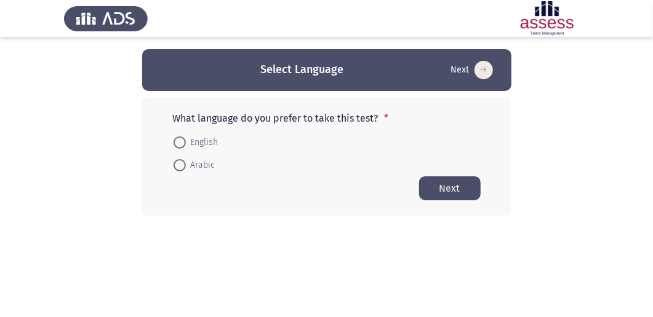
click at [178, 139] on span at bounding box center [179, 143] width 12 height 12
click at [178, 139] on input "English" at bounding box center [179, 143] width 12 height 12
radio input "true"
click at [454, 187] on button "Next" at bounding box center [450, 188] width 62 height 24
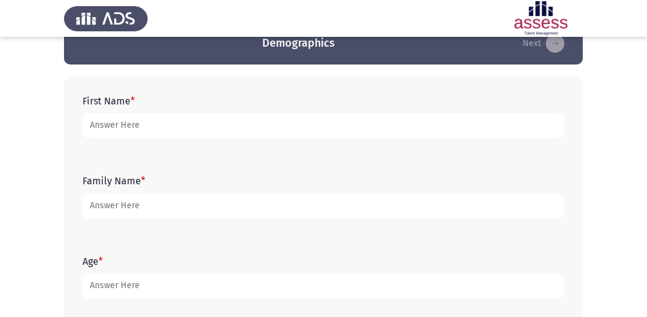
scroll to position [41, 0]
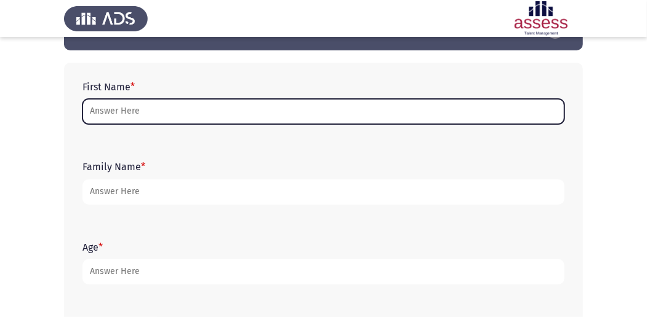
click at [196, 113] on input "First Name *" at bounding box center [323, 111] width 482 height 25
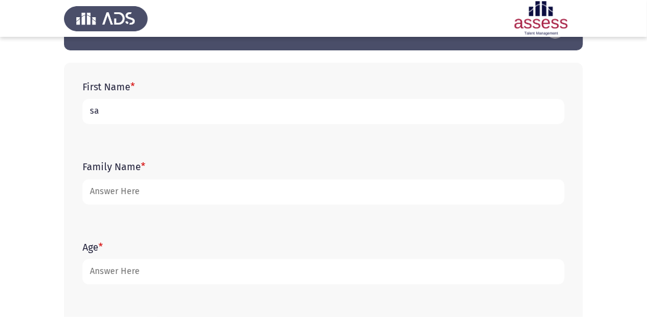
type input "s"
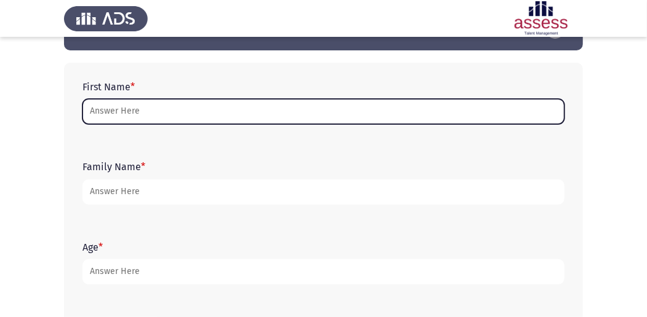
type input "S"
type input ":"
type input ";"
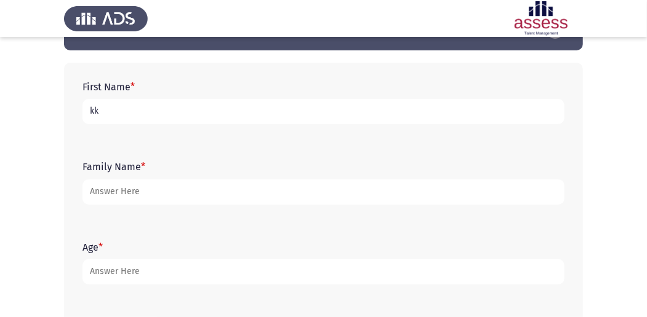
type input "k"
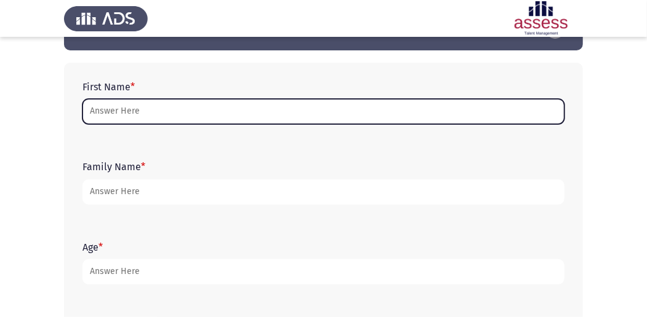
type input "و"
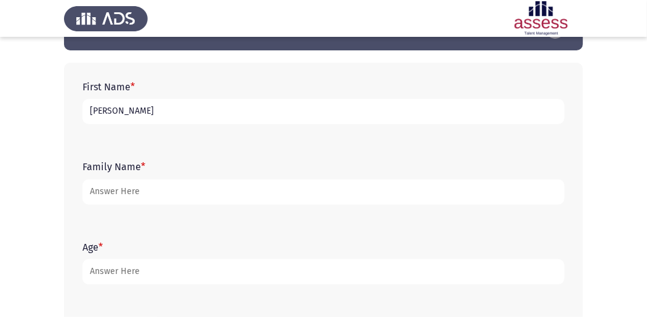
type input "[PERSON_NAME]"
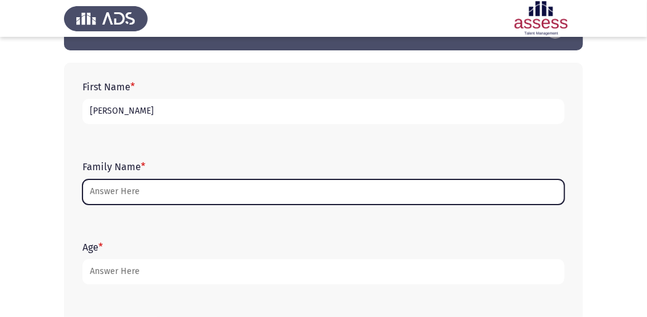
click at [188, 190] on input "Family Name *" at bounding box center [323, 192] width 482 height 25
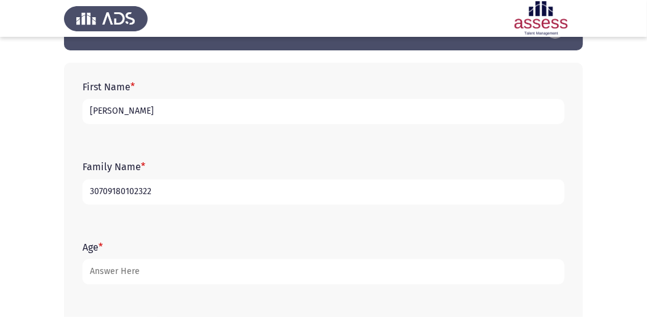
type input "30709180102322"
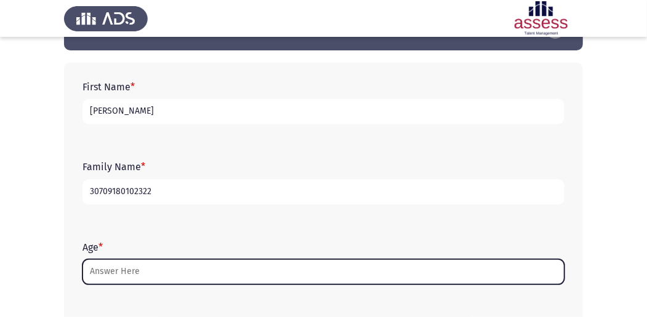
click at [167, 276] on input "Age *" at bounding box center [323, 272] width 482 height 25
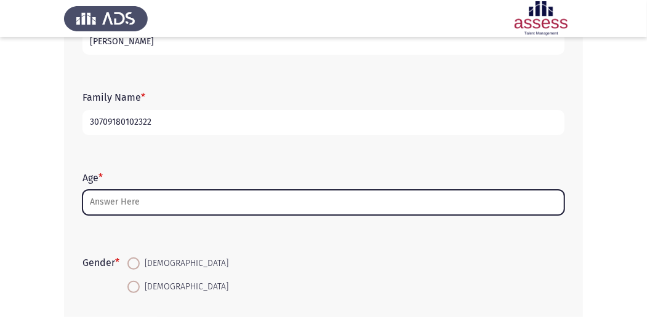
scroll to position [123, 0]
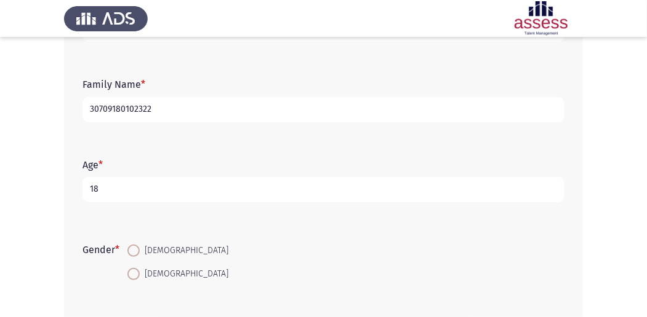
type input "18"
click at [138, 274] on span at bounding box center [133, 274] width 12 height 12
click at [138, 274] on input "[DEMOGRAPHIC_DATA]" at bounding box center [133, 274] width 12 height 12
radio input "true"
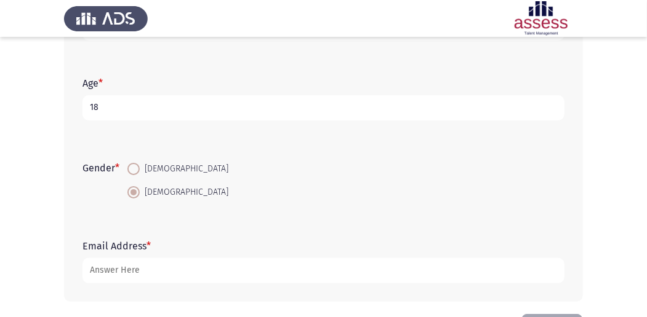
scroll to position [250, 0]
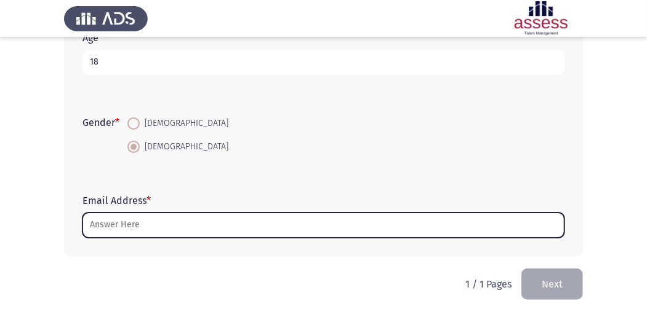
click at [143, 224] on input "Email Address *" at bounding box center [323, 225] width 482 height 25
type input "س"
click at [141, 224] on input "Email Address *" at bounding box center [323, 225] width 482 height 25
click at [114, 225] on input "Email Address *" at bounding box center [323, 225] width 482 height 25
type input "س"
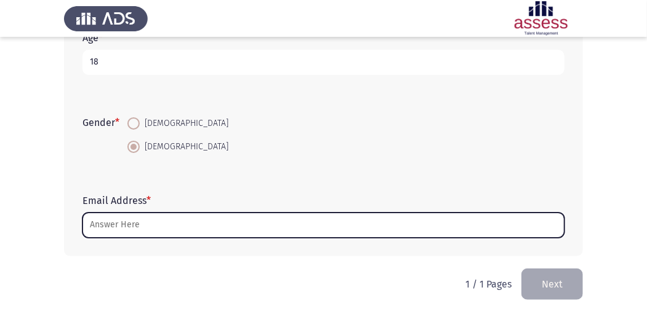
type input "ت"
click at [149, 225] on input "Email Address *" at bounding box center [323, 225] width 482 height 25
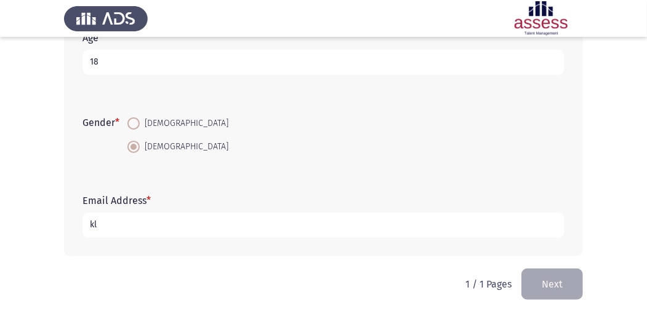
type input "k"
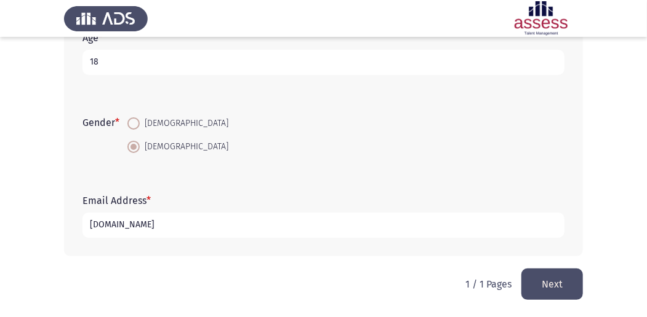
type input "[DOMAIN_NAME]"
click at [543, 282] on button "Next" at bounding box center [552, 284] width 62 height 31
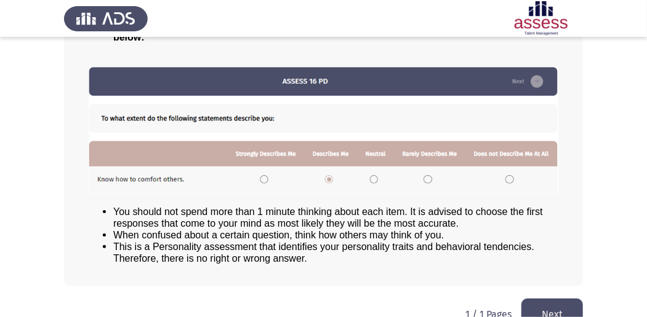
scroll to position [170, 0]
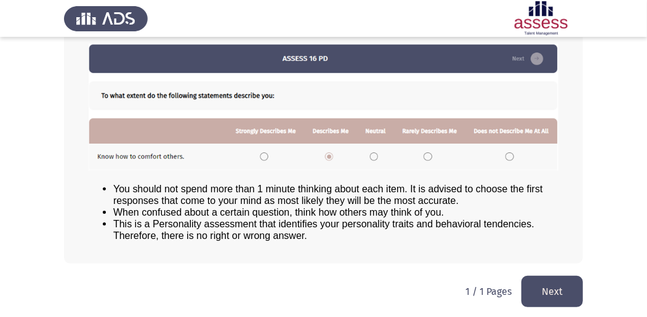
click at [554, 289] on button "Next" at bounding box center [552, 291] width 62 height 31
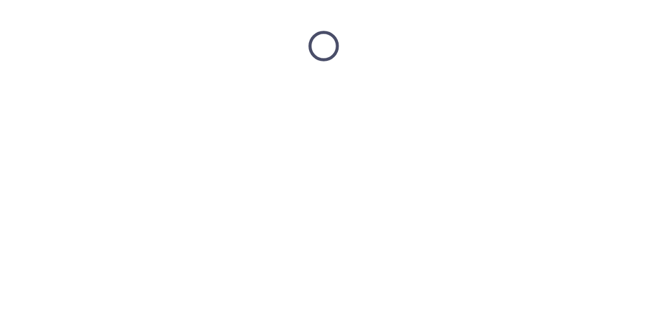
scroll to position [0, 0]
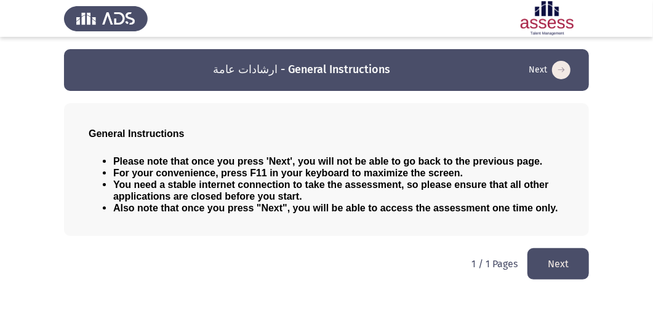
click at [550, 260] on button "Next" at bounding box center [558, 264] width 62 height 31
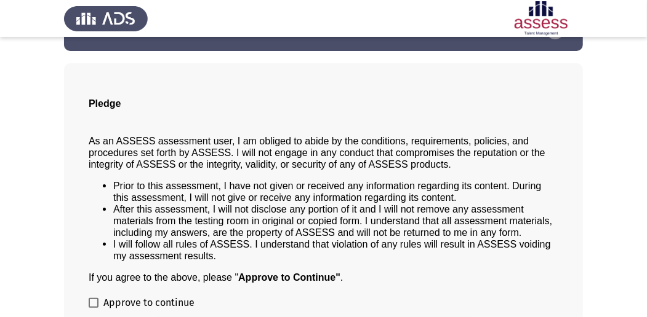
scroll to position [99, 0]
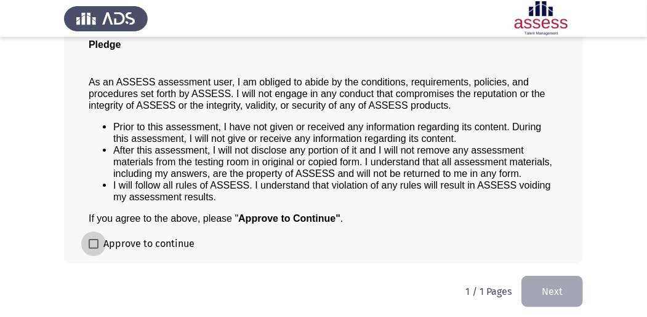
click at [95, 240] on span at bounding box center [94, 244] width 10 height 10
click at [94, 249] on input "Approve to continue" at bounding box center [93, 249] width 1 height 1
checkbox input "true"
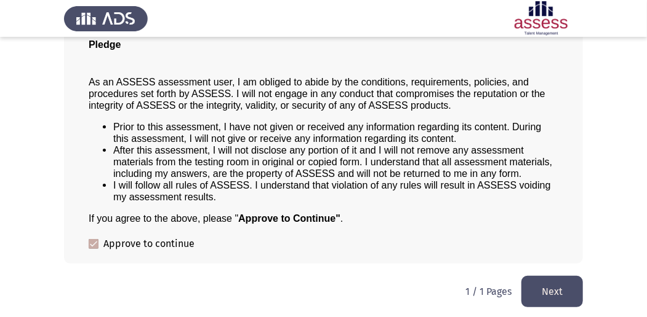
click at [548, 279] on button "Next" at bounding box center [552, 291] width 62 height 31
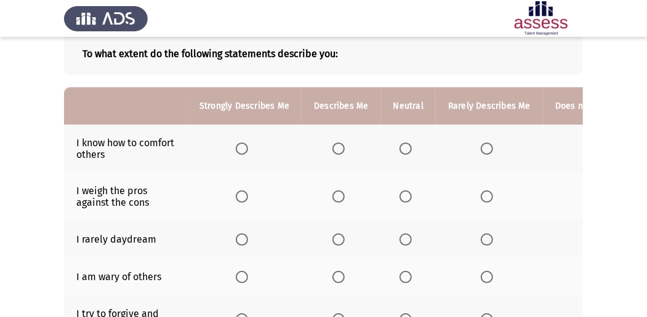
scroll to position [82, 0]
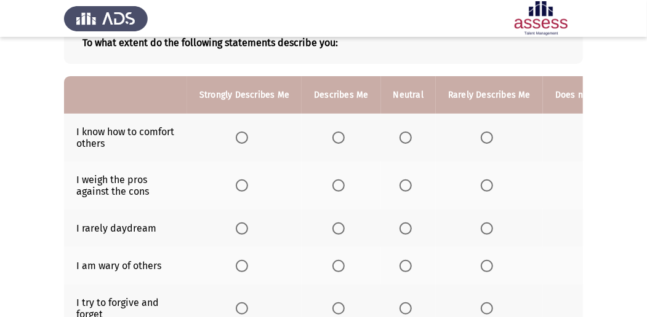
click at [237, 135] on span "Select an option" at bounding box center [242, 138] width 12 height 12
click at [237, 135] on input "Select an option" at bounding box center [242, 138] width 12 height 12
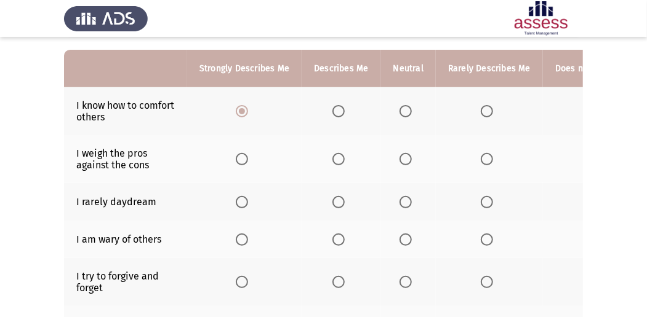
scroll to position [123, 0]
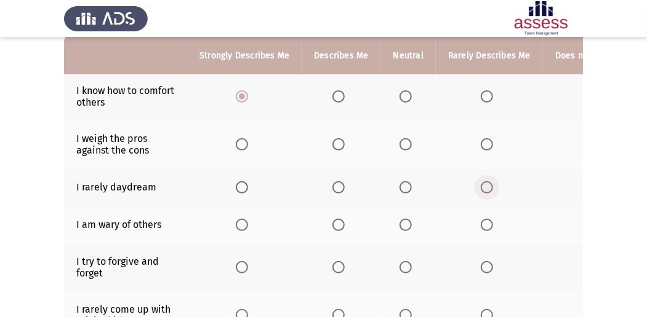
click at [486, 189] on span "Select an option" at bounding box center [486, 187] width 12 height 12
click at [486, 189] on input "Select an option" at bounding box center [486, 187] width 12 height 12
click at [402, 144] on span "Select an option" at bounding box center [405, 144] width 12 height 12
click at [402, 144] on input "Select an option" at bounding box center [405, 144] width 12 height 12
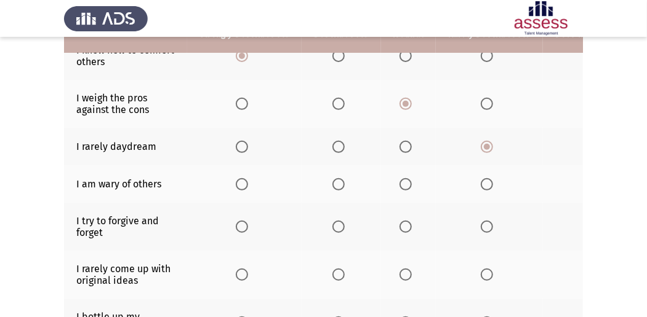
scroll to position [164, 0]
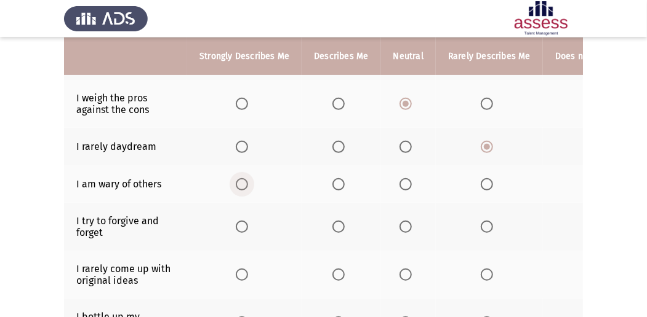
click at [242, 185] on span "Select an option" at bounding box center [242, 185] width 0 height 0
click at [241, 182] on input "Select an option" at bounding box center [242, 184] width 12 height 12
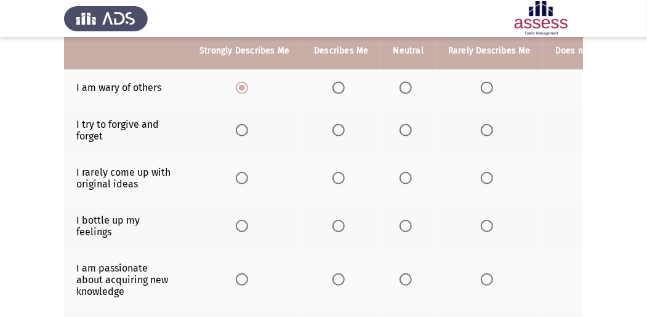
scroll to position [246, 0]
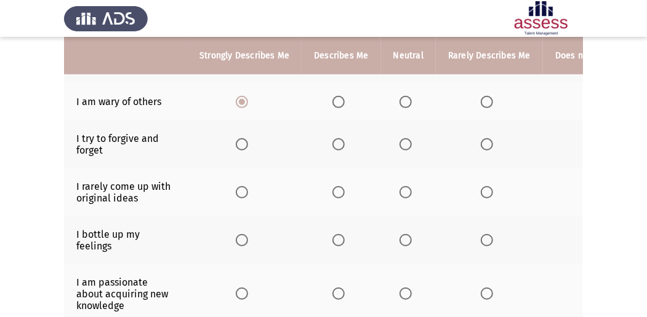
click at [243, 141] on span "Select an option" at bounding box center [242, 144] width 12 height 12
click at [243, 141] on input "Select an option" at bounding box center [242, 144] width 12 height 12
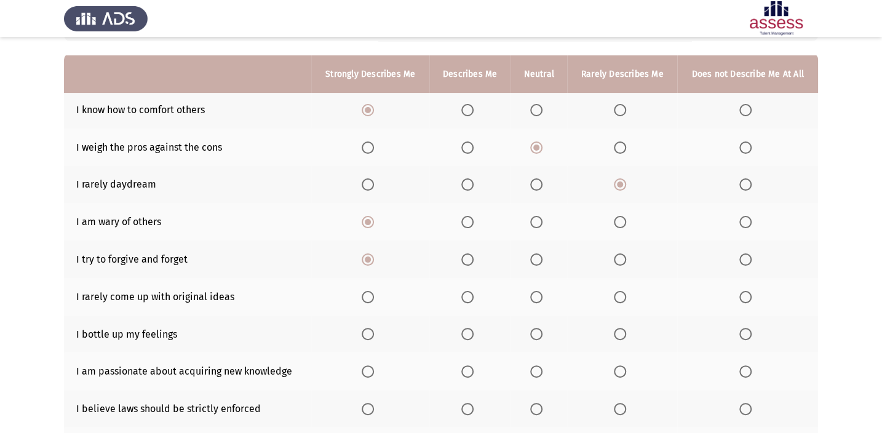
scroll to position [123, 0]
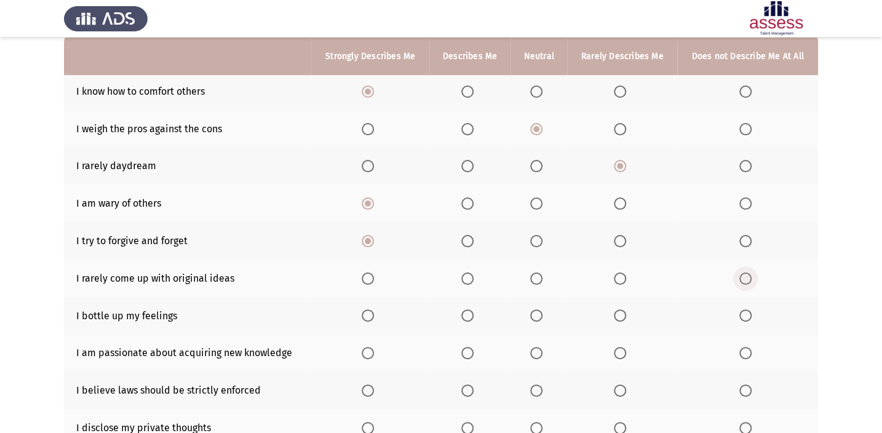
click at [652, 276] on span "Select an option" at bounding box center [745, 279] width 12 height 12
click at [652, 276] on input "Select an option" at bounding box center [745, 279] width 12 height 12
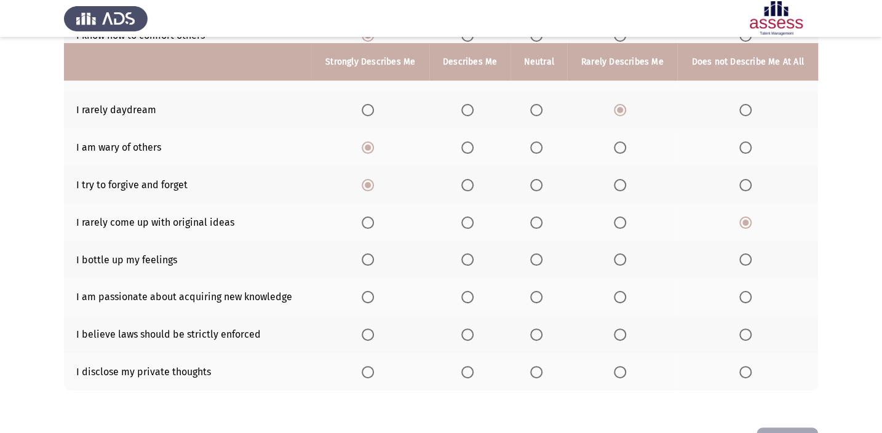
scroll to position [220, 0]
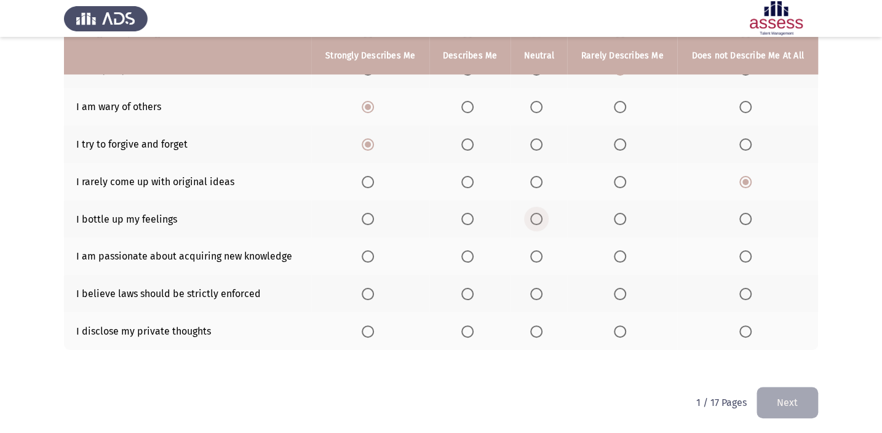
click at [538, 213] on span "Select an option" at bounding box center [536, 219] width 12 height 12
click at [538, 213] on input "Select an option" at bounding box center [536, 219] width 12 height 12
click at [460, 250] on th at bounding box center [469, 256] width 81 height 38
click at [465, 252] on span "Select an option" at bounding box center [467, 256] width 12 height 12
click at [465, 252] on input "Select an option" at bounding box center [467, 256] width 12 height 12
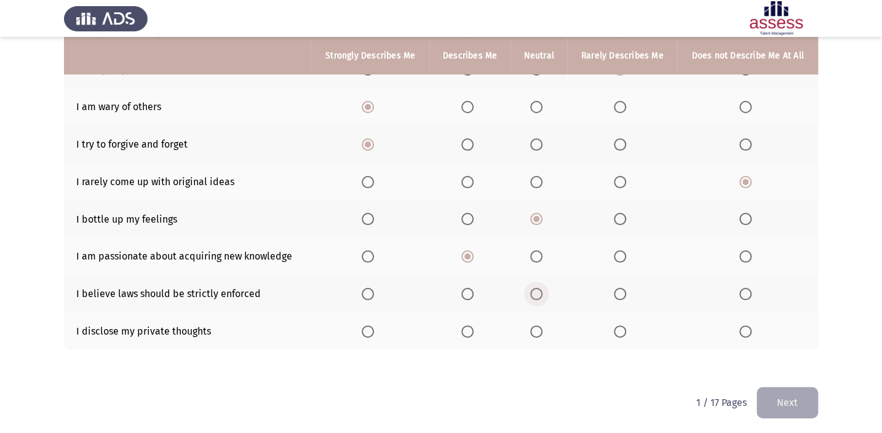
click at [535, 290] on span "Select an option" at bounding box center [536, 294] width 12 height 12
click at [535, 290] on input "Select an option" at bounding box center [536, 294] width 12 height 12
click at [464, 317] on span "Select an option" at bounding box center [467, 331] width 12 height 12
click at [464, 317] on input "Select an option" at bounding box center [467, 331] width 12 height 12
click at [652, 317] on span "Select an option" at bounding box center [745, 331] width 12 height 12
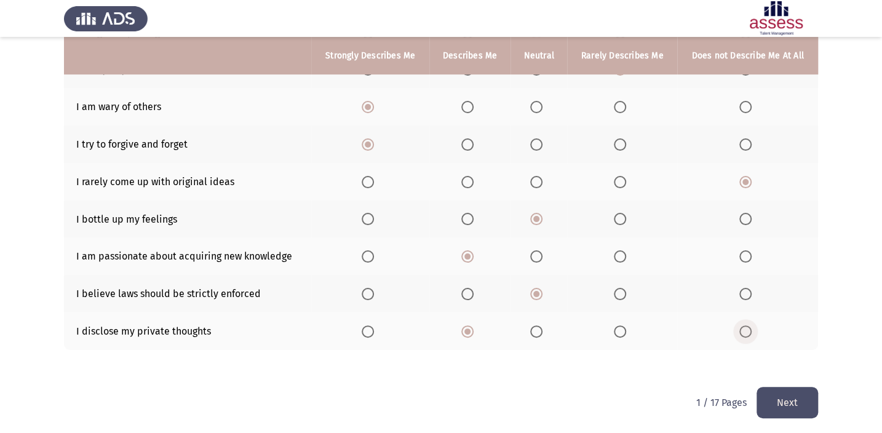
click at [652, 317] on input "Select an option" at bounding box center [745, 331] width 12 height 12
click at [652, 317] on button "Next" at bounding box center [788, 402] width 62 height 31
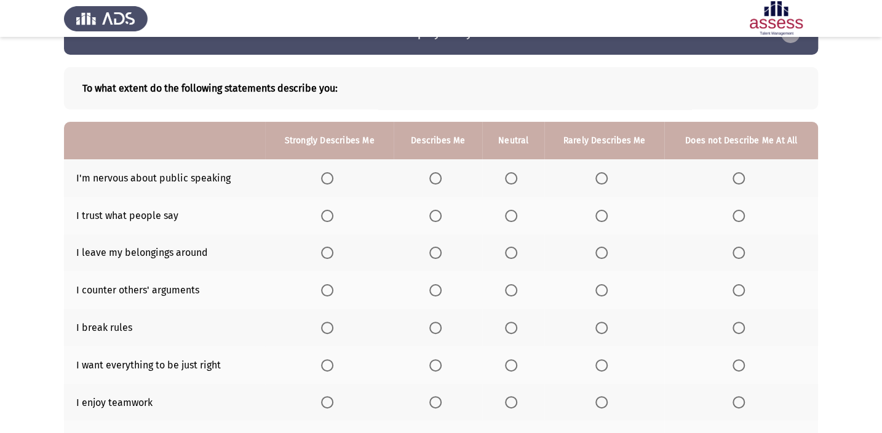
scroll to position [55, 0]
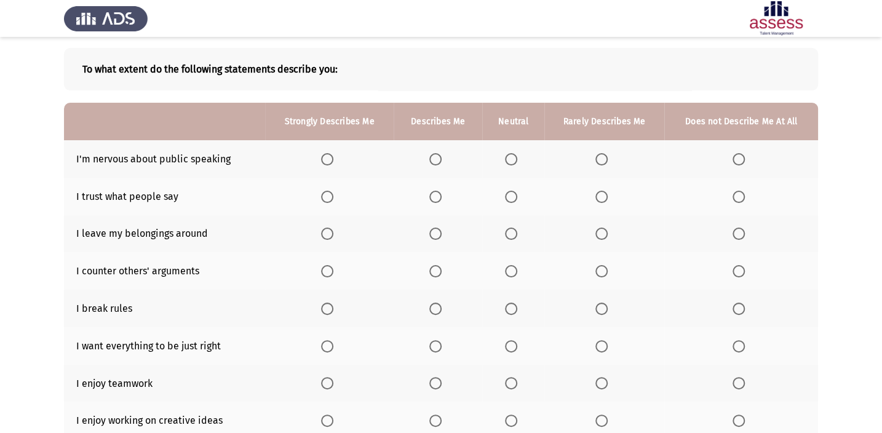
click at [602, 156] on span "Select an option" at bounding box center [602, 159] width 12 height 12
click at [602, 156] on input "Select an option" at bounding box center [602, 159] width 12 height 12
click at [652, 196] on span "Select an option" at bounding box center [739, 197] width 12 height 12
click at [652, 196] on input "Select an option" at bounding box center [739, 197] width 12 height 12
click at [652, 229] on span "Select an option" at bounding box center [739, 234] width 12 height 12
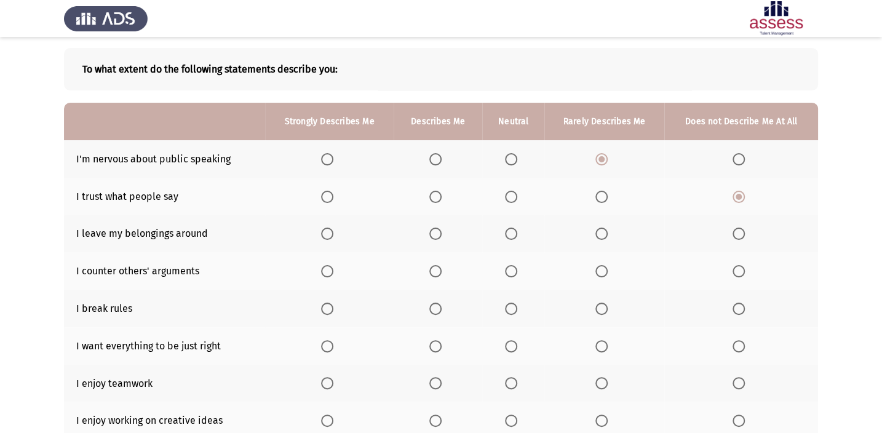
click at [652, 229] on input "Select an option" at bounding box center [739, 234] width 12 height 12
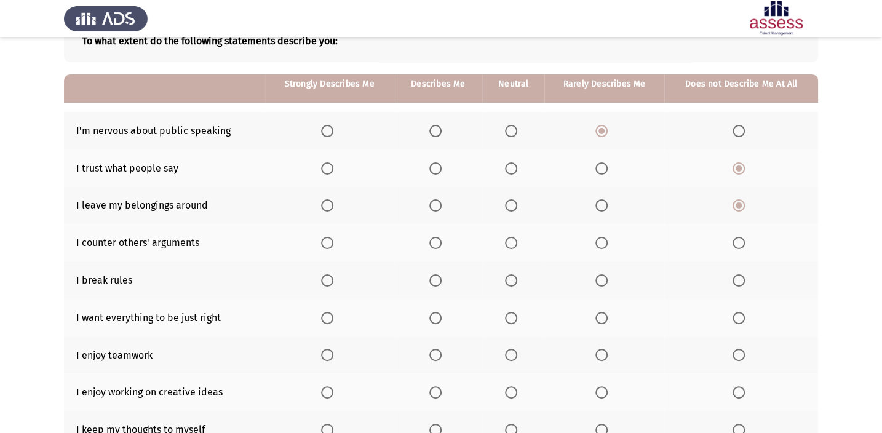
scroll to position [111, 0]
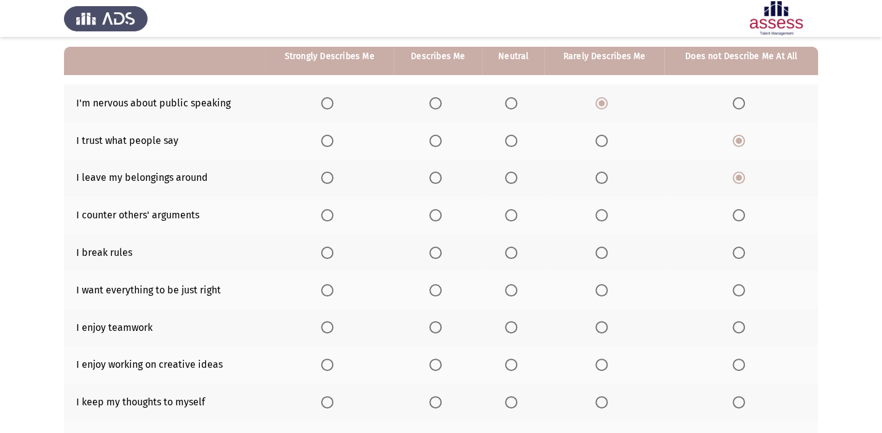
click at [607, 173] on span "Select an option" at bounding box center [602, 178] width 12 height 12
click at [607, 173] on input "Select an option" at bounding box center [602, 178] width 12 height 12
click at [652, 249] on span "Select an option" at bounding box center [739, 253] width 12 height 12
click at [652, 249] on input "Select an option" at bounding box center [739, 253] width 12 height 12
click at [514, 211] on span "Select an option" at bounding box center [511, 215] width 12 height 12
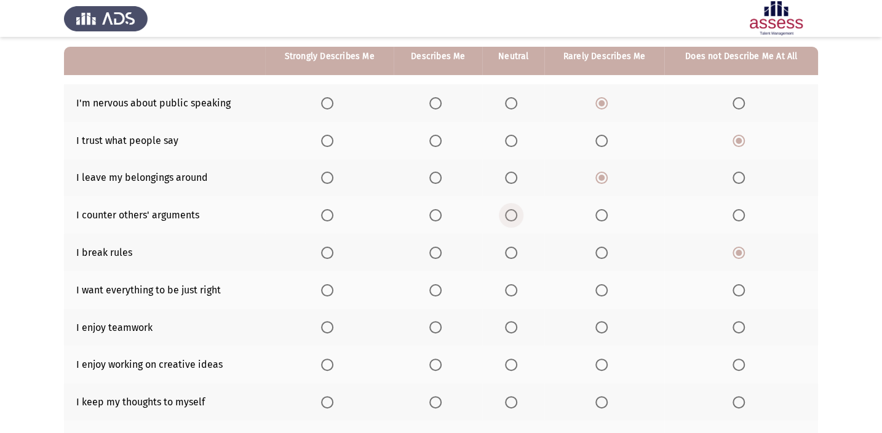
click at [514, 211] on input "Select an option" at bounding box center [511, 215] width 12 height 12
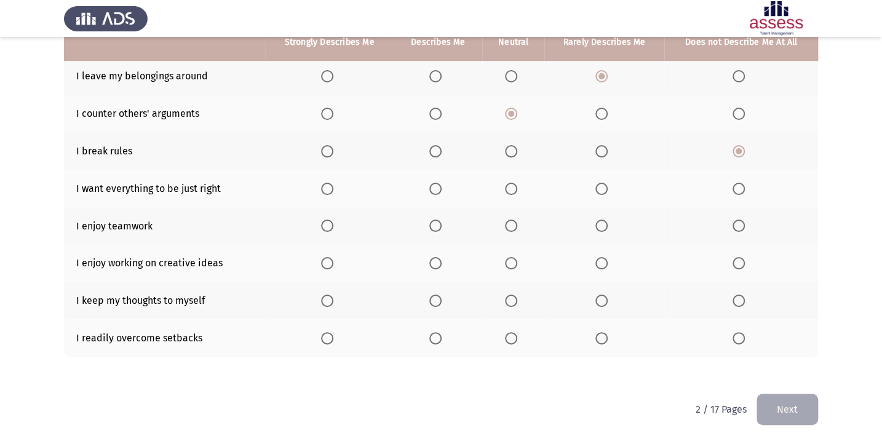
scroll to position [220, 0]
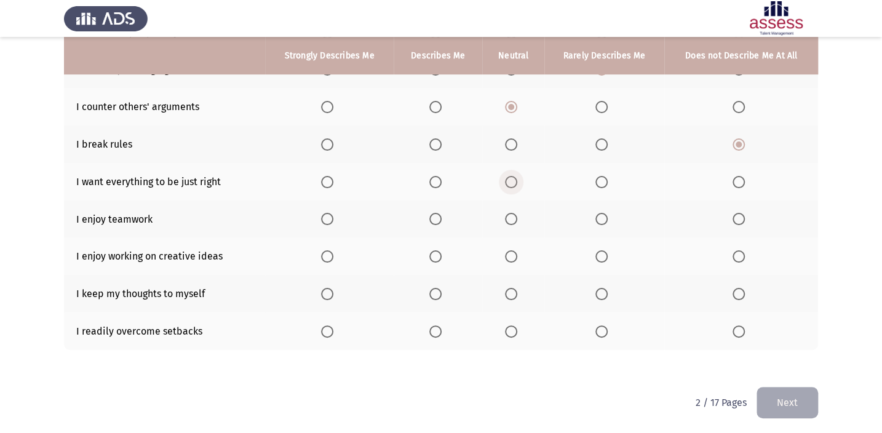
click at [512, 176] on span "Select an option" at bounding box center [511, 182] width 12 height 12
click at [512, 176] on input "Select an option" at bounding box center [511, 182] width 12 height 12
click at [439, 219] on span "Select an option" at bounding box center [435, 219] width 12 height 12
click at [439, 219] on input "Select an option" at bounding box center [435, 219] width 12 height 12
click at [327, 255] on span "Select an option" at bounding box center [327, 256] width 12 height 12
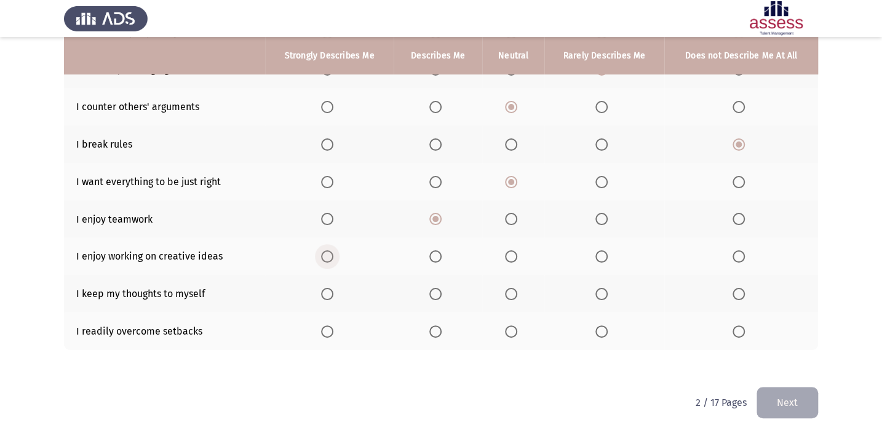
click at [327, 255] on input "Select an option" at bounding box center [327, 256] width 12 height 12
click at [508, 291] on span "Select an option" at bounding box center [511, 294] width 12 height 12
click at [508, 291] on input "Select an option" at bounding box center [511, 294] width 12 height 12
click at [513, 317] on span "Select an option" at bounding box center [511, 331] width 12 height 12
click at [513, 317] on input "Select an option" at bounding box center [511, 331] width 12 height 12
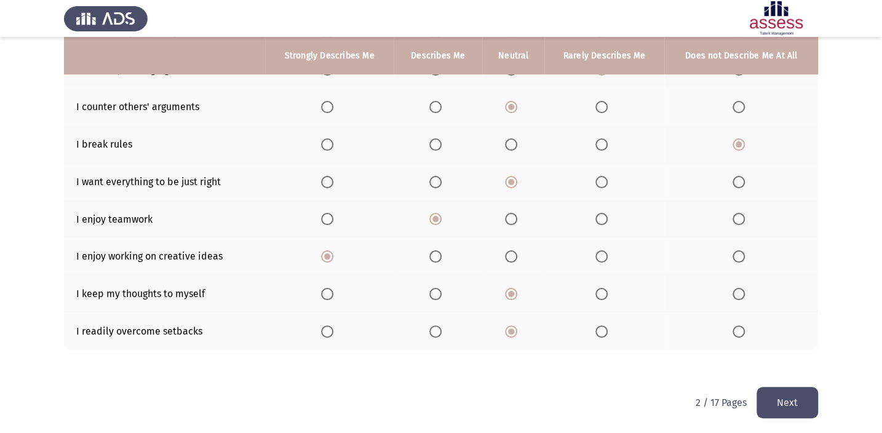
click at [652, 317] on button "Next" at bounding box center [788, 402] width 62 height 31
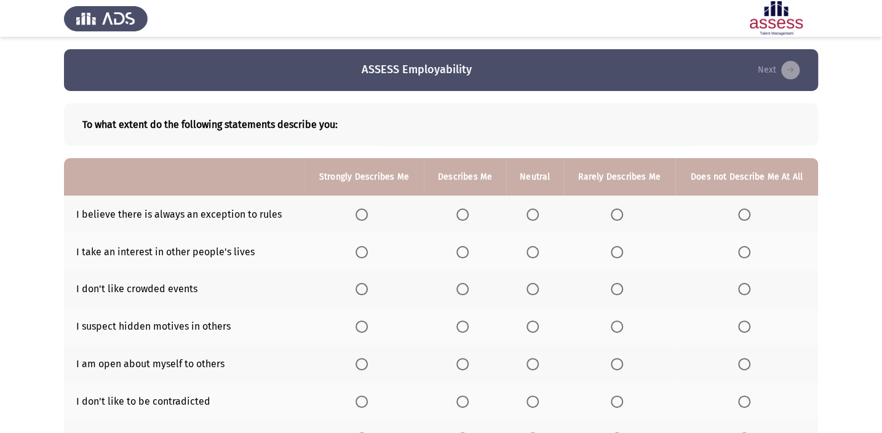
scroll to position [55, 0]
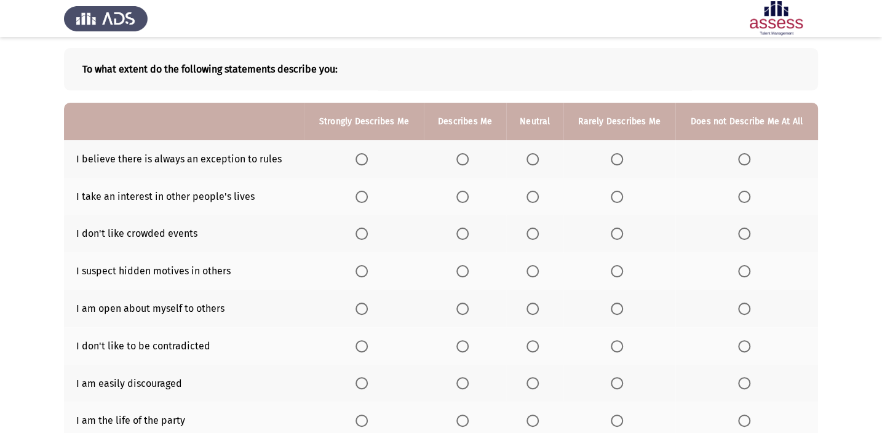
click at [537, 161] on span "Select an option" at bounding box center [533, 159] width 12 height 12
click at [537, 161] on input "Select an option" at bounding box center [533, 159] width 12 height 12
click at [652, 197] on span "Select an option" at bounding box center [744, 197] width 12 height 12
click at [652, 197] on input "Select an option" at bounding box center [744, 197] width 12 height 12
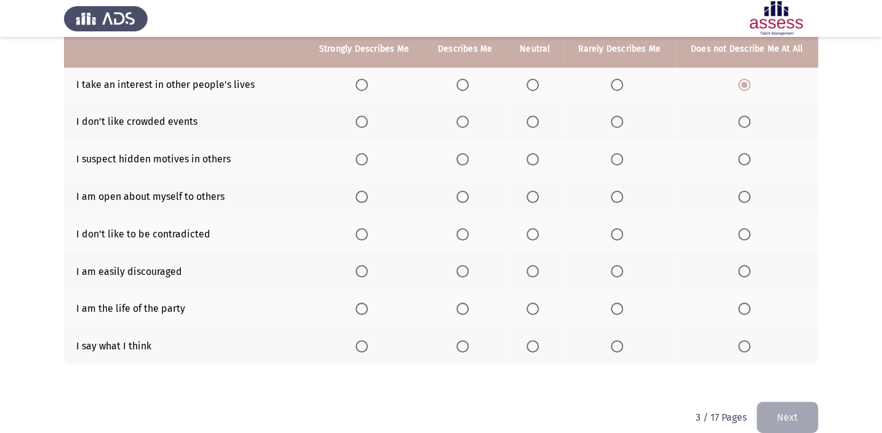
scroll to position [111, 0]
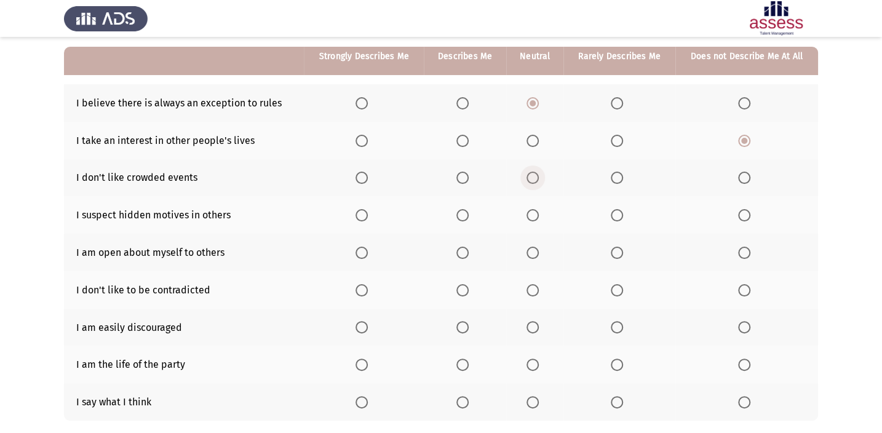
click at [536, 176] on span "Select an option" at bounding box center [533, 178] width 12 height 12
click at [536, 176] on input "Select an option" at bounding box center [533, 178] width 12 height 12
click at [619, 247] on span "Select an option" at bounding box center [617, 253] width 12 height 12
click at [619, 247] on input "Select an option" at bounding box center [617, 253] width 12 height 12
click at [533, 213] on span "Select an option" at bounding box center [533, 215] width 12 height 12
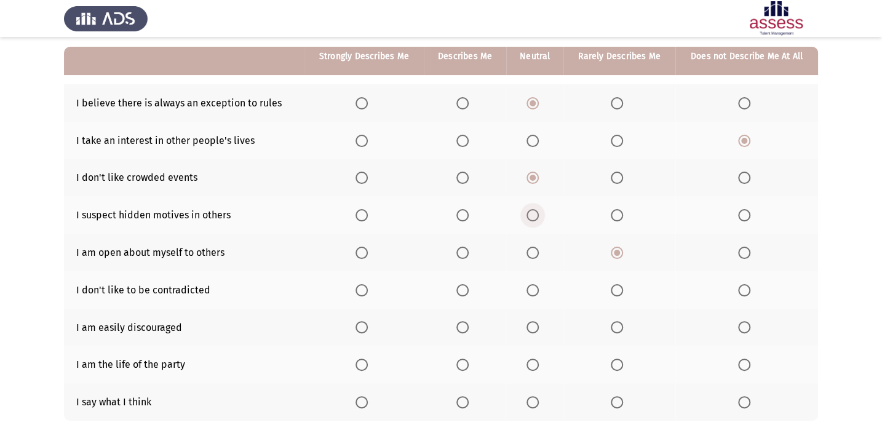
click at [533, 213] on input "Select an option" at bounding box center [533, 215] width 12 height 12
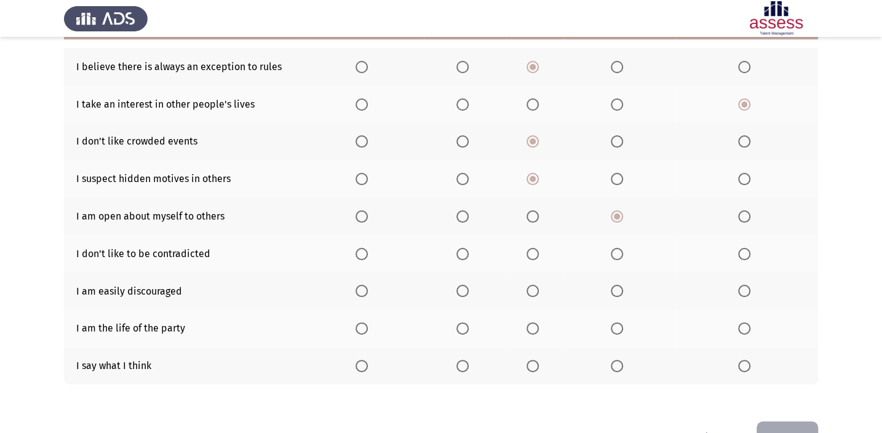
scroll to position [167, 0]
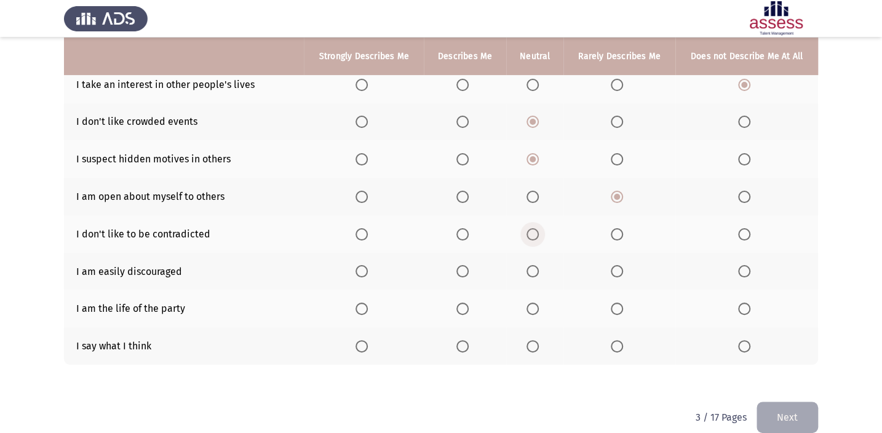
click at [528, 234] on span "Select an option" at bounding box center [533, 234] width 12 height 12
click at [528, 234] on input "Select an option" at bounding box center [533, 234] width 12 height 12
click at [616, 303] on span "Select an option" at bounding box center [617, 309] width 12 height 12
click at [616, 303] on input "Select an option" at bounding box center [617, 309] width 12 height 12
click at [617, 317] on span "Select an option" at bounding box center [617, 346] width 0 height 0
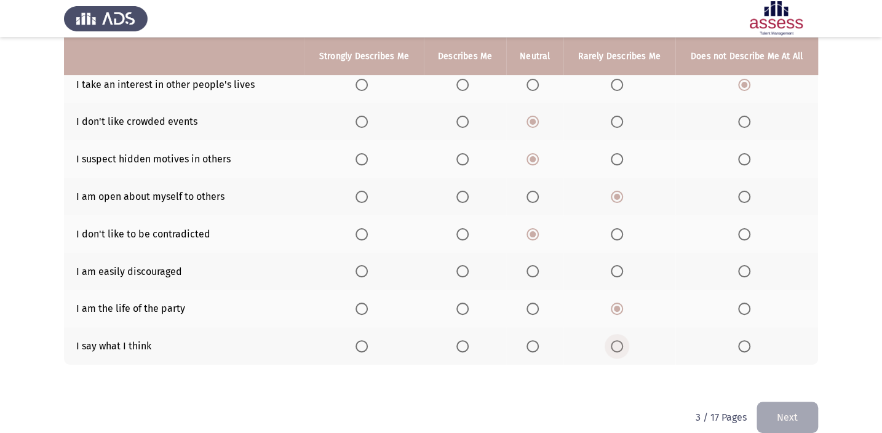
click at [616, 317] on input "Select an option" at bounding box center [617, 346] width 12 height 12
click at [535, 270] on span "Select an option" at bounding box center [533, 271] width 12 height 12
click at [535, 270] on input "Select an option" at bounding box center [533, 271] width 12 height 12
click at [614, 270] on span "Select an option" at bounding box center [617, 271] width 12 height 12
click at [614, 270] on input "Select an option" at bounding box center [617, 271] width 12 height 12
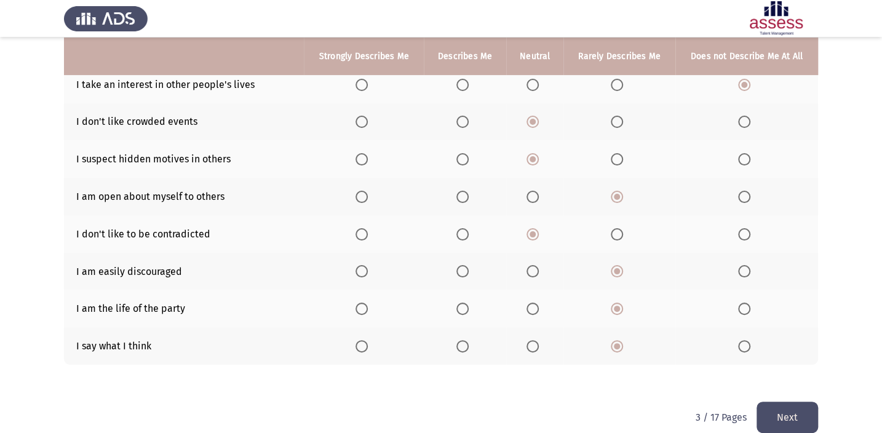
click at [652, 317] on button "Next" at bounding box center [788, 417] width 62 height 31
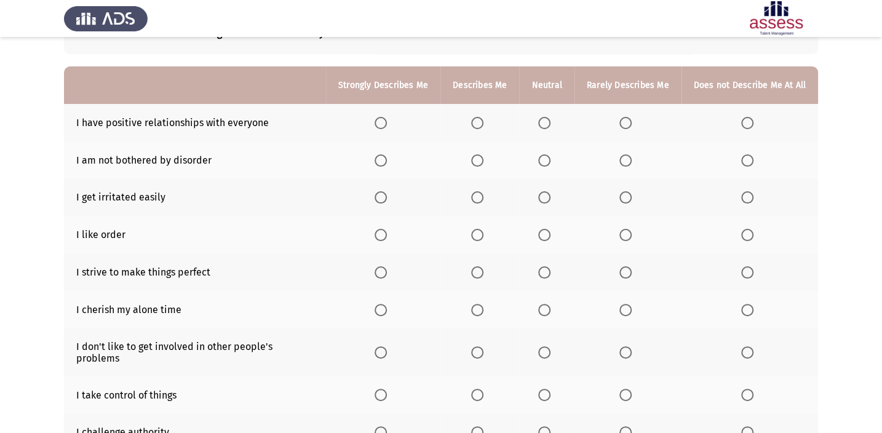
scroll to position [111, 0]
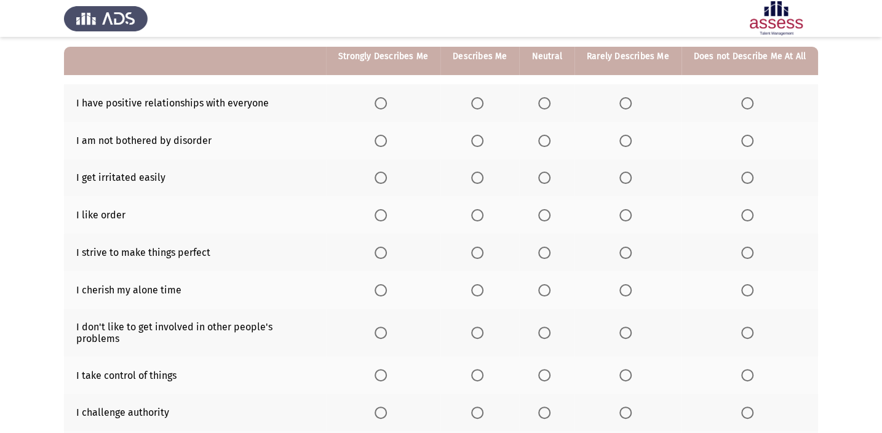
click at [480, 98] on span "Select an option" at bounding box center [477, 103] width 12 height 12
click at [480, 98] on input "Select an option" at bounding box center [477, 103] width 12 height 12
click at [383, 137] on span "Select an option" at bounding box center [381, 141] width 12 height 12
click at [383, 137] on input "Select an option" at bounding box center [381, 141] width 12 height 12
click at [541, 173] on span "Select an option" at bounding box center [544, 178] width 12 height 12
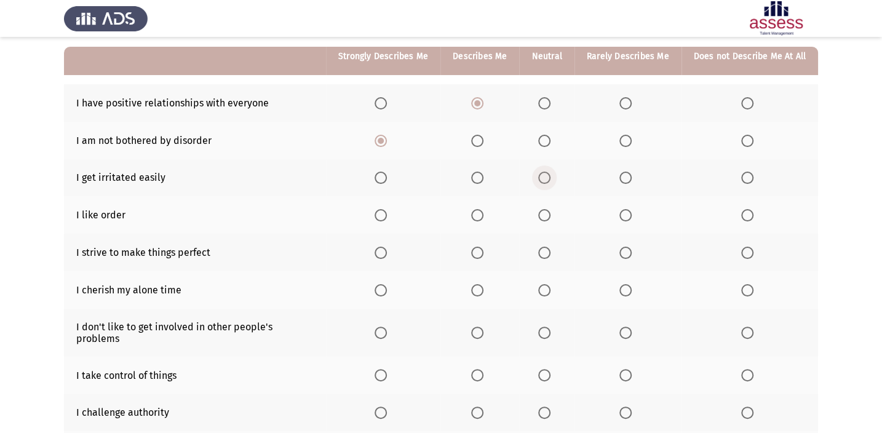
click at [541, 173] on input "Select an option" at bounding box center [544, 178] width 12 height 12
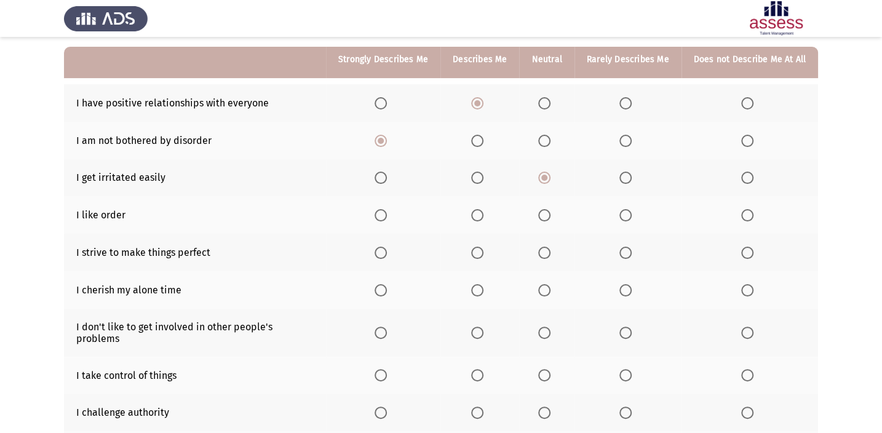
scroll to position [167, 0]
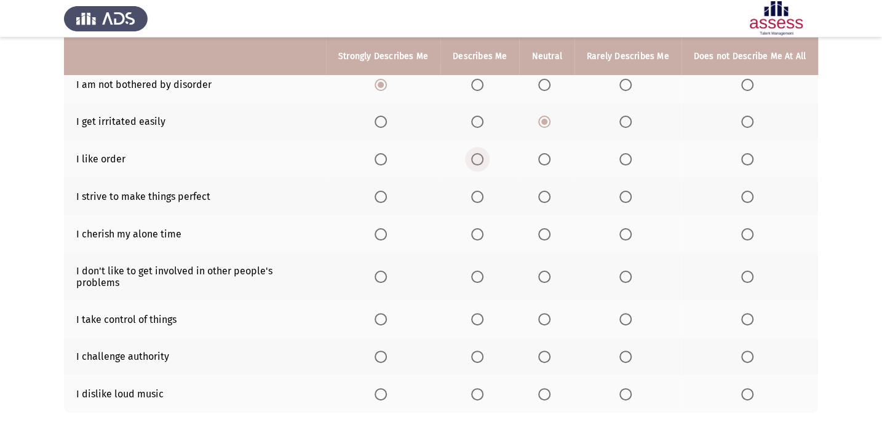
click at [479, 154] on span "Select an option" at bounding box center [477, 159] width 12 height 12
click at [479, 154] on input "Select an option" at bounding box center [477, 159] width 12 height 12
click at [483, 195] on span "Select an option" at bounding box center [477, 197] width 12 height 12
click at [483, 195] on input "Select an option" at bounding box center [477, 197] width 12 height 12
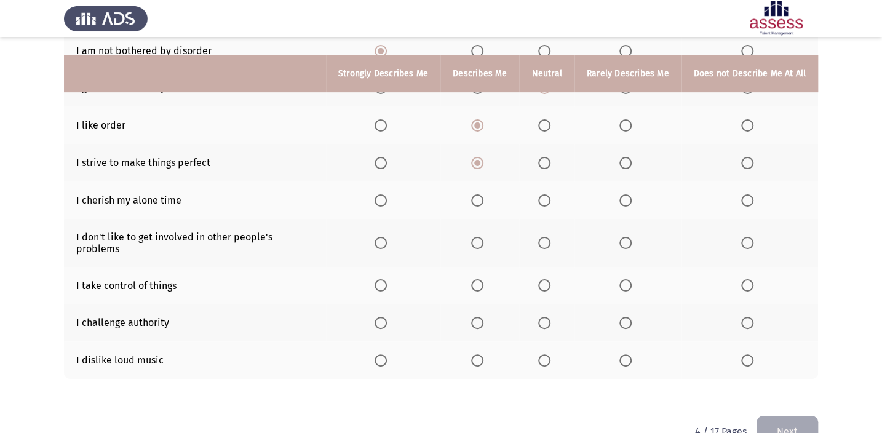
scroll to position [220, 0]
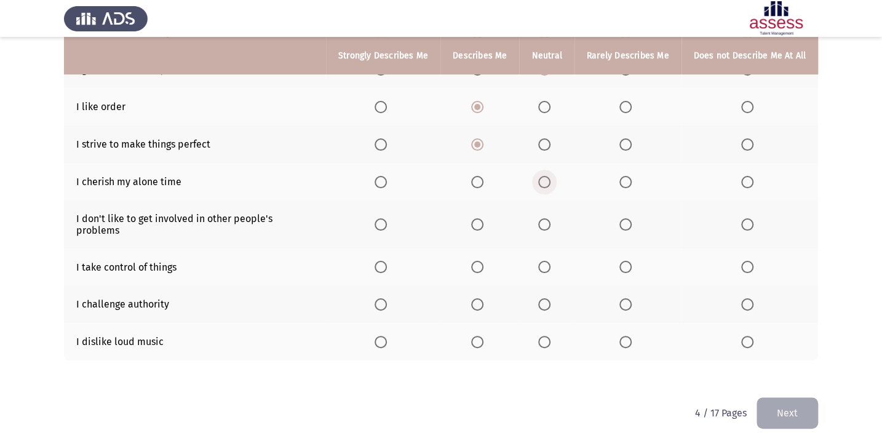
click at [544, 177] on span "Select an option" at bounding box center [544, 182] width 12 height 12
click at [544, 177] on input "Select an option" at bounding box center [544, 182] width 12 height 12
click at [477, 218] on span "Select an option" at bounding box center [477, 224] width 12 height 12
click at [477, 218] on input "Select an option" at bounding box center [477, 224] width 12 height 12
click at [546, 261] on span "Select an option" at bounding box center [544, 267] width 12 height 12
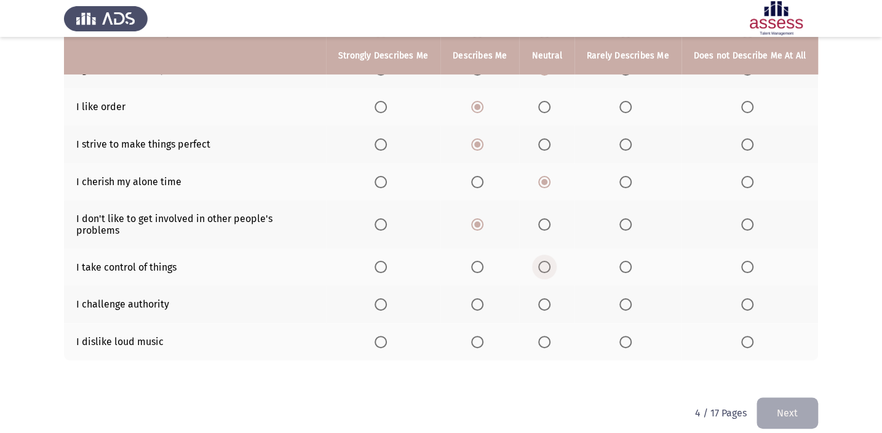
click at [546, 261] on input "Select an option" at bounding box center [544, 267] width 12 height 12
click at [544, 298] on span "Select an option" at bounding box center [544, 304] width 12 height 12
click at [544, 298] on input "Select an option" at bounding box center [544, 304] width 12 height 12
click at [476, 317] on span "Select an option" at bounding box center [477, 342] width 12 height 12
click at [476, 317] on input "Select an option" at bounding box center [477, 342] width 12 height 12
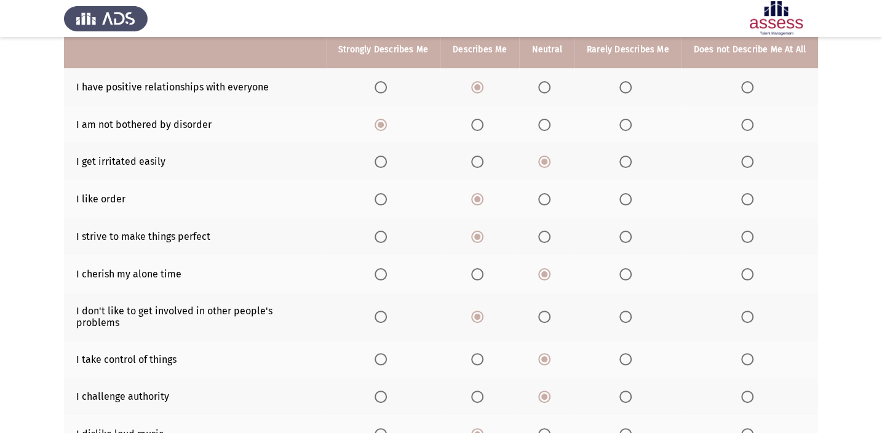
scroll to position [108, 0]
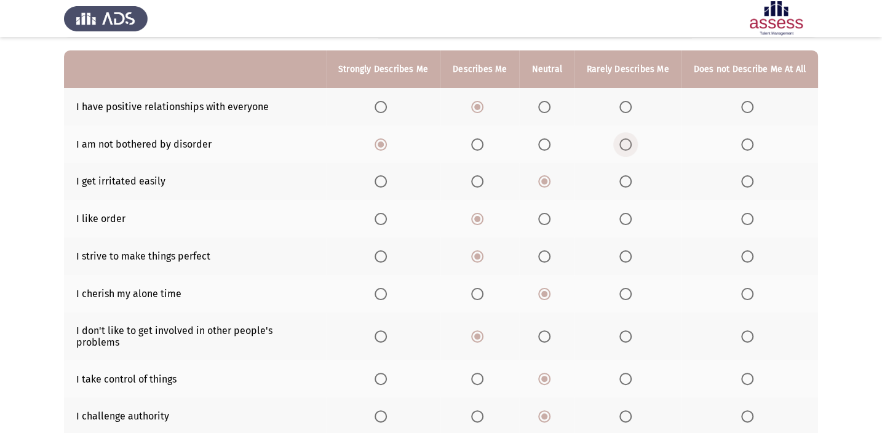
click at [624, 141] on span "Select an option" at bounding box center [626, 144] width 12 height 12
click at [624, 141] on input "Select an option" at bounding box center [626, 144] width 12 height 12
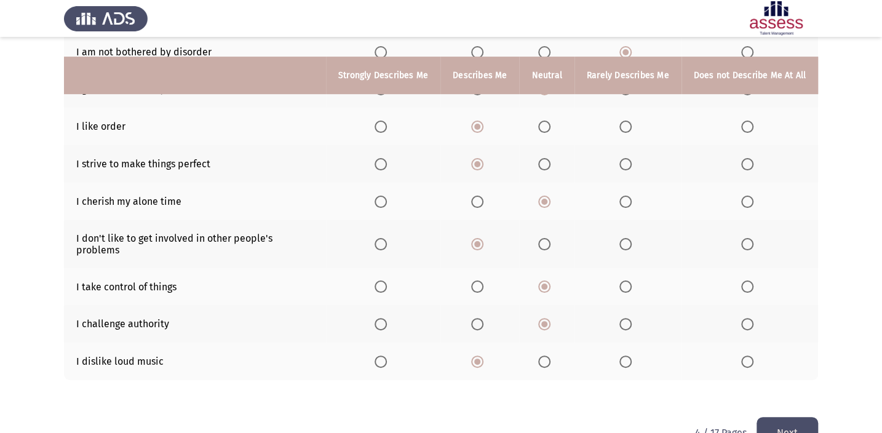
scroll to position [220, 0]
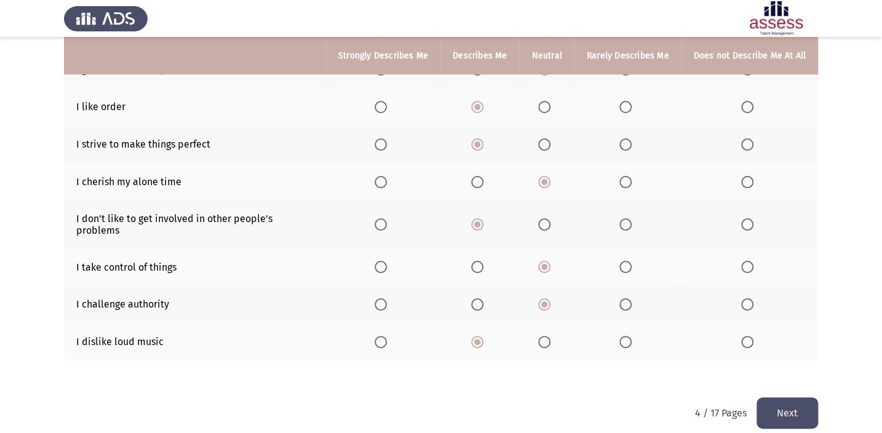
click at [652, 317] on button "Next" at bounding box center [788, 412] width 62 height 31
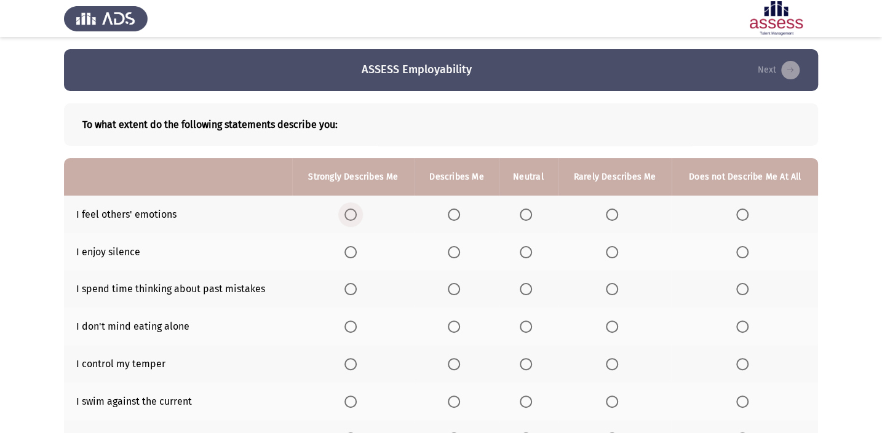
click at [348, 210] on span "Select an option" at bounding box center [351, 215] width 12 height 12
click at [348, 210] on input "Select an option" at bounding box center [351, 215] width 12 height 12
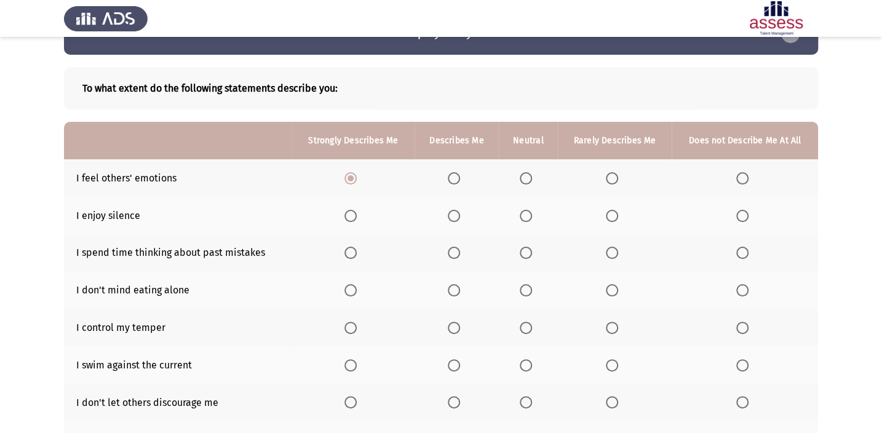
scroll to position [55, 0]
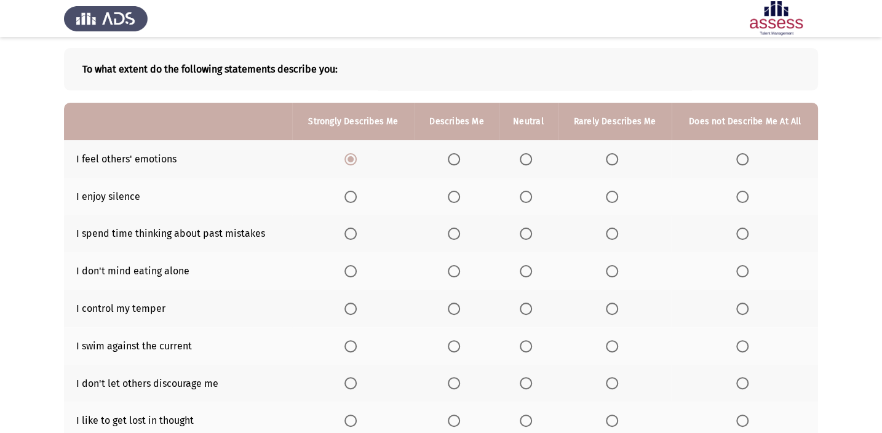
click at [451, 196] on span "Select an option" at bounding box center [454, 197] width 12 height 12
click at [451, 196] on input "Select an option" at bounding box center [454, 197] width 12 height 12
click at [527, 234] on span "Select an option" at bounding box center [526, 234] width 12 height 12
click at [527, 234] on input "Select an option" at bounding box center [526, 234] width 12 height 12
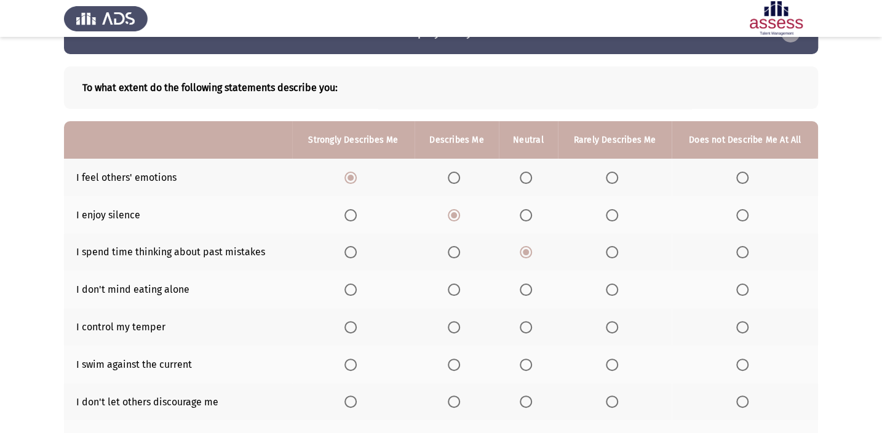
scroll to position [167, 0]
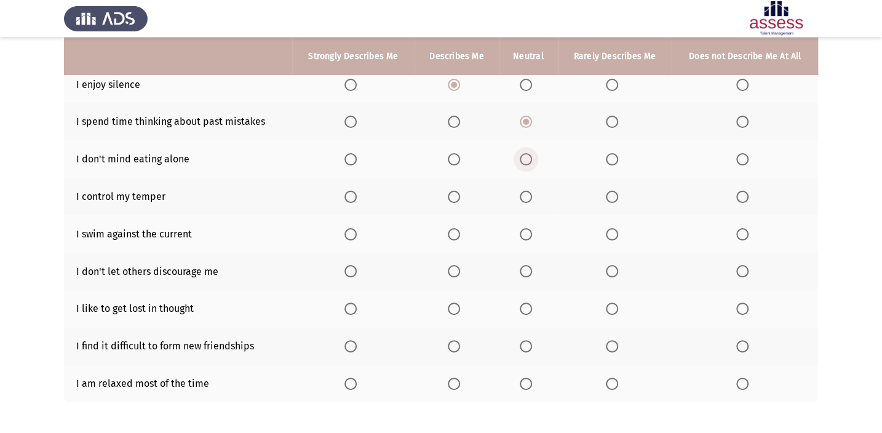
click at [527, 157] on span "Select an option" at bounding box center [526, 159] width 12 height 12
click at [527, 157] on input "Select an option" at bounding box center [526, 159] width 12 height 12
click at [525, 194] on span "Select an option" at bounding box center [526, 197] width 12 height 12
click at [525, 194] on input "Select an option" at bounding box center [526, 197] width 12 height 12
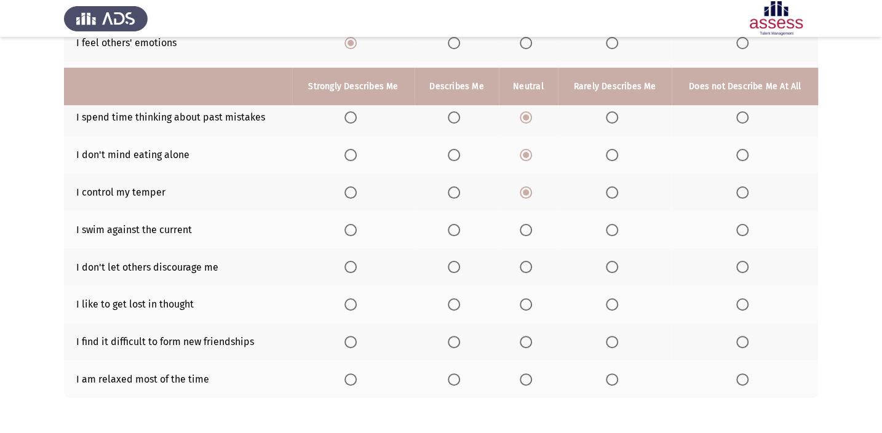
scroll to position [220, 0]
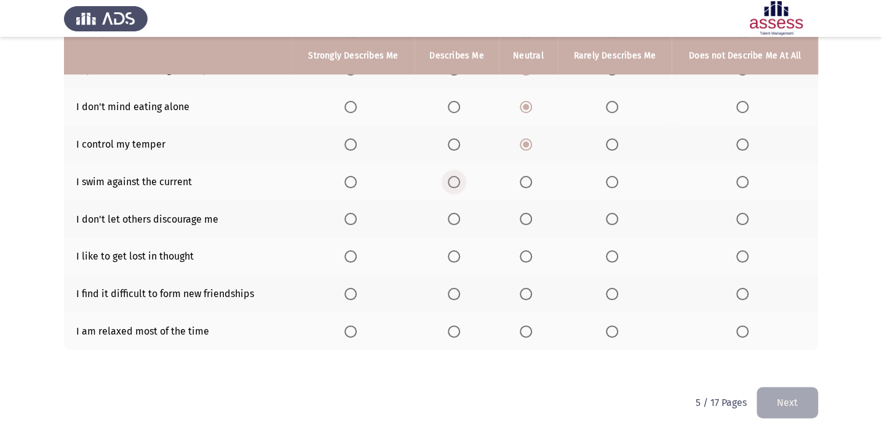
click at [455, 185] on span "Select an option" at bounding box center [454, 182] width 12 height 12
click at [455, 185] on input "Select an option" at bounding box center [454, 182] width 12 height 12
click at [526, 215] on span "Select an option" at bounding box center [526, 219] width 12 height 12
click at [526, 215] on input "Select an option" at bounding box center [526, 219] width 12 height 12
click at [522, 250] on span "Select an option" at bounding box center [526, 256] width 12 height 12
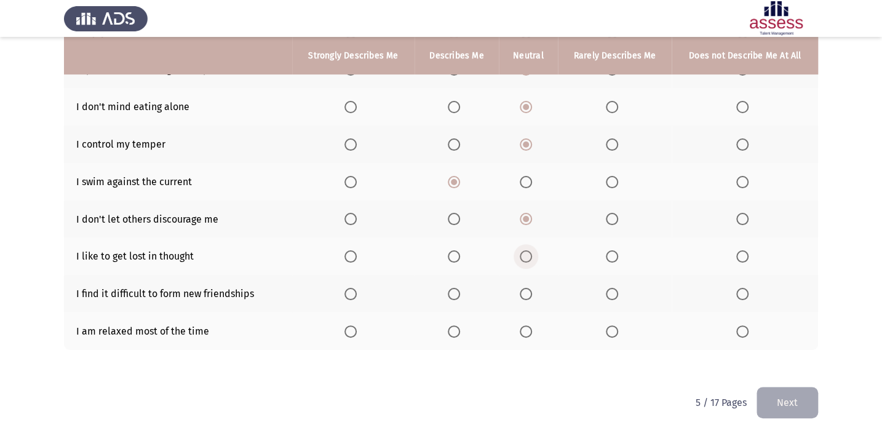
click at [522, 250] on input "Select an option" at bounding box center [526, 256] width 12 height 12
click at [652, 289] on span "Select an option" at bounding box center [742, 294] width 12 height 12
click at [652, 289] on input "Select an option" at bounding box center [742, 294] width 12 height 12
click at [523, 317] on span "Select an option" at bounding box center [526, 331] width 12 height 12
click at [523, 317] on input "Select an option" at bounding box center [526, 331] width 12 height 12
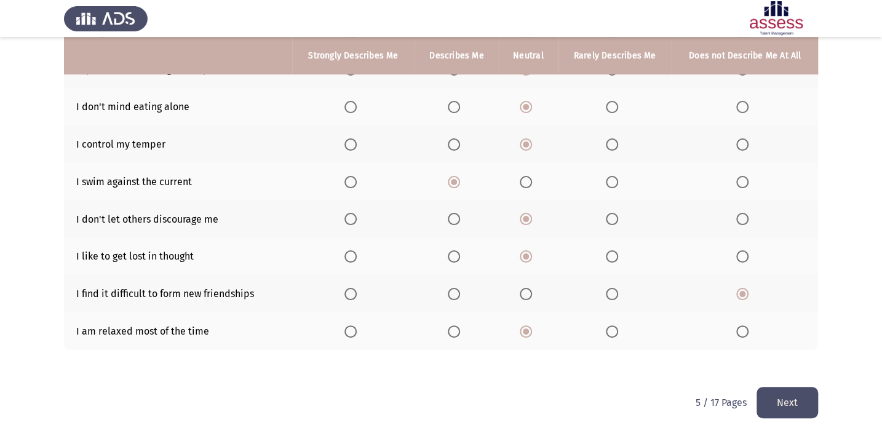
click at [652, 317] on button "Next" at bounding box center [788, 402] width 62 height 31
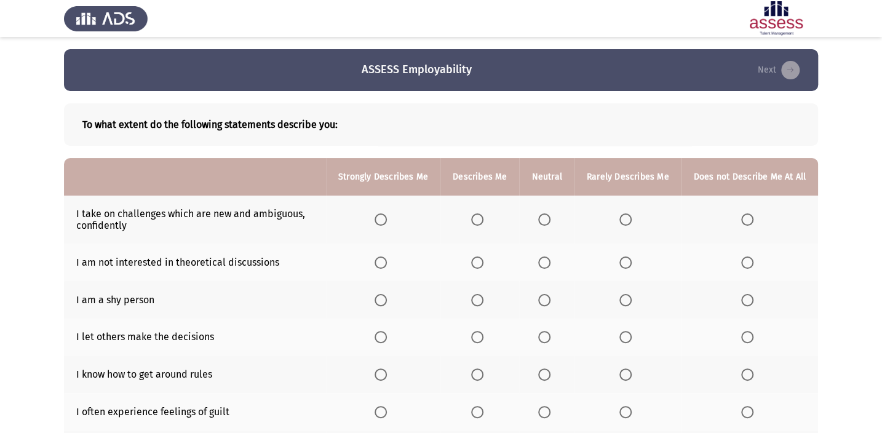
scroll to position [55, 0]
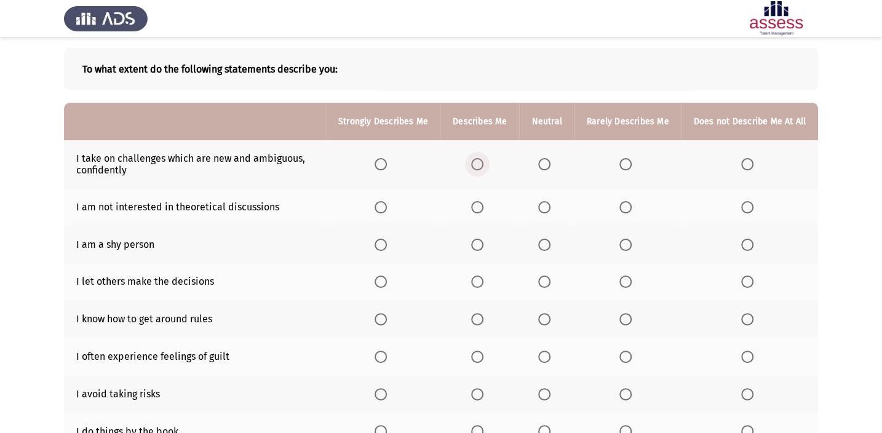
click at [480, 169] on span "Select an option" at bounding box center [477, 164] width 12 height 12
click at [480, 169] on input "Select an option" at bounding box center [477, 164] width 12 height 12
click at [630, 206] on span "Select an option" at bounding box center [626, 207] width 12 height 12
click at [630, 206] on input "Select an option" at bounding box center [626, 207] width 12 height 12
click at [624, 241] on span "Select an option" at bounding box center [626, 245] width 12 height 12
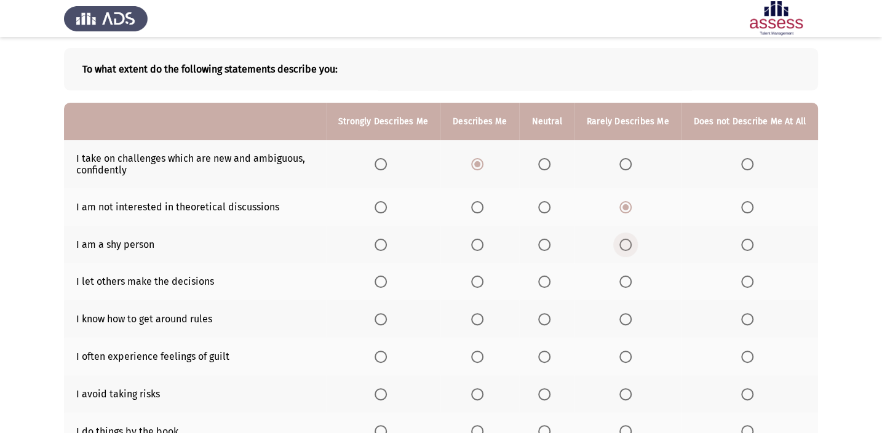
click at [624, 241] on input "Select an option" at bounding box center [626, 245] width 12 height 12
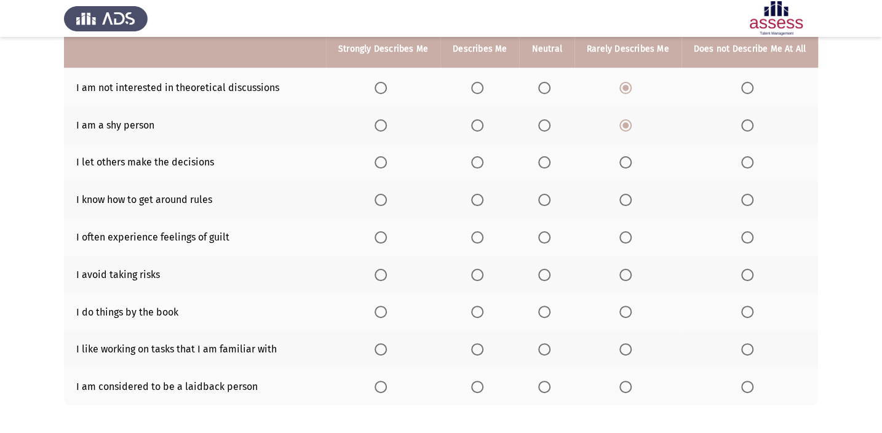
scroll to position [119, 0]
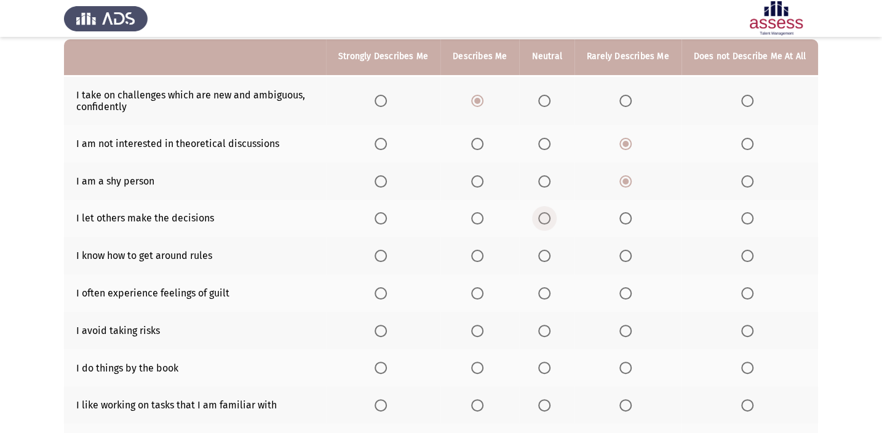
click at [547, 218] on span "Select an option" at bounding box center [544, 218] width 12 height 12
click at [547, 218] on input "Select an option" at bounding box center [544, 218] width 12 height 12
click at [479, 253] on span "Select an option" at bounding box center [477, 256] width 12 height 12
click at [479, 253] on input "Select an option" at bounding box center [477, 256] width 12 height 12
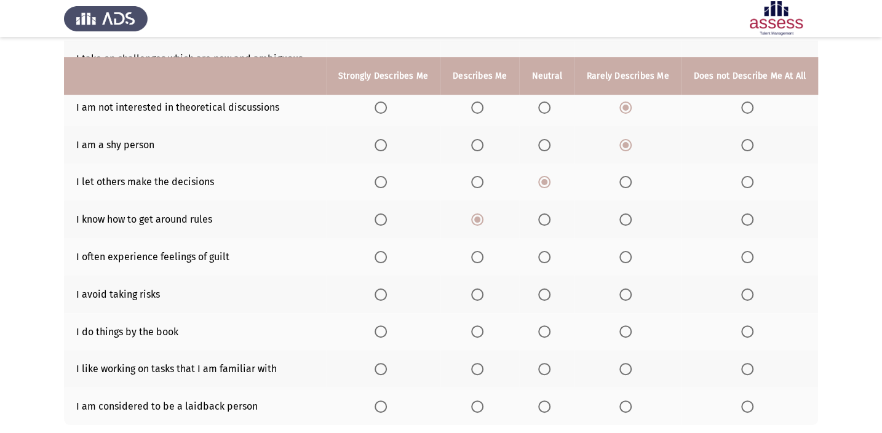
scroll to position [175, 0]
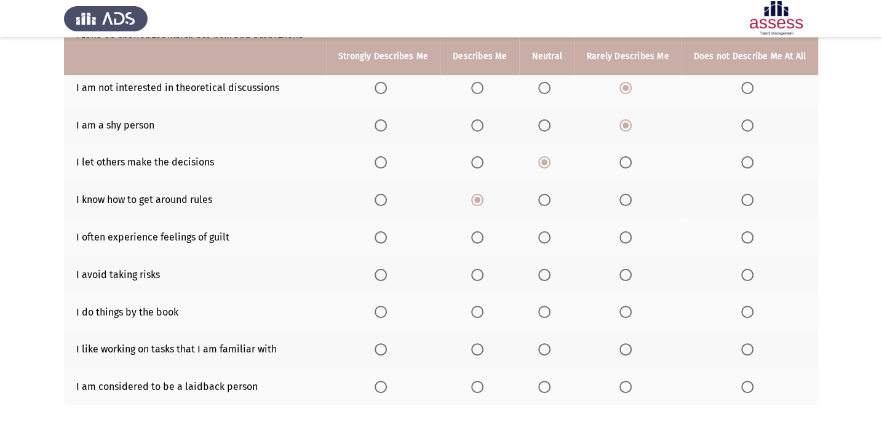
click at [482, 233] on span "Select an option" at bounding box center [477, 237] width 12 height 12
click at [482, 233] on input "Select an option" at bounding box center [477, 237] width 12 height 12
click at [627, 274] on span "Select an option" at bounding box center [626, 275] width 12 height 12
click at [627, 274] on input "Select an option" at bounding box center [626, 275] width 12 height 12
click at [544, 307] on span "Select an option" at bounding box center [544, 312] width 12 height 12
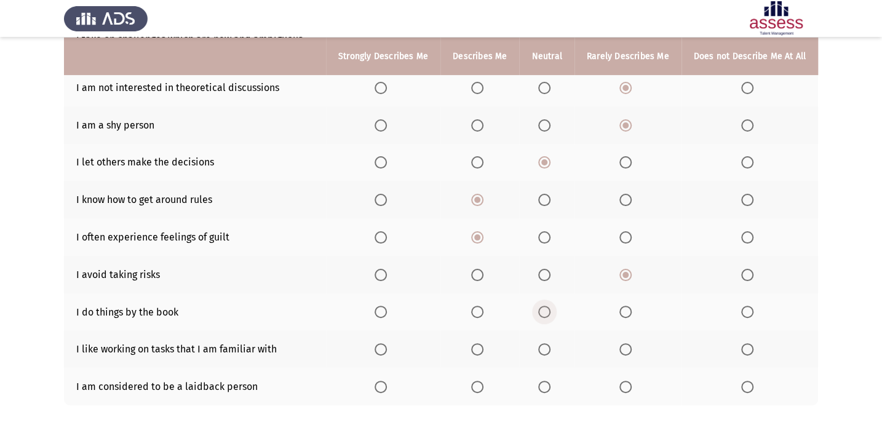
click at [544, 307] on input "Select an option" at bounding box center [544, 312] width 12 height 12
click at [549, 317] on span "Select an option" at bounding box center [544, 349] width 12 height 12
click at [549, 317] on input "Select an option" at bounding box center [544, 349] width 12 height 12
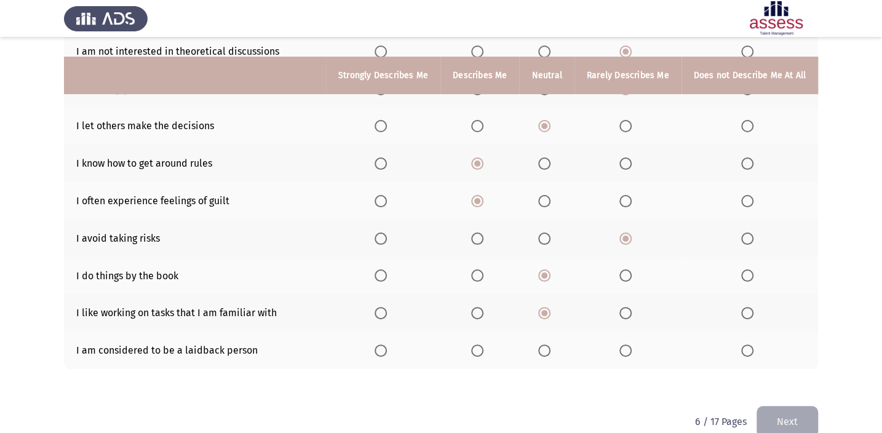
scroll to position [231, 0]
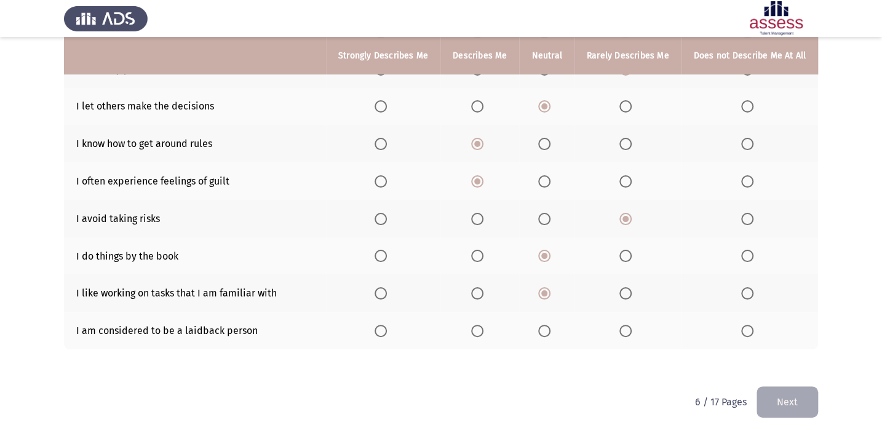
click at [544, 317] on th at bounding box center [546, 331] width 55 height 38
click at [543, 317] on span "Select an option" at bounding box center [544, 331] width 12 height 12
click at [543, 317] on input "Select an option" at bounding box center [544, 331] width 12 height 12
click at [652, 317] on button "Next" at bounding box center [788, 401] width 62 height 31
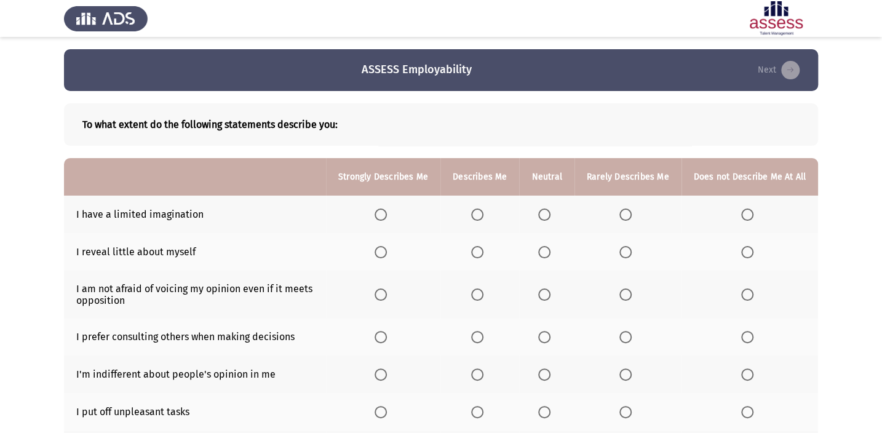
click at [652, 210] on th at bounding box center [750, 215] width 137 height 38
click at [652, 215] on span "Select an option" at bounding box center [747, 215] width 12 height 12
click at [652, 215] on input "Select an option" at bounding box center [747, 215] width 12 height 12
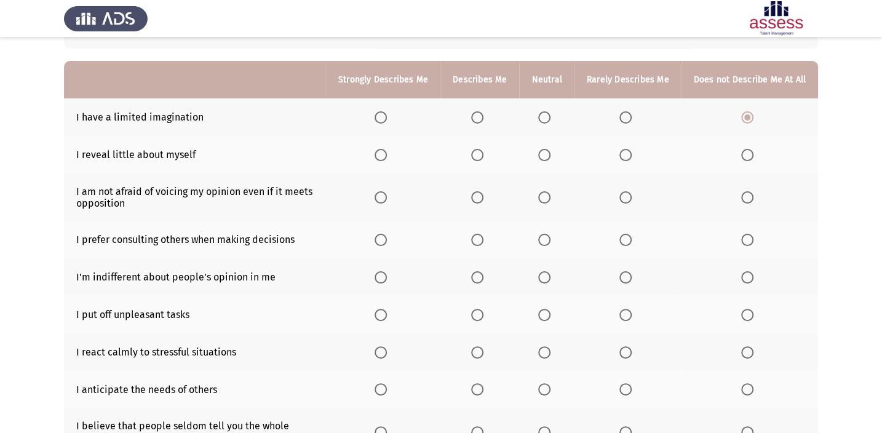
scroll to position [111, 0]
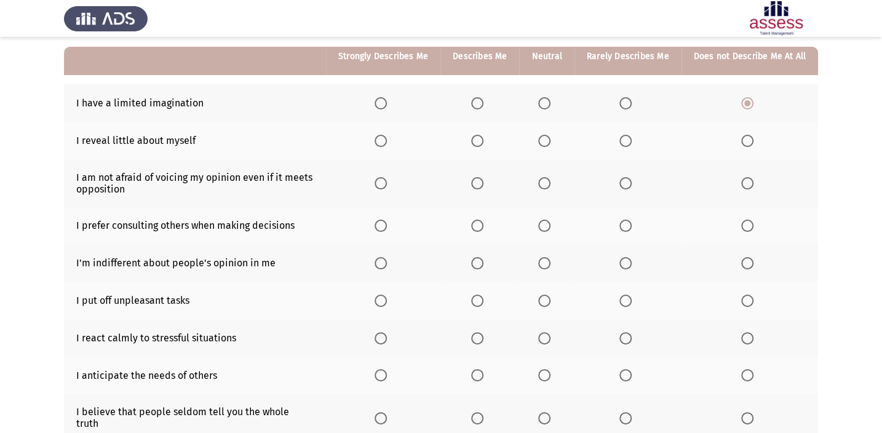
click at [484, 136] on span "Select an option" at bounding box center [477, 141] width 12 height 12
click at [484, 136] on input "Select an option" at bounding box center [477, 141] width 12 height 12
click at [387, 180] on span "Select an option" at bounding box center [381, 183] width 12 height 12
click at [387, 180] on input "Select an option" at bounding box center [381, 183] width 12 height 12
click at [479, 177] on span "Select an option" at bounding box center [477, 183] width 12 height 12
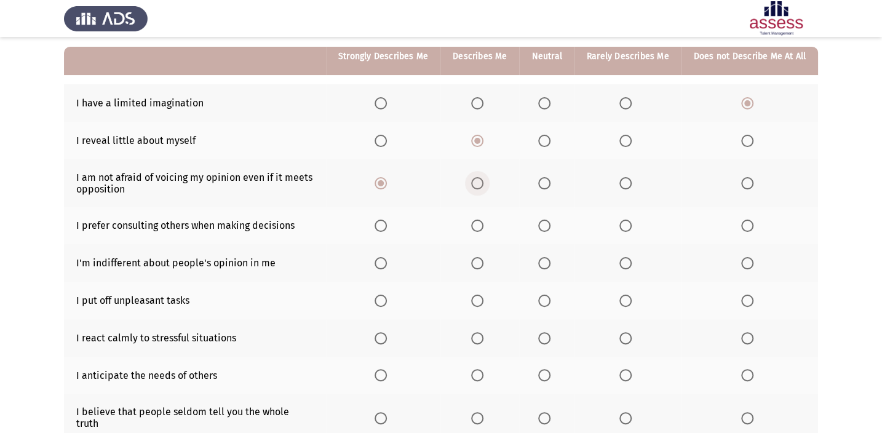
click at [479, 177] on input "Select an option" at bounding box center [477, 183] width 12 height 12
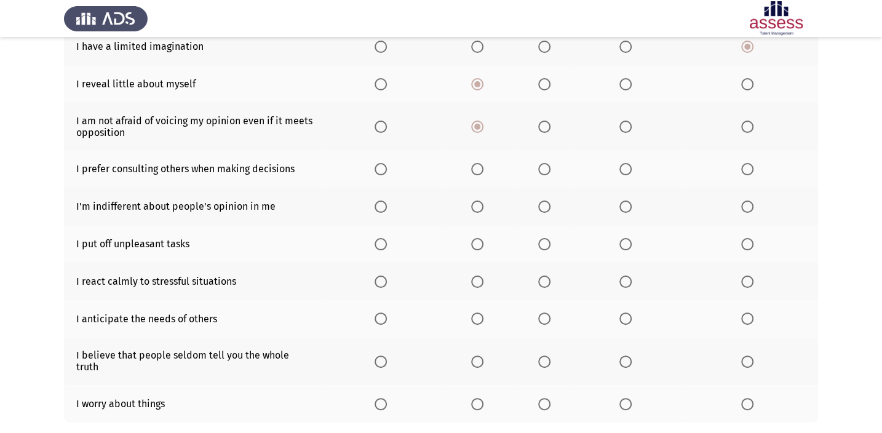
scroll to position [119, 0]
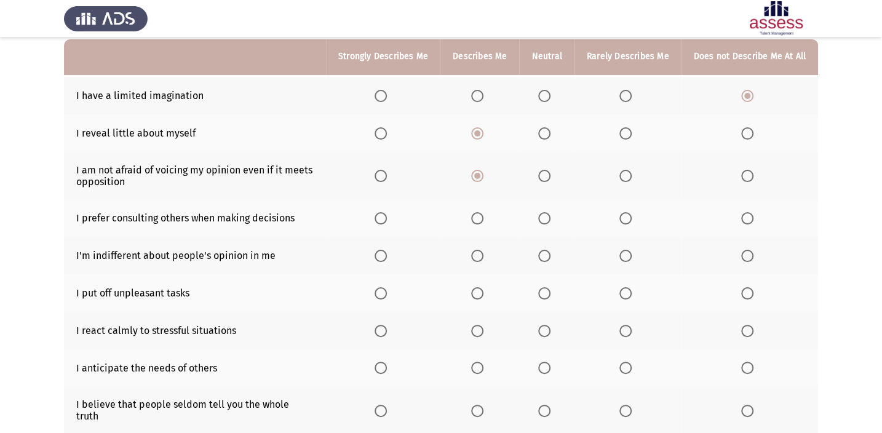
click at [550, 225] on th at bounding box center [546, 219] width 55 height 38
click at [549, 214] on span "Select an option" at bounding box center [544, 218] width 12 height 12
click at [549, 214] on input "Select an option" at bounding box center [544, 218] width 12 height 12
click at [546, 253] on span "Select an option" at bounding box center [544, 256] width 12 height 12
click at [546, 253] on input "Select an option" at bounding box center [544, 256] width 12 height 12
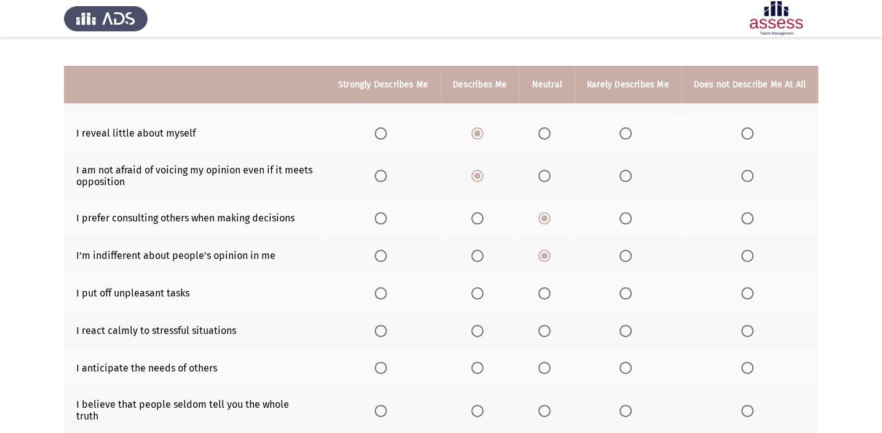
scroll to position [175, 0]
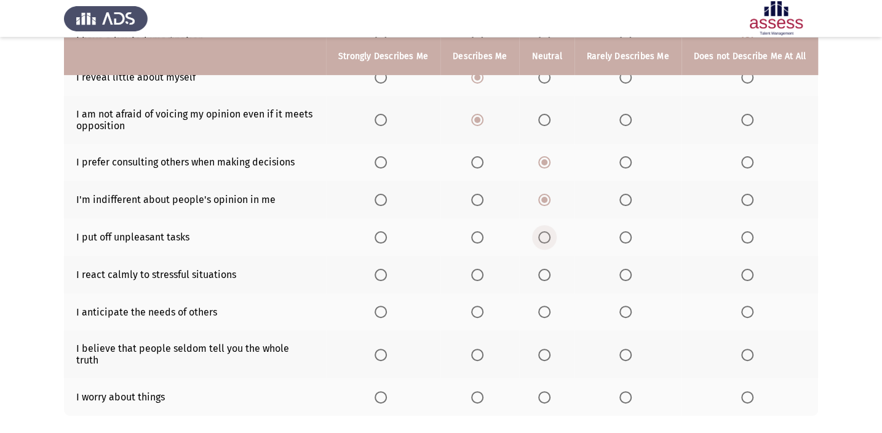
click at [546, 231] on span "Select an option" at bounding box center [544, 237] width 12 height 12
click at [546, 231] on input "Select an option" at bounding box center [544, 237] width 12 height 12
click at [480, 274] on span "Select an option" at bounding box center [477, 275] width 12 height 12
click at [480, 274] on input "Select an option" at bounding box center [477, 275] width 12 height 12
click at [543, 270] on span "Select an option" at bounding box center [544, 275] width 12 height 12
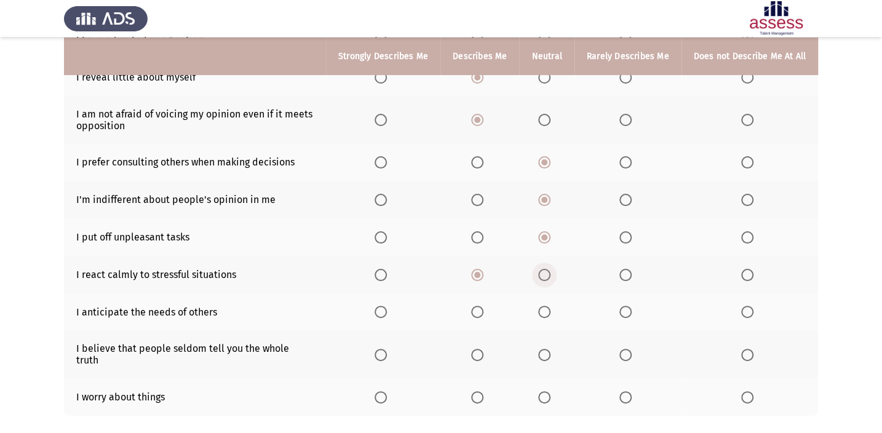
click at [543, 270] on input "Select an option" at bounding box center [544, 275] width 12 height 12
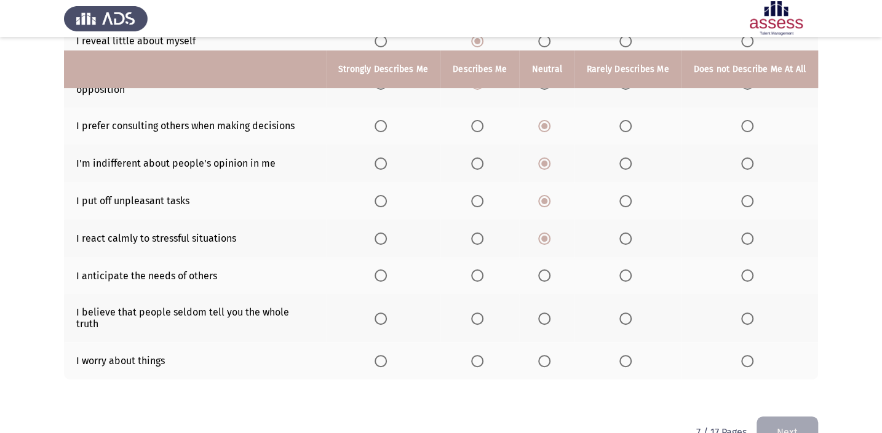
scroll to position [231, 0]
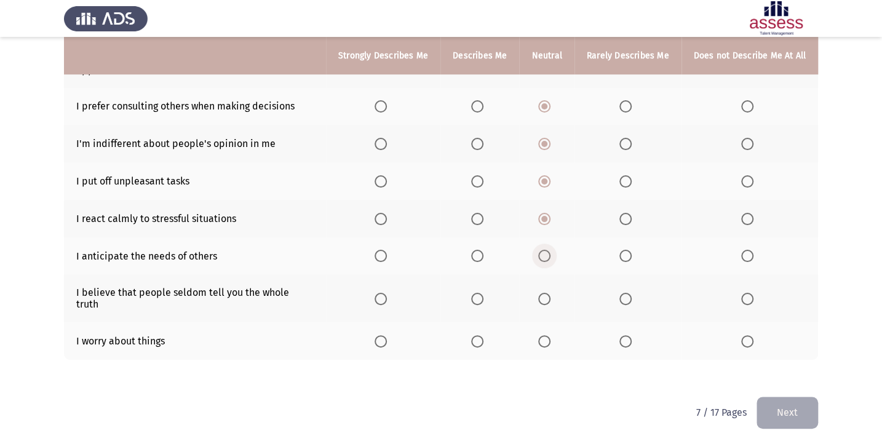
click at [547, 252] on span "Select an option" at bounding box center [544, 256] width 12 height 12
click at [547, 252] on input "Select an option" at bounding box center [544, 256] width 12 height 12
click at [481, 317] on span "Select an option" at bounding box center [477, 341] width 12 height 12
click at [481, 317] on input "Select an option" at bounding box center [477, 341] width 12 height 12
click at [541, 293] on span "Select an option" at bounding box center [544, 299] width 12 height 12
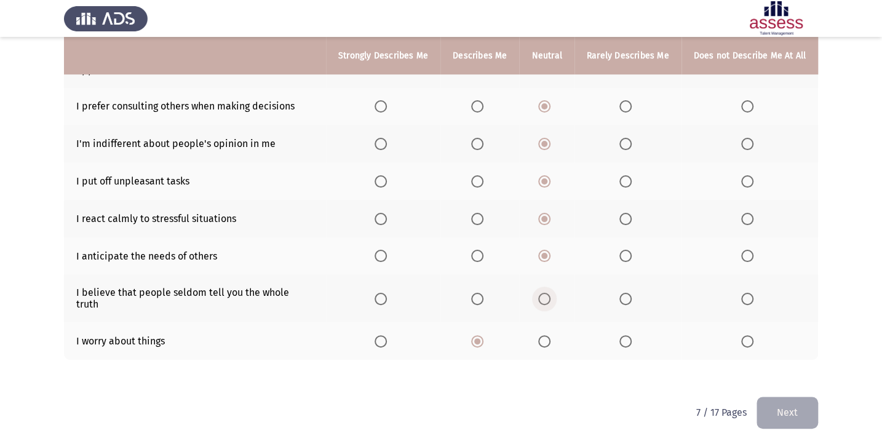
click at [541, 293] on input "Select an option" at bounding box center [544, 299] width 12 height 12
click at [652, 317] on button "Next" at bounding box center [788, 412] width 62 height 31
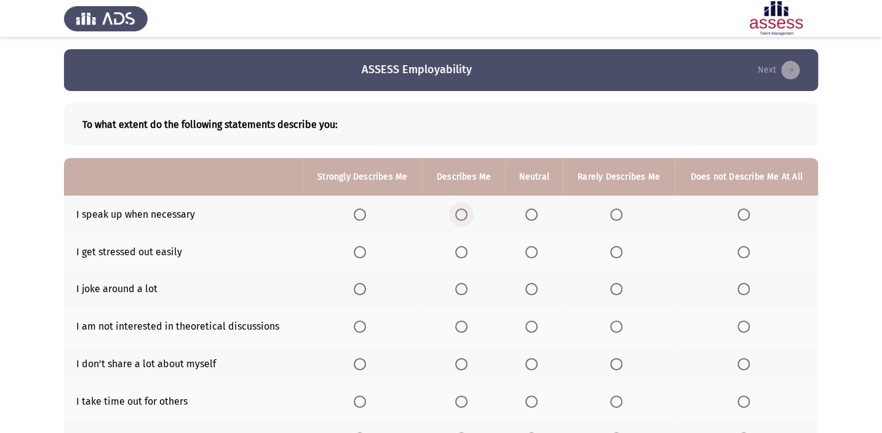
click at [461, 210] on span "Select an option" at bounding box center [461, 215] width 12 height 12
click at [461, 210] on input "Select an option" at bounding box center [461, 215] width 12 height 12
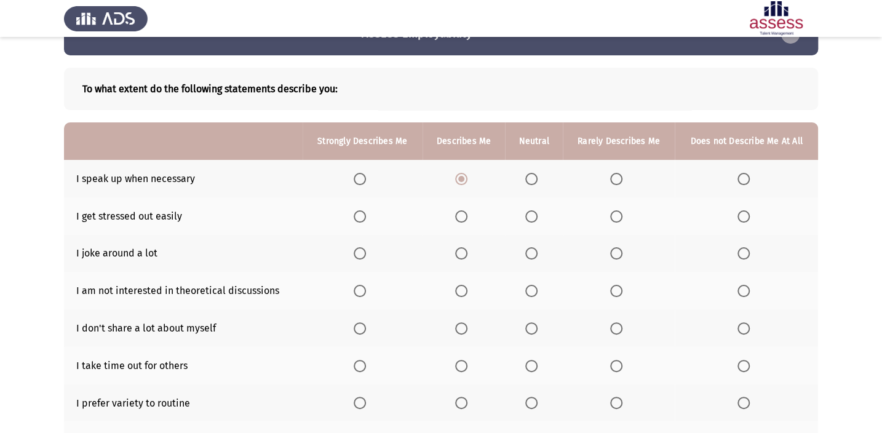
scroll to position [55, 0]
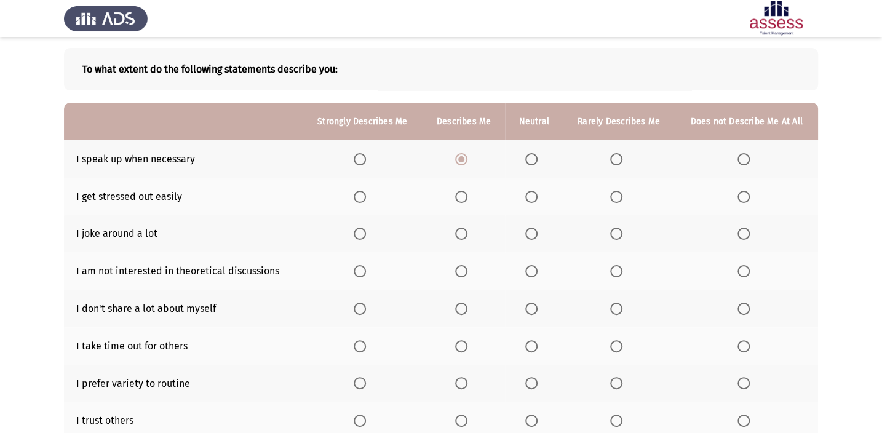
click at [530, 193] on span "Select an option" at bounding box center [531, 197] width 12 height 12
click at [530, 193] on input "Select an option" at bounding box center [531, 197] width 12 height 12
click at [528, 229] on span "Select an option" at bounding box center [531, 234] width 12 height 12
click at [528, 229] on input "Select an option" at bounding box center [531, 234] width 12 height 12
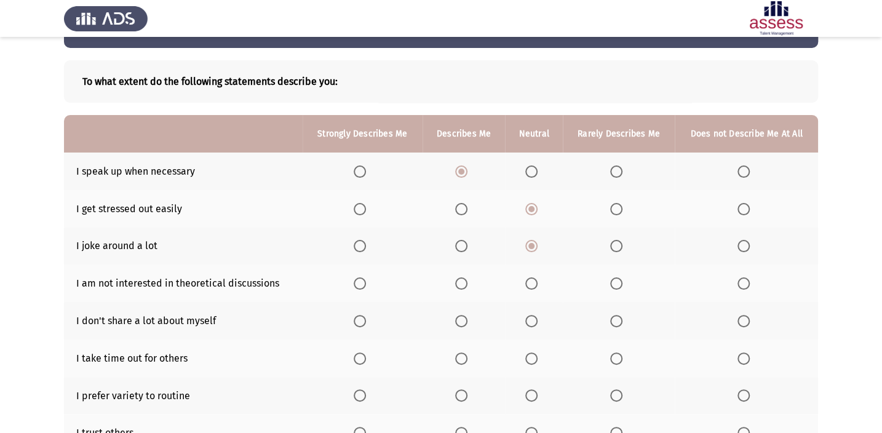
scroll to position [111, 0]
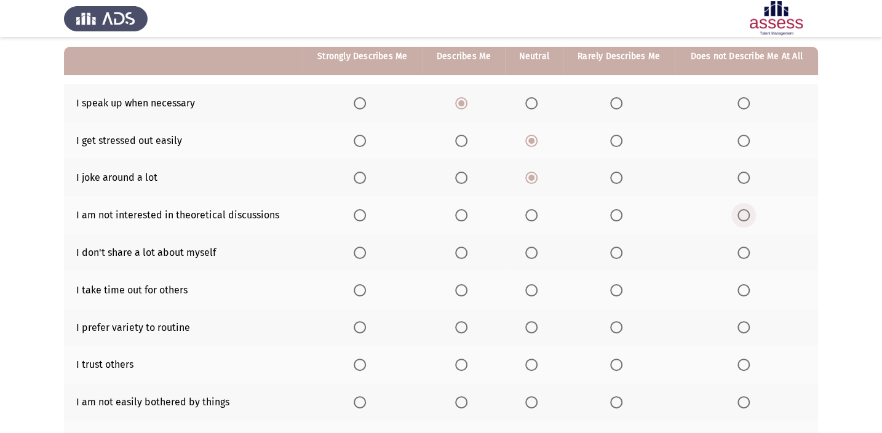
click at [652, 210] on span "Select an option" at bounding box center [744, 215] width 12 height 12
click at [652, 210] on input "Select an option" at bounding box center [744, 215] width 12 height 12
click at [458, 247] on span "Select an option" at bounding box center [461, 253] width 12 height 12
click at [458, 247] on input "Select an option" at bounding box center [461, 253] width 12 height 12
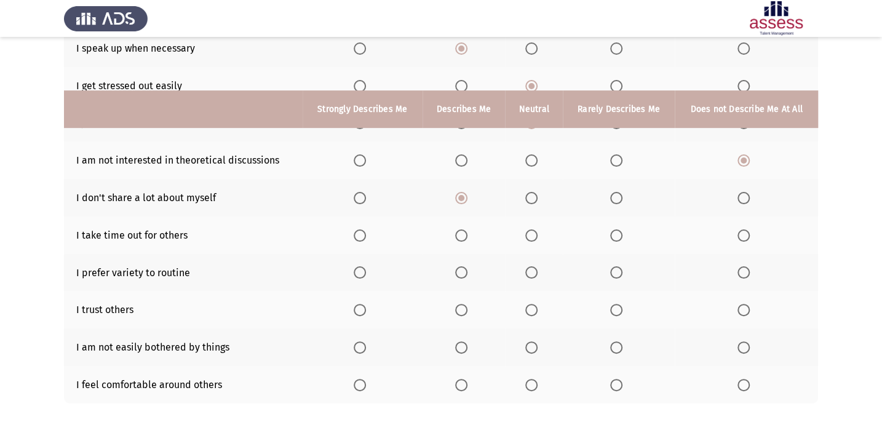
scroll to position [220, 0]
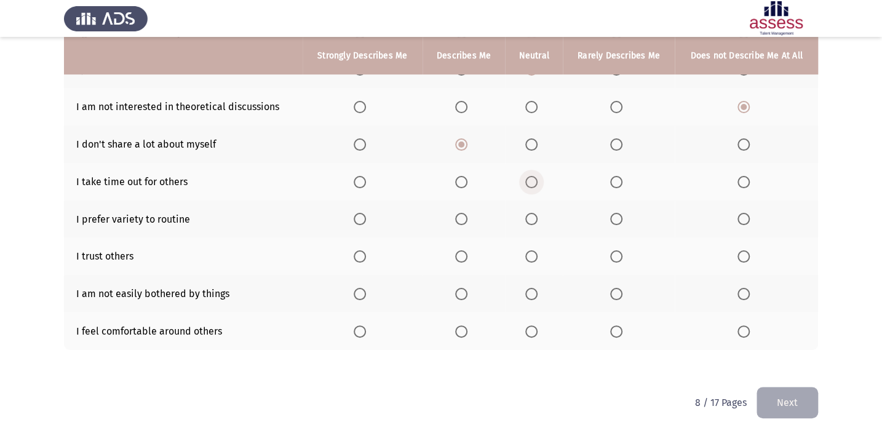
click at [531, 181] on span "Select an option" at bounding box center [531, 182] width 12 height 12
click at [531, 181] on input "Select an option" at bounding box center [531, 182] width 12 height 12
click at [460, 218] on span "Select an option" at bounding box center [461, 219] width 12 height 12
click at [460, 218] on input "Select an option" at bounding box center [461, 219] width 12 height 12
click at [525, 254] on span "Select an option" at bounding box center [531, 256] width 12 height 12
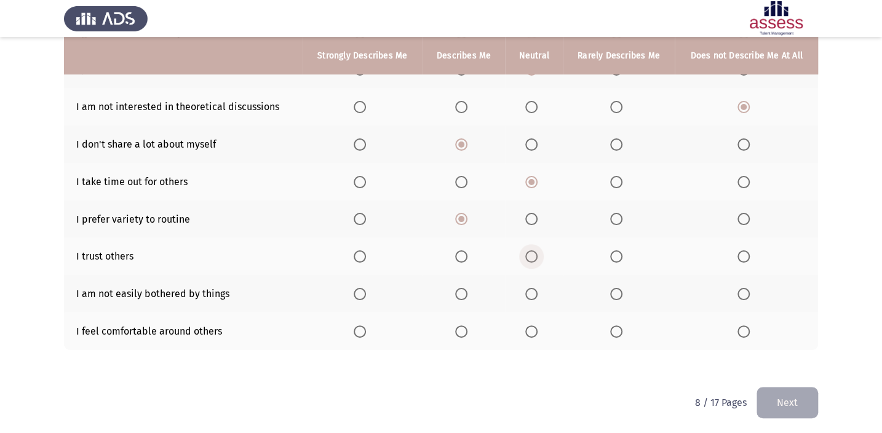
click at [525, 254] on input "Select an option" at bounding box center [531, 256] width 12 height 12
click at [529, 289] on span "Select an option" at bounding box center [531, 294] width 12 height 12
click at [529, 289] on input "Select an option" at bounding box center [531, 294] width 12 height 12
click at [459, 317] on span "Select an option" at bounding box center [461, 331] width 12 height 12
click at [459, 317] on input "Select an option" at bounding box center [461, 331] width 12 height 12
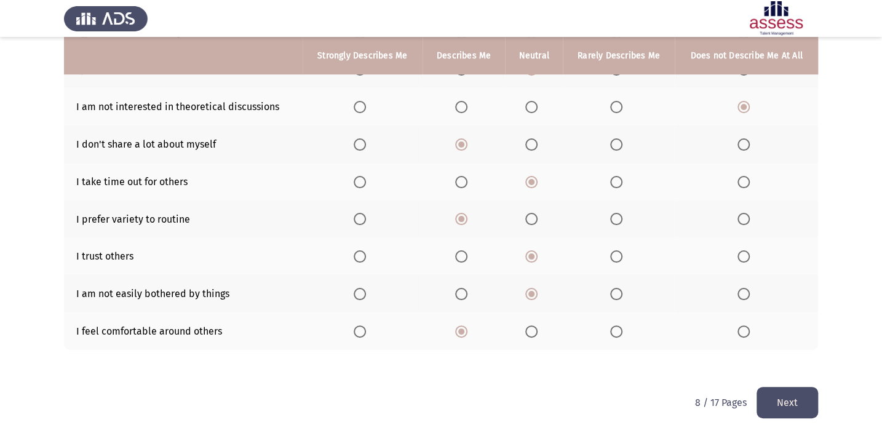
drag, startPoint x: 793, startPoint y: 388, endPoint x: 789, endPoint y: 393, distance: 6.7
click at [652, 317] on button "Next" at bounding box center [788, 402] width 62 height 31
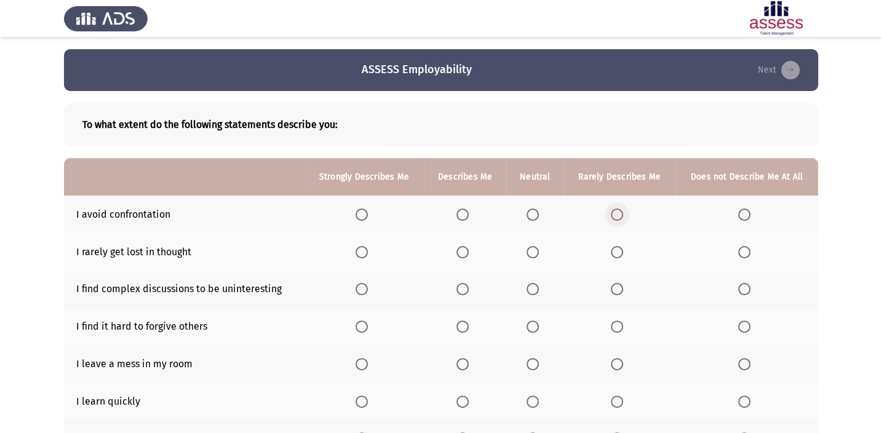
click at [616, 215] on span "Select an option" at bounding box center [617, 215] width 12 height 12
click at [616, 215] on input "Select an option" at bounding box center [617, 215] width 12 height 12
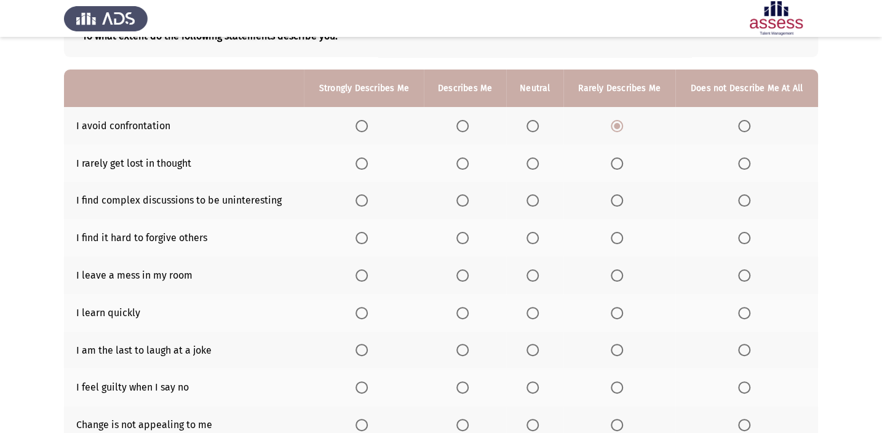
scroll to position [111, 0]
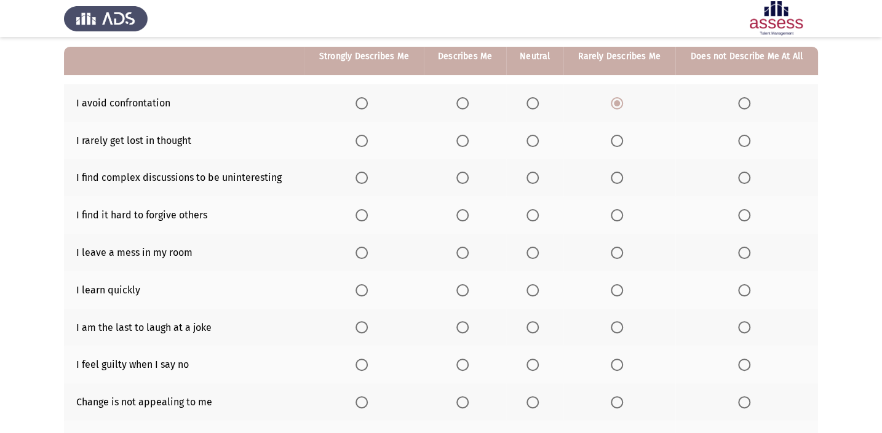
click at [618, 135] on span "Select an option" at bounding box center [617, 141] width 12 height 12
click at [618, 135] on input "Select an option" at bounding box center [617, 141] width 12 height 12
click at [533, 173] on span "Select an option" at bounding box center [533, 178] width 12 height 12
click at [533, 173] on input "Select an option" at bounding box center [533, 178] width 12 height 12
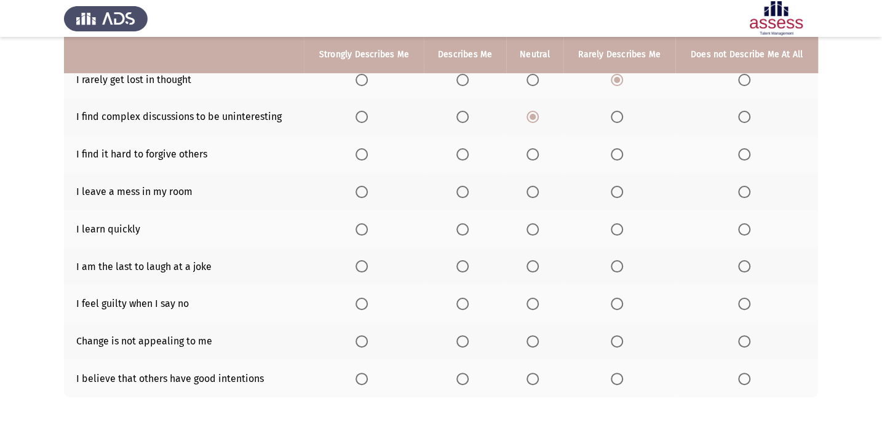
scroll to position [164, 0]
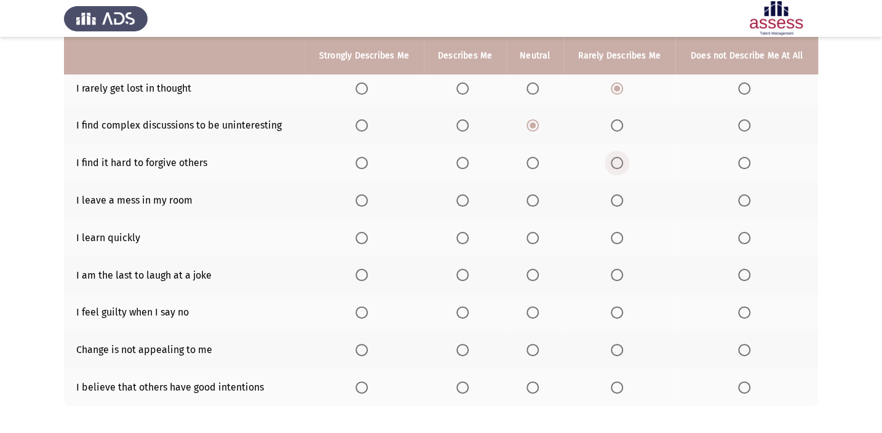
click at [613, 163] on span "Select an option" at bounding box center [617, 163] width 12 height 12
click at [613, 163] on input "Select an option" at bounding box center [617, 163] width 12 height 12
click at [652, 196] on span "Select an option" at bounding box center [744, 200] width 12 height 12
click at [652, 196] on input "Select an option" at bounding box center [744, 200] width 12 height 12
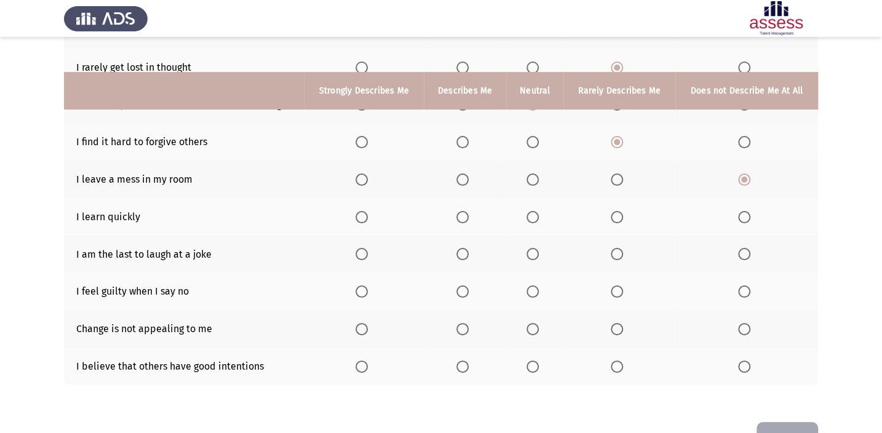
scroll to position [220, 0]
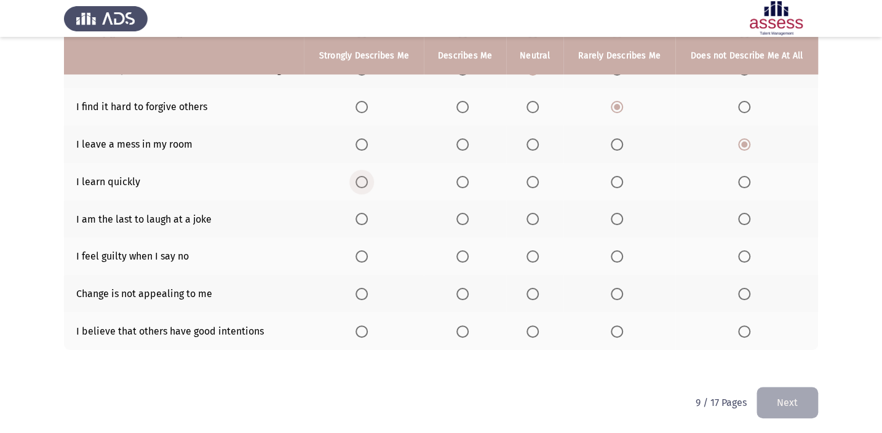
click at [361, 180] on span "Select an option" at bounding box center [362, 182] width 12 height 12
click at [361, 180] on input "Select an option" at bounding box center [362, 182] width 12 height 12
click at [619, 221] on span "Select an option" at bounding box center [617, 219] width 12 height 12
click at [619, 221] on input "Select an option" at bounding box center [617, 219] width 12 height 12
click at [610, 253] on th at bounding box center [619, 256] width 111 height 38
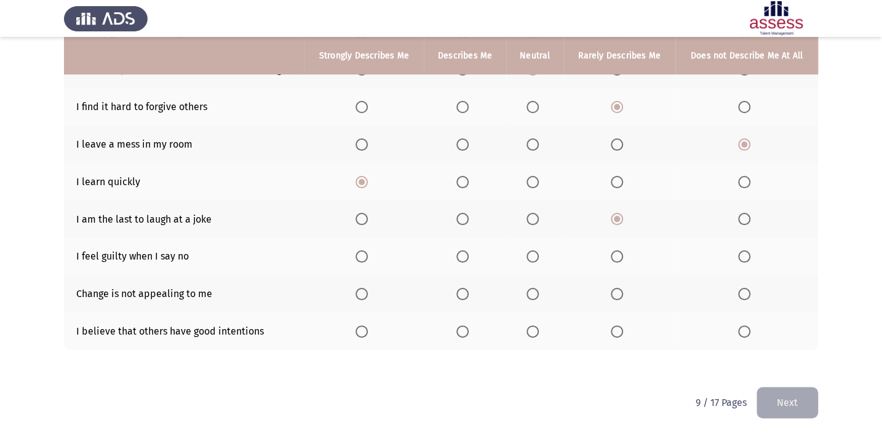
click at [612, 257] on span "Select an option" at bounding box center [617, 256] width 12 height 12
click at [612, 257] on input "Select an option" at bounding box center [617, 256] width 12 height 12
click at [652, 288] on span "Select an option" at bounding box center [744, 294] width 12 height 12
click at [652, 288] on input "Select an option" at bounding box center [744, 294] width 12 height 12
click at [532, 317] on span "Select an option" at bounding box center [533, 331] width 12 height 12
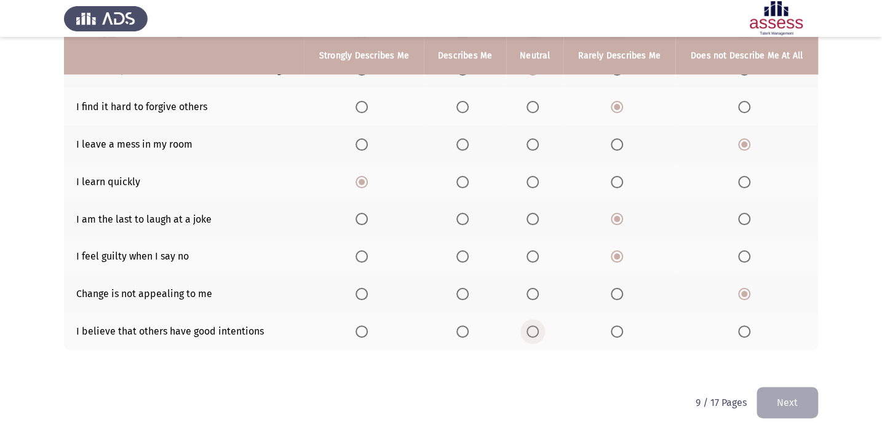
click at [532, 317] on input "Select an option" at bounding box center [533, 331] width 12 height 12
click at [613, 292] on span "Select an option" at bounding box center [617, 294] width 12 height 12
click at [613, 292] on input "Select an option" at bounding box center [617, 294] width 12 height 12
click at [652, 317] on button "Next" at bounding box center [788, 402] width 62 height 31
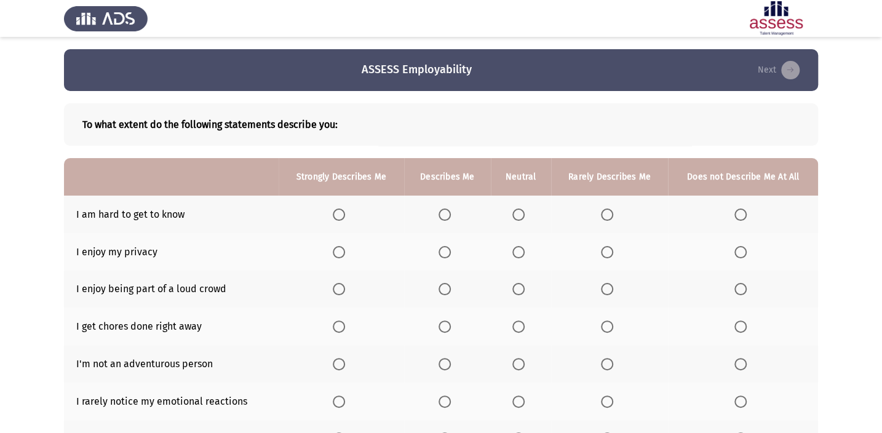
scroll to position [55, 0]
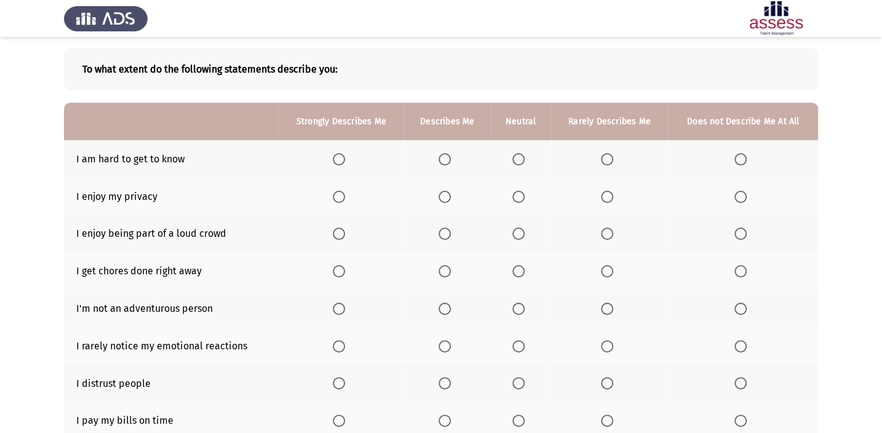
click at [517, 151] on th at bounding box center [521, 159] width 60 height 38
click at [518, 160] on span "Select an option" at bounding box center [518, 159] width 12 height 12
click at [518, 160] on input "Select an option" at bounding box center [518, 159] width 12 height 12
click at [452, 193] on label "Select an option" at bounding box center [447, 197] width 17 height 12
click at [451, 193] on input "Select an option" at bounding box center [445, 197] width 12 height 12
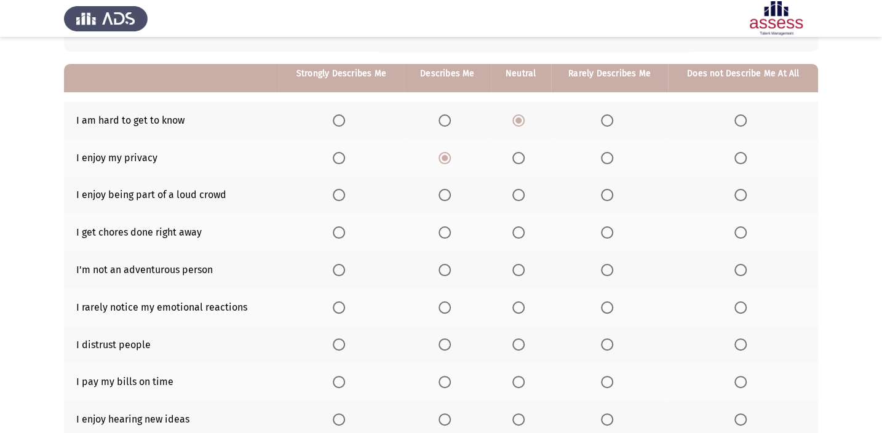
scroll to position [111, 0]
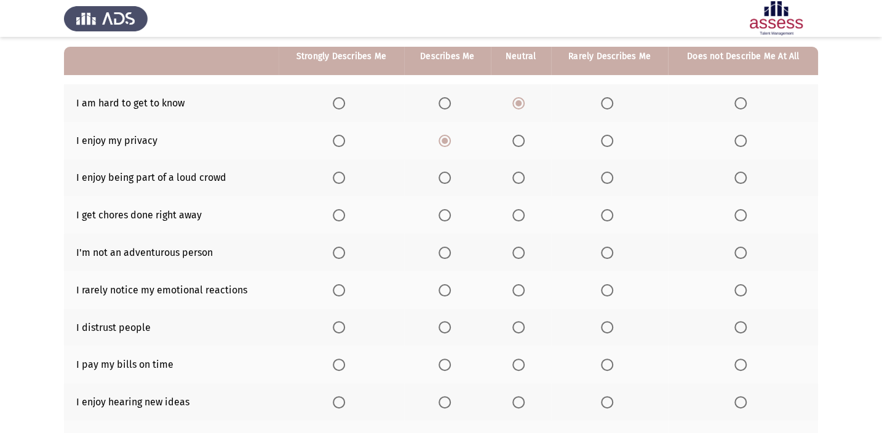
click at [517, 174] on span "Select an option" at bounding box center [518, 178] width 12 height 12
click at [517, 174] on input "Select an option" at bounding box center [518, 178] width 12 height 12
click at [448, 213] on span "Select an option" at bounding box center [445, 215] width 12 height 12
click at [448, 213] on input "Select an option" at bounding box center [445, 215] width 12 height 12
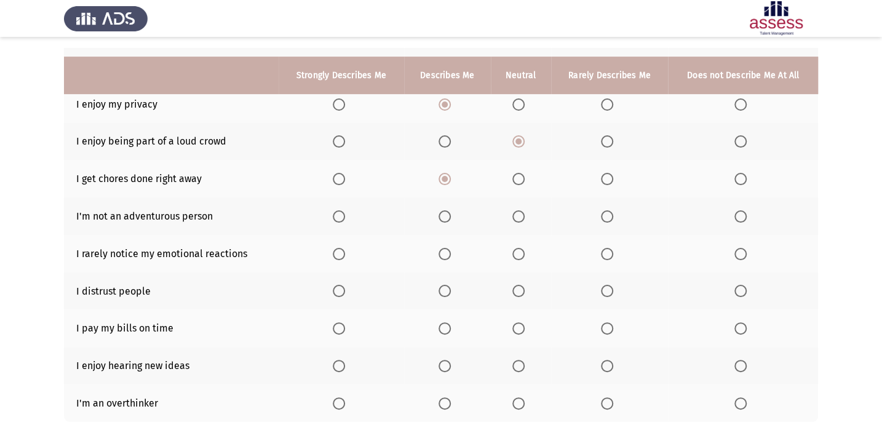
scroll to position [167, 0]
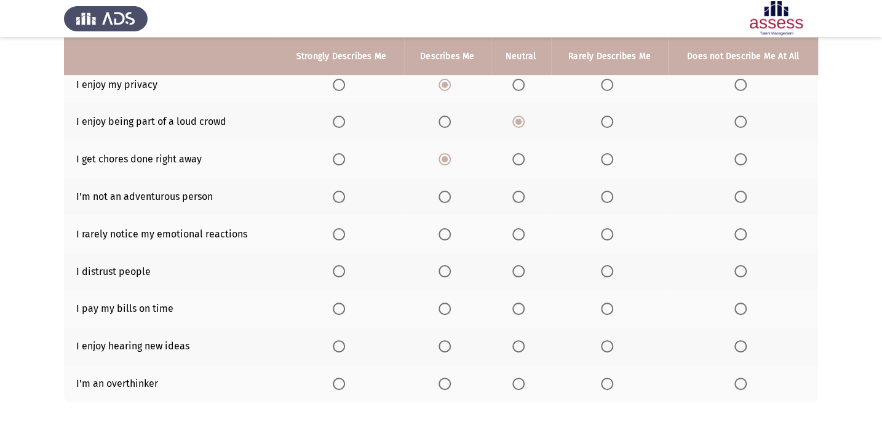
click at [605, 201] on span "Select an option" at bounding box center [607, 197] width 12 height 12
click at [605, 201] on input "Select an option" at bounding box center [607, 197] width 12 height 12
click at [520, 228] on span "Select an option" at bounding box center [518, 234] width 12 height 12
click at [520, 228] on input "Select an option" at bounding box center [518, 234] width 12 height 12
click at [518, 270] on span "Select an option" at bounding box center [518, 271] width 12 height 12
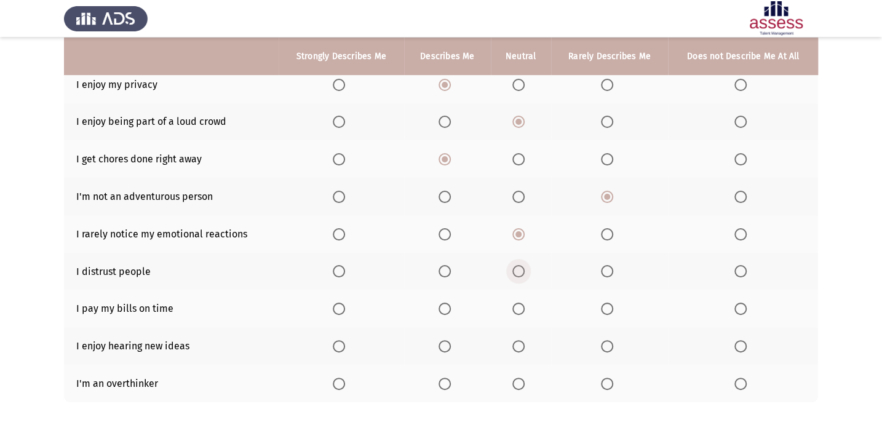
click at [518, 270] on input "Select an option" at bounding box center [518, 271] width 12 height 12
click at [518, 309] on span "Select an option" at bounding box center [518, 309] width 12 height 12
click at [518, 309] on input "Select an option" at bounding box center [518, 309] width 12 height 12
click at [443, 317] on span "Select an option" at bounding box center [445, 346] width 12 height 12
click at [443, 317] on input "Select an option" at bounding box center [445, 346] width 12 height 12
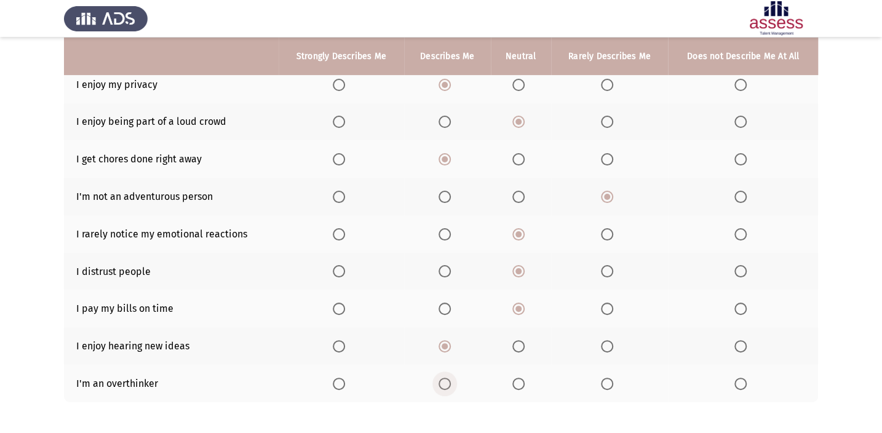
click at [440, 317] on span "Select an option" at bounding box center [445, 384] width 12 height 12
click at [440, 317] on input "Select an option" at bounding box center [445, 384] width 12 height 12
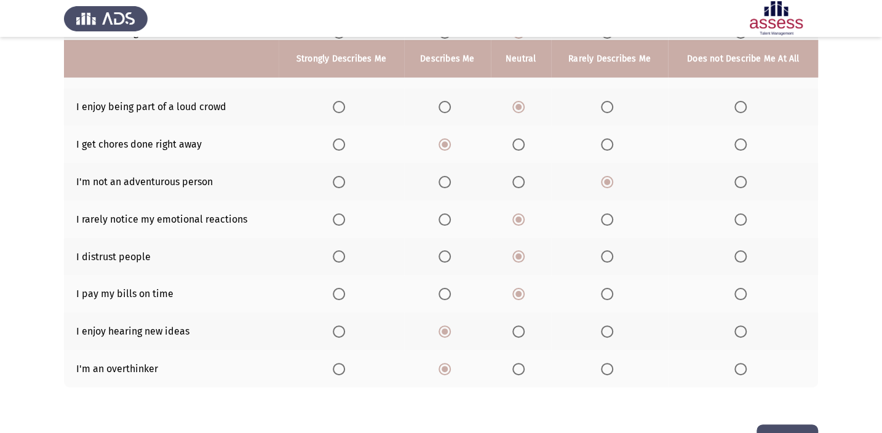
scroll to position [220, 0]
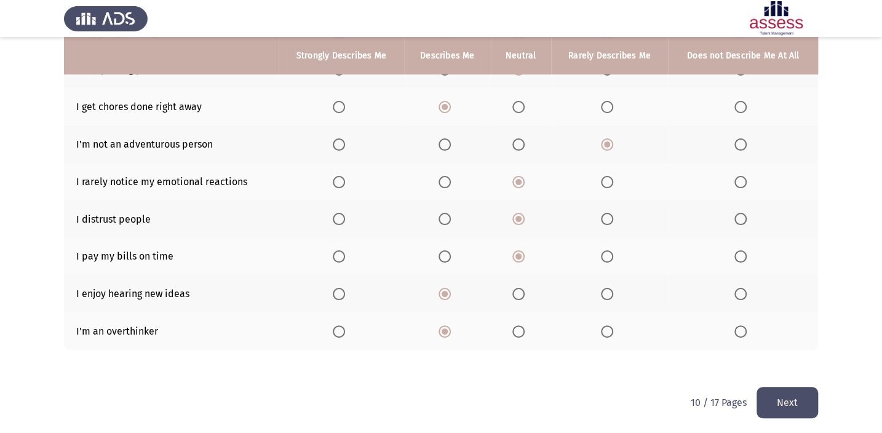
click at [652, 317] on button "Next" at bounding box center [788, 402] width 62 height 31
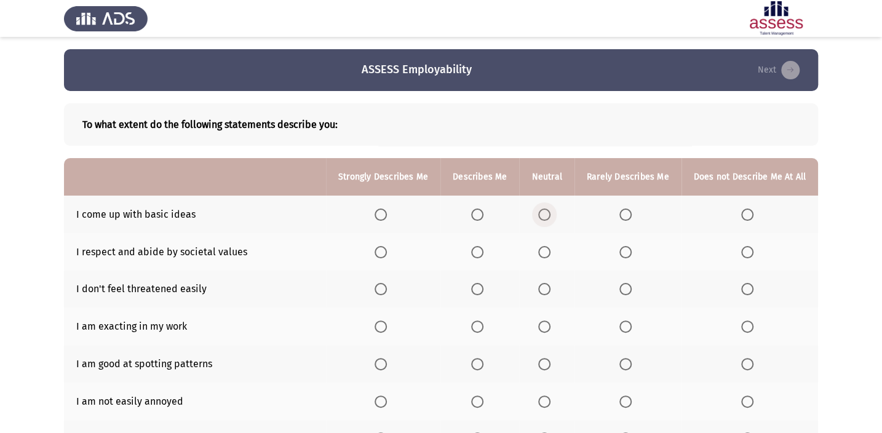
click at [544, 218] on span "Select an option" at bounding box center [544, 215] width 12 height 12
click at [544, 218] on input "Select an option" at bounding box center [544, 215] width 12 height 12
click at [551, 252] on span "Select an option" at bounding box center [544, 252] width 12 height 12
click at [551, 252] on input "Select an option" at bounding box center [544, 252] width 12 height 12
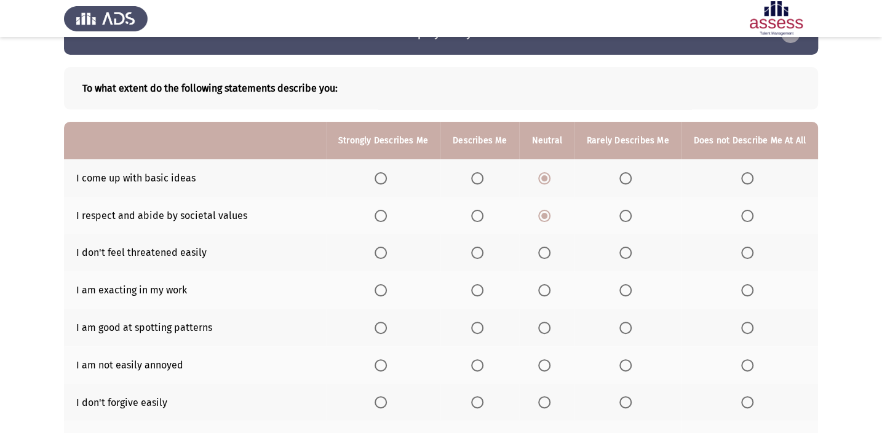
scroll to position [55, 0]
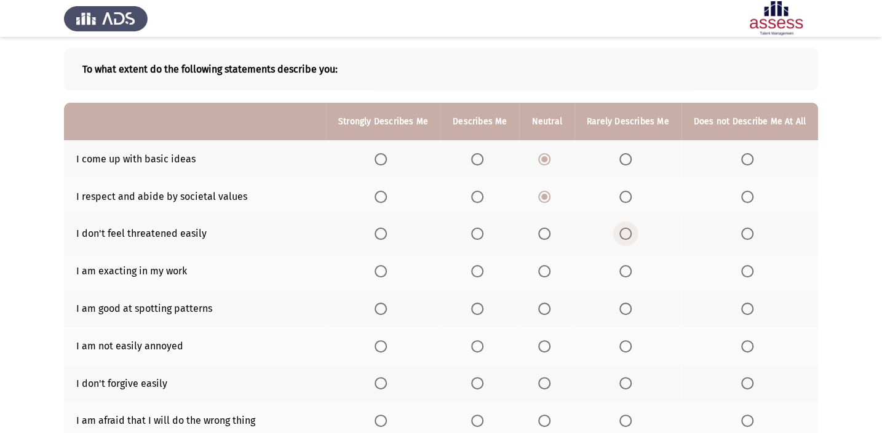
click at [624, 233] on span "Select an option" at bounding box center [626, 234] width 12 height 12
click at [624, 233] on input "Select an option" at bounding box center [626, 234] width 12 height 12
click at [484, 306] on span "Select an option" at bounding box center [477, 309] width 12 height 12
click at [484, 306] on input "Select an option" at bounding box center [477, 309] width 12 height 12
click at [484, 266] on span "Select an option" at bounding box center [477, 271] width 12 height 12
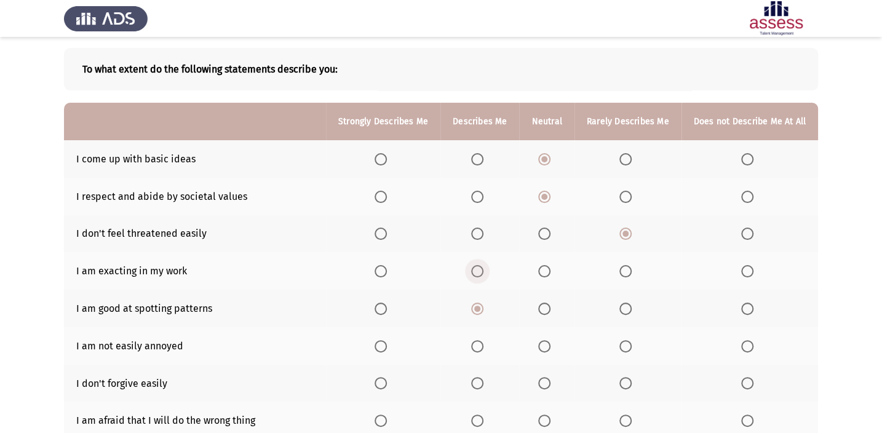
click at [484, 266] on input "Select an option" at bounding box center [477, 271] width 12 height 12
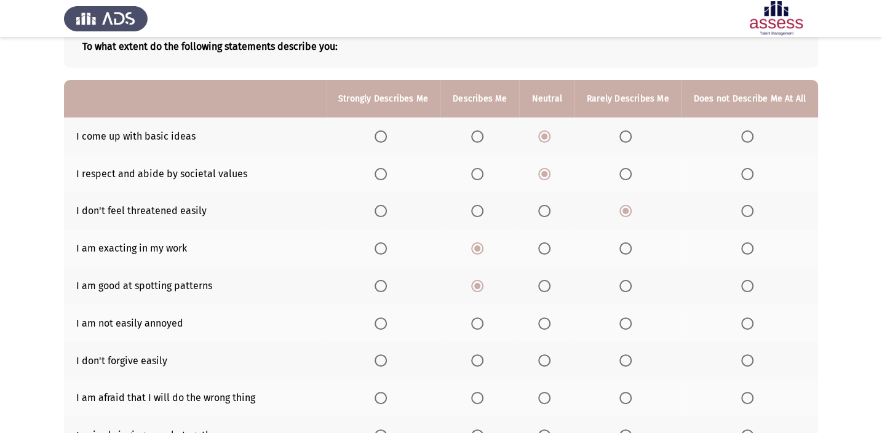
scroll to position [111, 0]
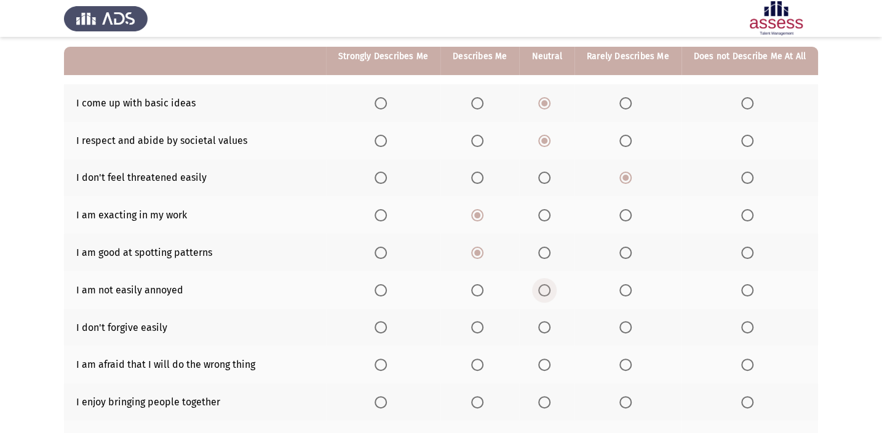
click at [549, 285] on span "Select an option" at bounding box center [544, 290] width 12 height 12
click at [549, 285] on input "Select an option" at bounding box center [544, 290] width 12 height 12
click at [652, 317] on span "Select an option" at bounding box center [747, 327] width 12 height 12
click at [652, 317] on input "Select an option" at bounding box center [747, 327] width 12 height 12
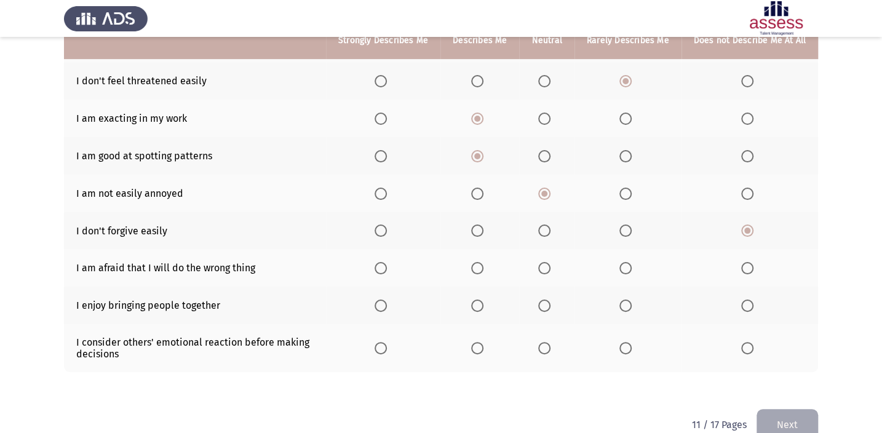
scroll to position [223, 0]
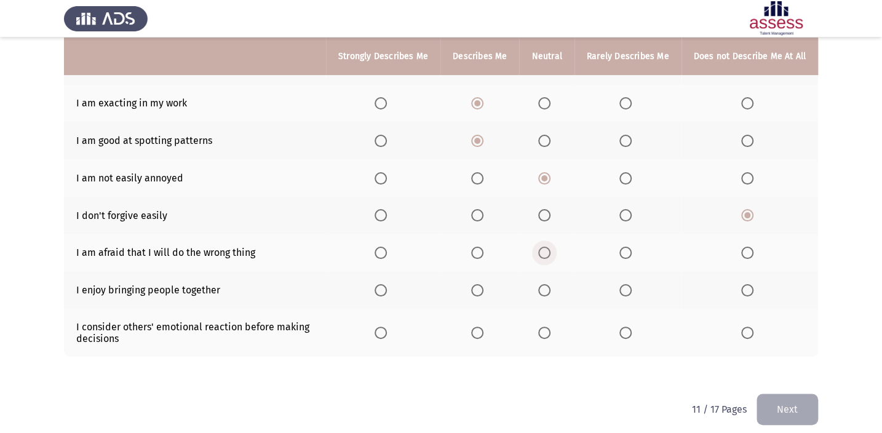
click at [549, 247] on span "Select an option" at bounding box center [544, 253] width 12 height 12
click at [549, 247] on input "Select an option" at bounding box center [544, 253] width 12 height 12
click at [481, 284] on span "Select an option" at bounding box center [477, 290] width 12 height 12
click at [481, 284] on input "Select an option" at bounding box center [477, 290] width 12 height 12
click at [626, 317] on span "Select an option" at bounding box center [626, 333] width 0 height 0
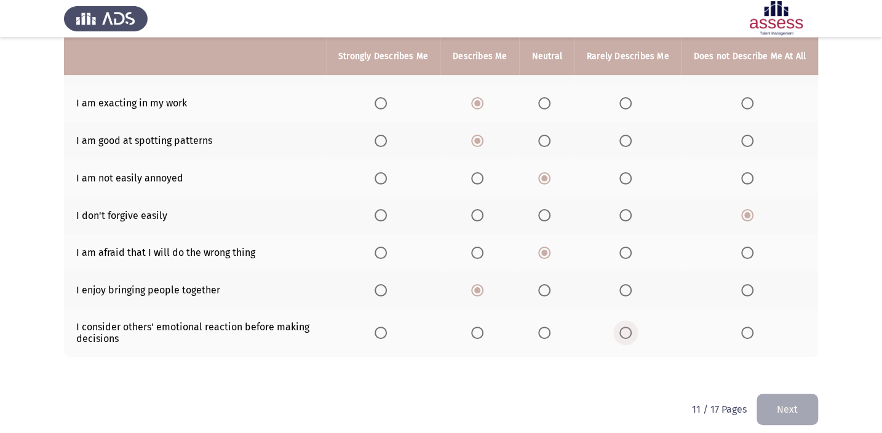
click at [628, 317] on input "Select an option" at bounding box center [626, 333] width 12 height 12
click at [652, 317] on button "Next" at bounding box center [788, 409] width 62 height 31
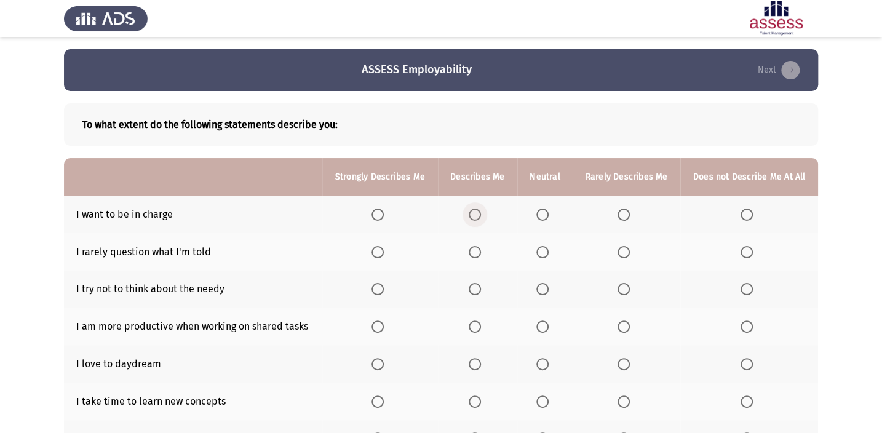
click at [475, 218] on span "Select an option" at bounding box center [475, 215] width 12 height 12
click at [475, 218] on input "Select an option" at bounding box center [475, 215] width 12 height 12
click at [549, 250] on span "Select an option" at bounding box center [542, 252] width 12 height 12
click at [549, 250] on input "Select an option" at bounding box center [542, 252] width 12 height 12
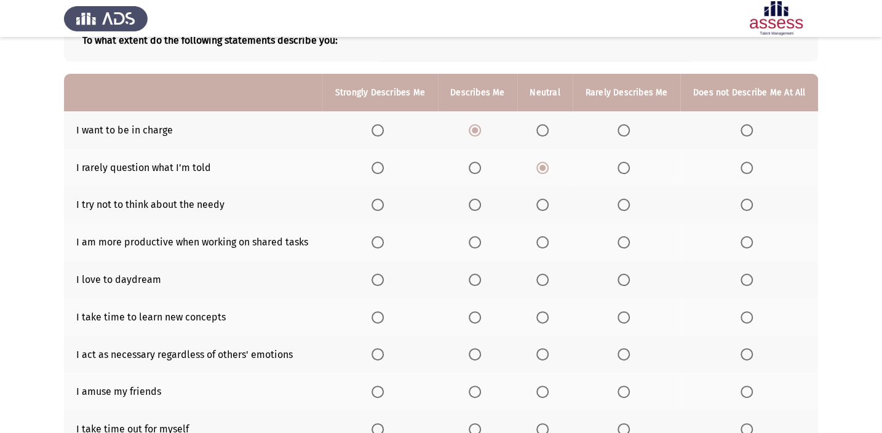
scroll to position [111, 0]
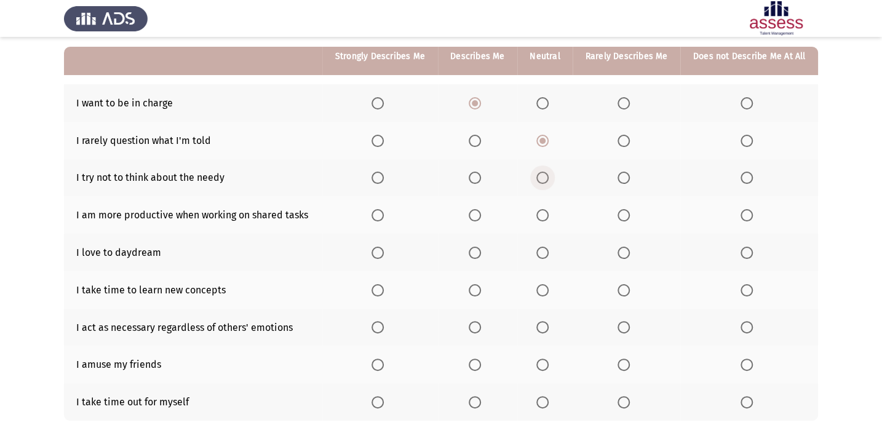
click at [542, 175] on span "Select an option" at bounding box center [542, 178] width 12 height 12
click at [542, 175] on input "Select an option" at bounding box center [542, 178] width 12 height 12
click at [546, 210] on span "Select an option" at bounding box center [542, 215] width 12 height 12
click at [546, 210] on input "Select an option" at bounding box center [542, 215] width 12 height 12
click at [545, 252] on span "Select an option" at bounding box center [542, 253] width 12 height 12
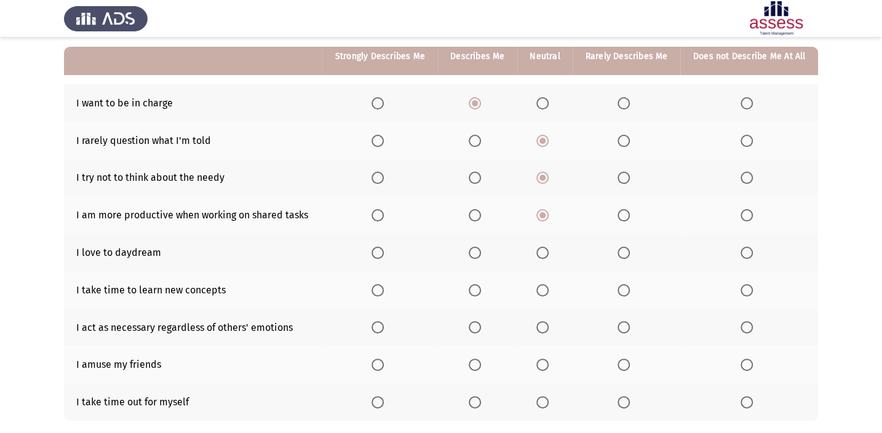
click at [545, 252] on input "Select an option" at bounding box center [542, 253] width 12 height 12
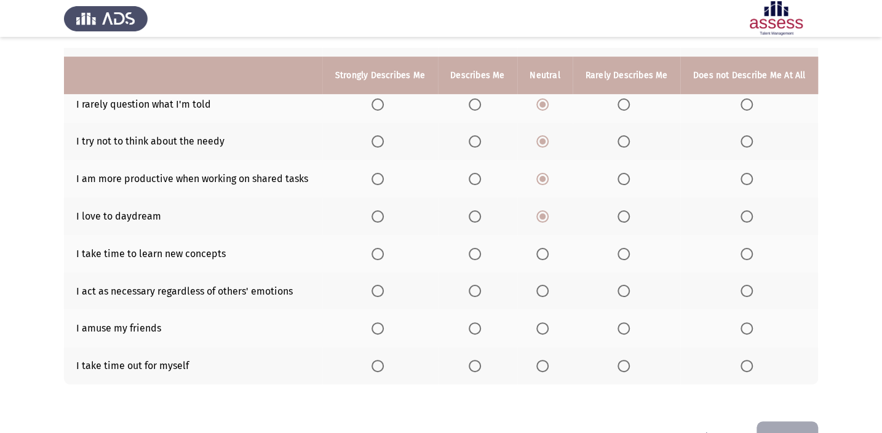
scroll to position [167, 0]
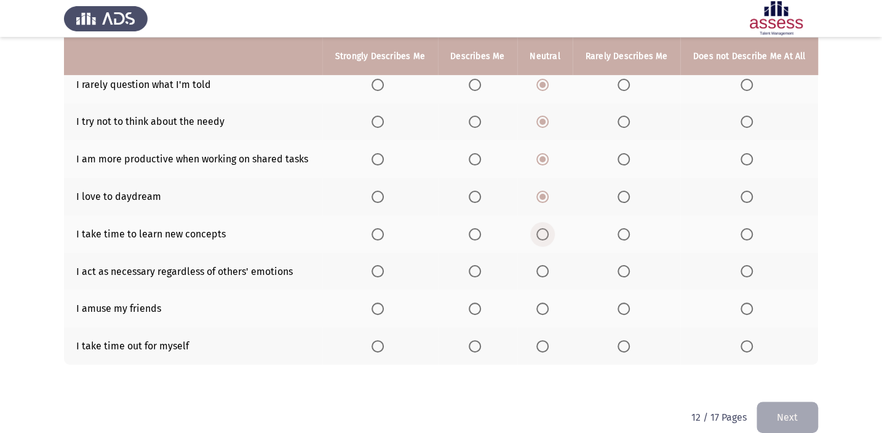
click at [541, 233] on span "Select an option" at bounding box center [542, 234] width 12 height 12
click at [541, 233] on input "Select an option" at bounding box center [542, 234] width 12 height 12
click at [475, 270] on span "Select an option" at bounding box center [475, 271] width 12 height 12
click at [475, 270] on input "Select an option" at bounding box center [475, 271] width 12 height 12
click at [479, 303] on span "Select an option" at bounding box center [475, 309] width 12 height 12
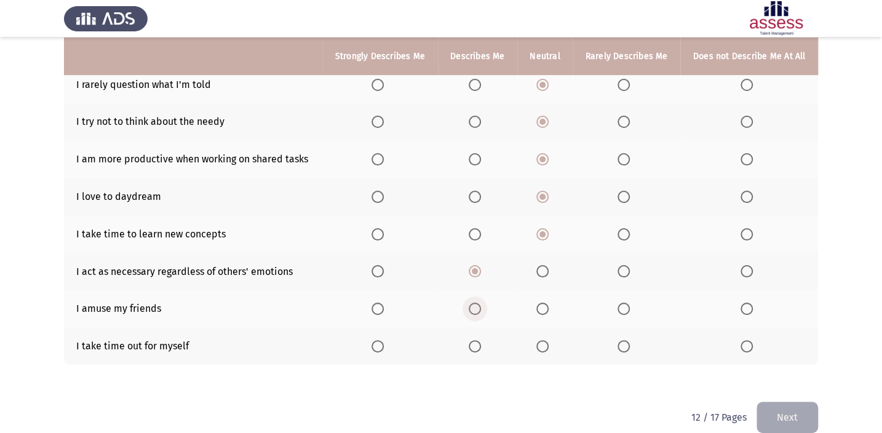
click at [479, 303] on input "Select an option" at bounding box center [475, 309] width 12 height 12
click at [478, 317] on span "Select an option" at bounding box center [475, 346] width 12 height 12
click at [478, 317] on input "Select an option" at bounding box center [475, 346] width 12 height 12
click at [652, 317] on button "Next" at bounding box center [788, 417] width 62 height 31
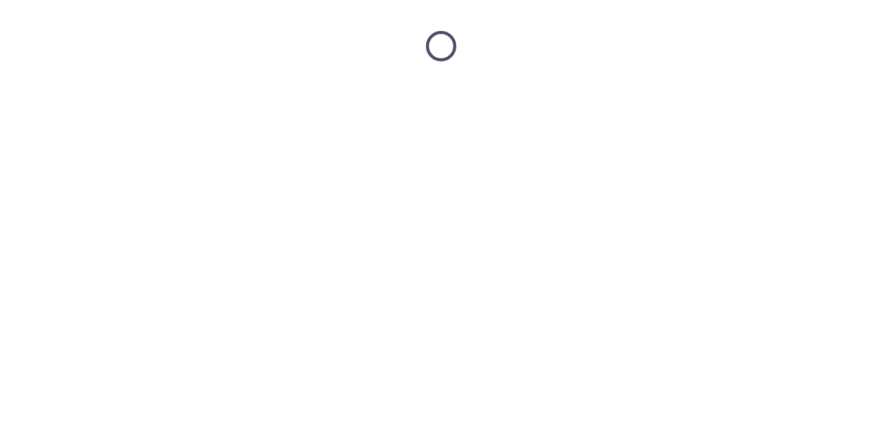
scroll to position [0, 0]
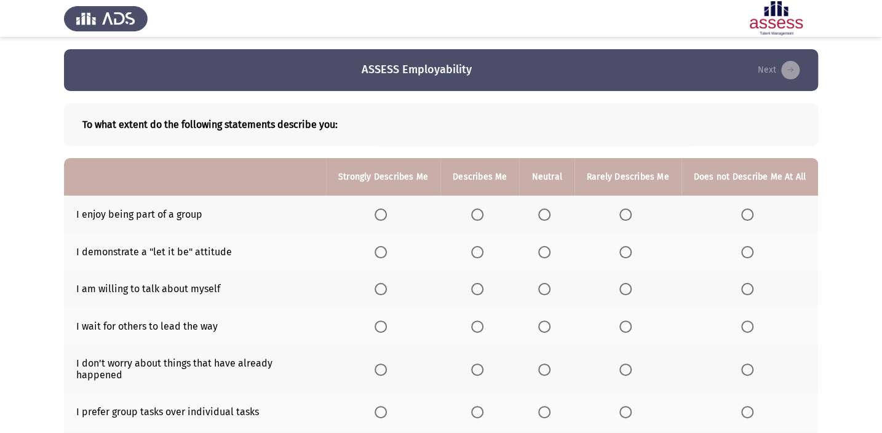
click at [477, 215] on span "Select an option" at bounding box center [477, 215] width 12 height 12
click at [477, 215] on input "Select an option" at bounding box center [477, 215] width 12 height 12
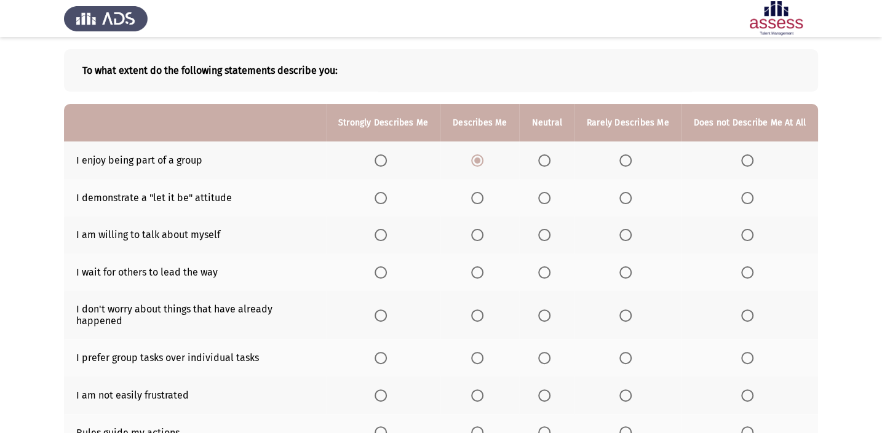
scroll to position [52, 0]
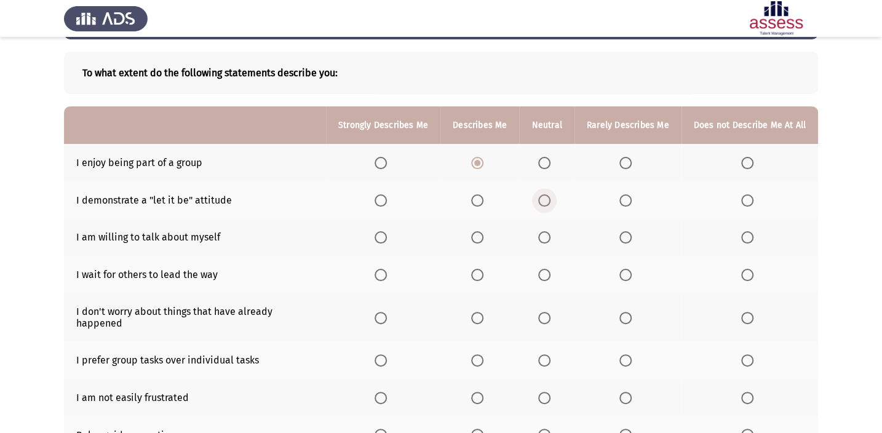
click at [551, 199] on span "Select an option" at bounding box center [544, 200] width 12 height 12
click at [551, 199] on input "Select an option" at bounding box center [544, 200] width 12 height 12
click at [551, 232] on span "Select an option" at bounding box center [544, 237] width 12 height 12
click at [551, 232] on input "Select an option" at bounding box center [544, 237] width 12 height 12
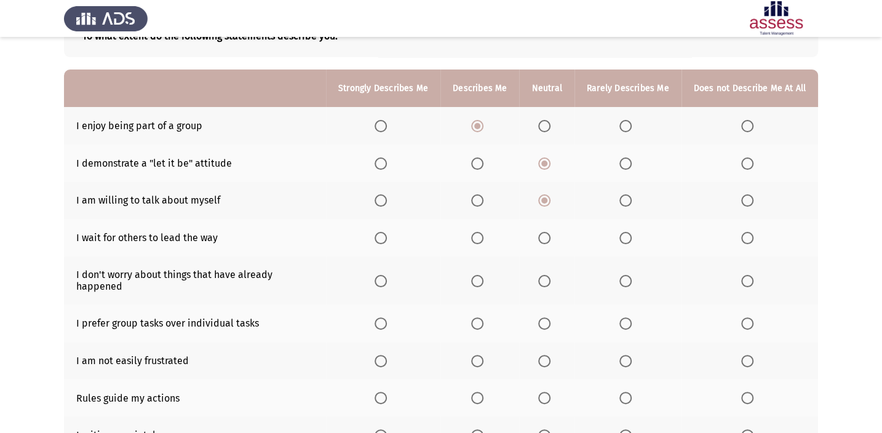
scroll to position [108, 0]
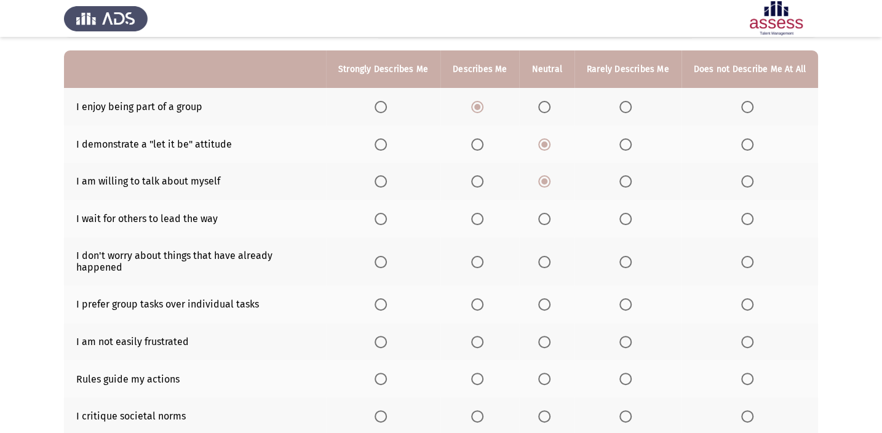
click at [623, 215] on span "Select an option" at bounding box center [626, 219] width 12 height 12
click at [623, 215] on input "Select an option" at bounding box center [626, 219] width 12 height 12
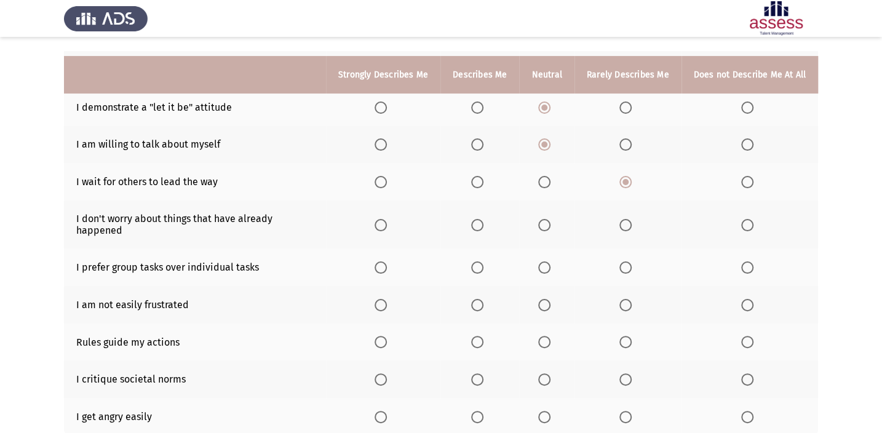
scroll to position [164, 0]
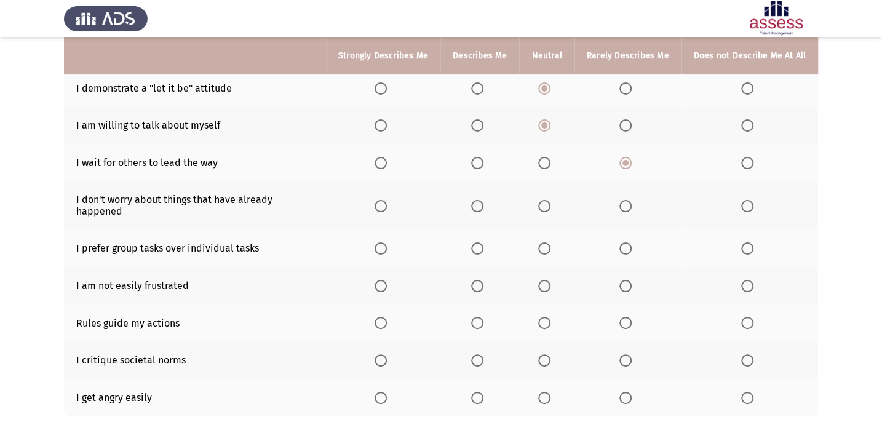
click at [551, 157] on span "Select an option" at bounding box center [544, 163] width 12 height 12
click at [551, 157] on input "Select an option" at bounding box center [544, 163] width 12 height 12
click at [484, 204] on span "Select an option" at bounding box center [477, 206] width 12 height 12
click at [484, 204] on input "Select an option" at bounding box center [477, 206] width 12 height 12
click at [544, 242] on span "Select an option" at bounding box center [544, 248] width 12 height 12
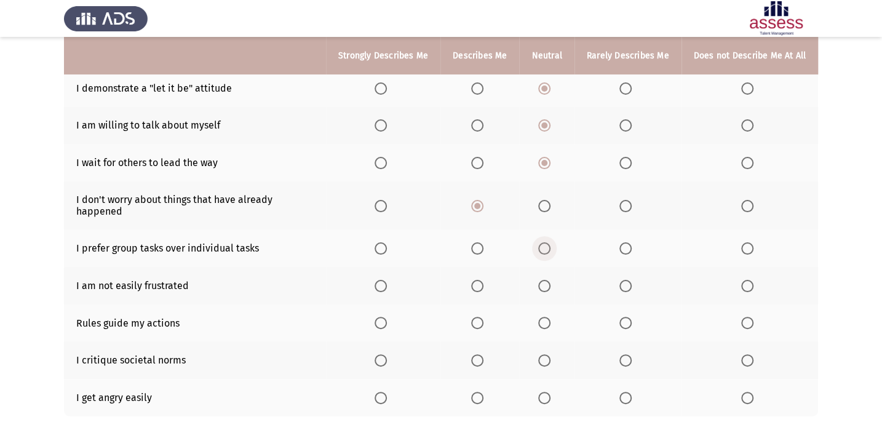
click at [544, 242] on input "Select an option" at bounding box center [544, 248] width 12 height 12
click at [544, 280] on span "Select an option" at bounding box center [544, 286] width 12 height 12
click at [544, 280] on input "Select an option" at bounding box center [544, 286] width 12 height 12
click at [547, 317] on span "Select an option" at bounding box center [544, 323] width 12 height 12
click at [547, 317] on input "Select an option" at bounding box center [544, 323] width 12 height 12
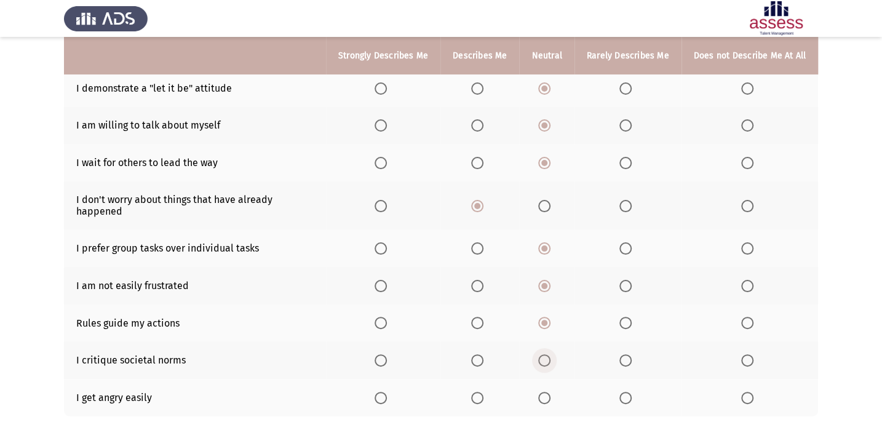
click at [546, 317] on span "Select an option" at bounding box center [544, 360] width 12 height 12
click at [546, 317] on input "Select an option" at bounding box center [544, 360] width 12 height 12
click at [549, 317] on span "Select an option" at bounding box center [544, 398] width 12 height 12
click at [549, 317] on input "Select an option" at bounding box center [544, 398] width 12 height 12
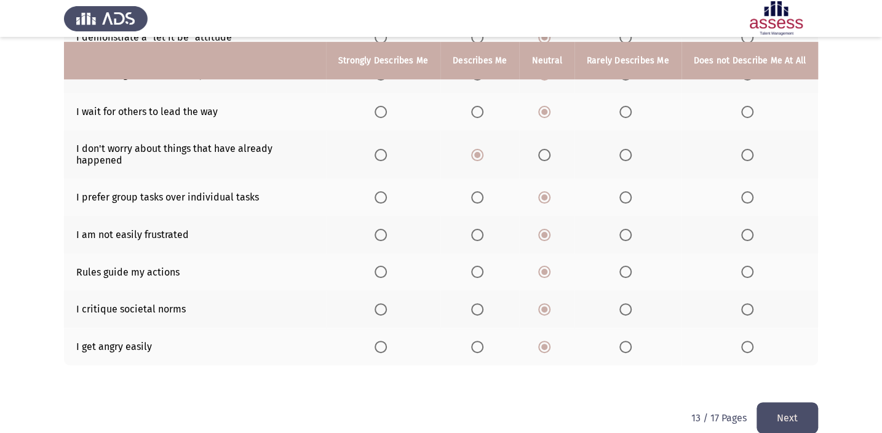
scroll to position [220, 0]
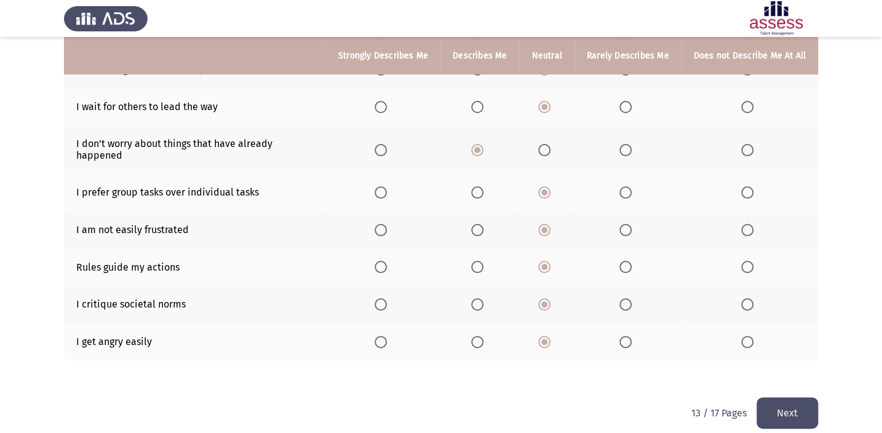
click at [652, 317] on button "Next" at bounding box center [788, 412] width 62 height 31
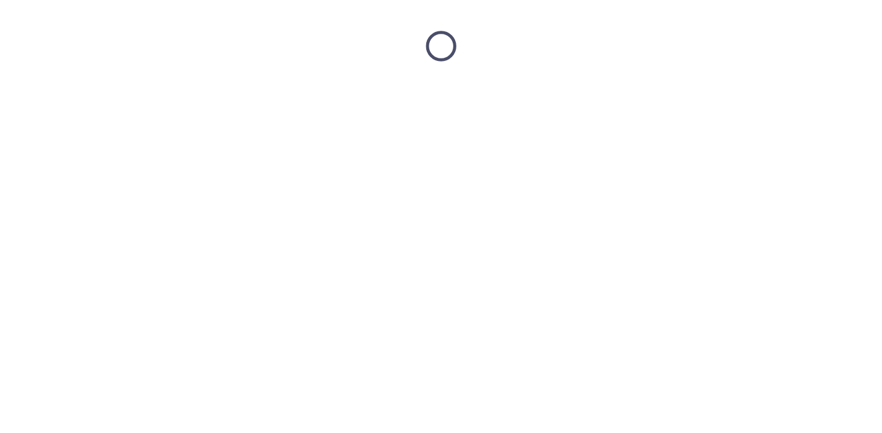
scroll to position [0, 0]
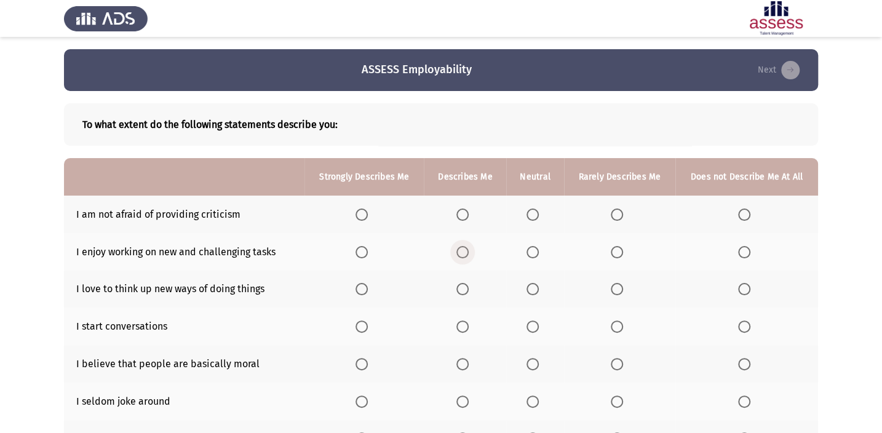
click at [463, 257] on span "Select an option" at bounding box center [462, 252] width 12 height 12
click at [463, 257] on input "Select an option" at bounding box center [462, 252] width 12 height 12
click at [527, 209] on th at bounding box center [534, 215] width 57 height 38
click at [535, 209] on span "Select an option" at bounding box center [533, 215] width 12 height 12
click at [535, 209] on input "Select an option" at bounding box center [533, 215] width 12 height 12
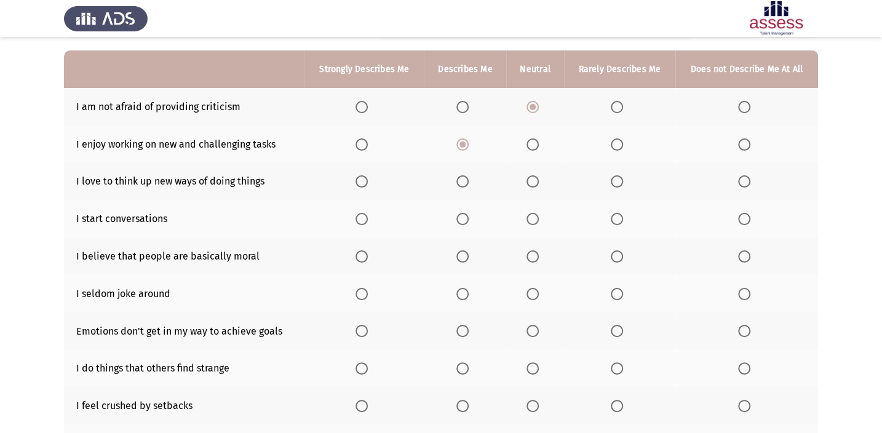
scroll to position [52, 0]
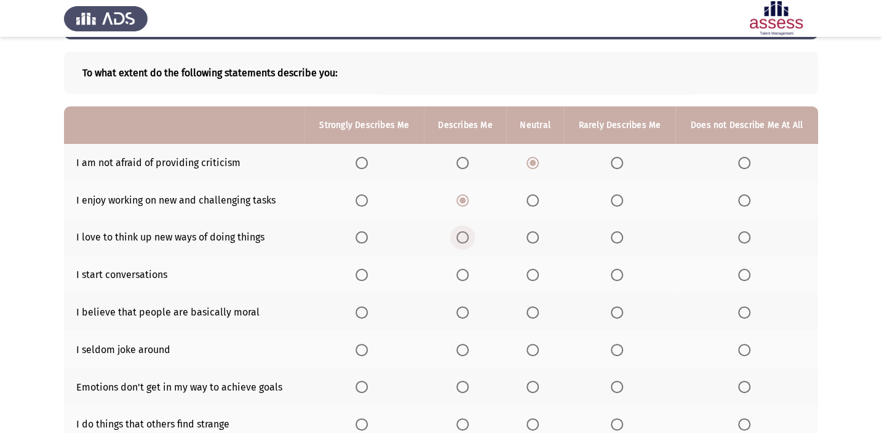
click at [462, 236] on span "Select an option" at bounding box center [462, 237] width 12 height 12
click at [462, 236] on input "Select an option" at bounding box center [462, 237] width 12 height 12
click at [461, 275] on span "Select an option" at bounding box center [462, 275] width 12 height 12
click at [461, 275] on input "Select an option" at bounding box center [462, 275] width 12 height 12
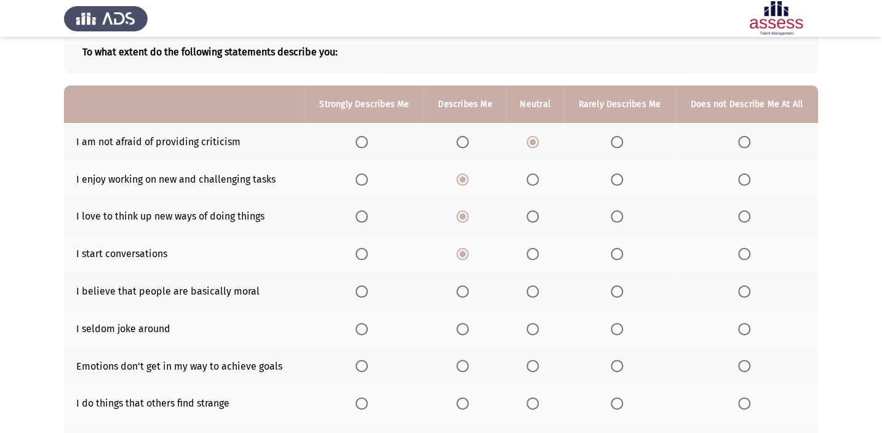
scroll to position [108, 0]
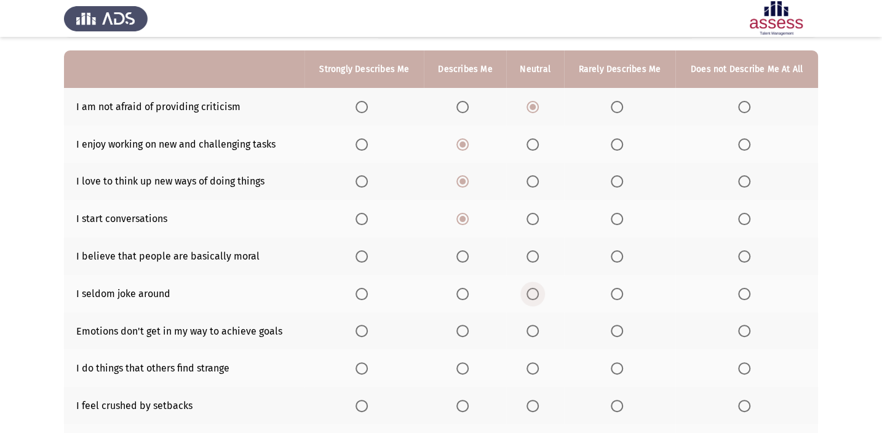
click at [533, 292] on span "Select an option" at bounding box center [533, 294] width 12 height 12
click at [533, 292] on input "Select an option" at bounding box center [533, 294] width 12 height 12
click at [460, 317] on span "Select an option" at bounding box center [462, 331] width 12 height 12
click at [460, 317] on input "Select an option" at bounding box center [462, 331] width 12 height 12
click at [528, 253] on span "Select an option" at bounding box center [533, 256] width 12 height 12
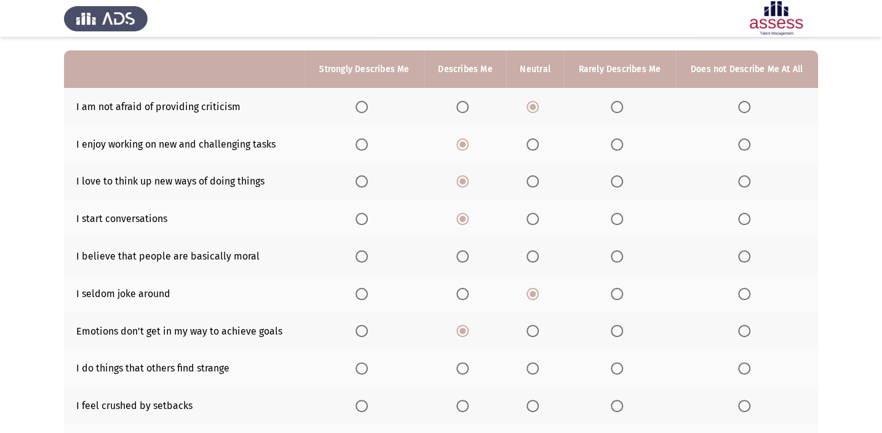
click at [528, 253] on input "Select an option" at bounding box center [533, 256] width 12 height 12
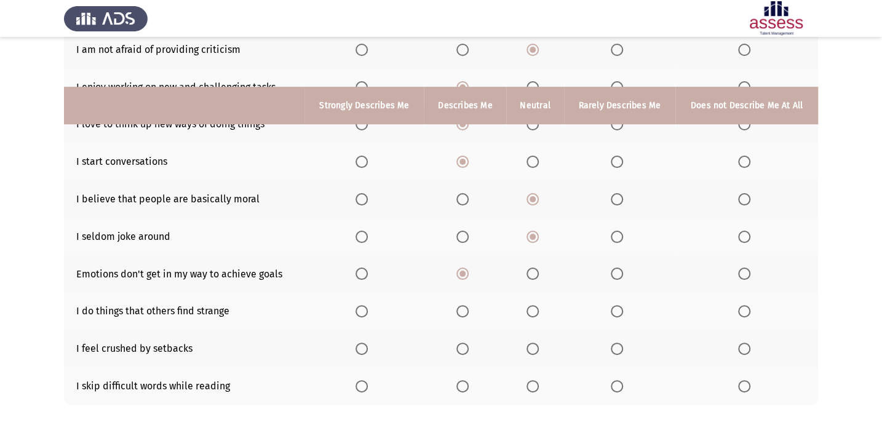
scroll to position [164, 0]
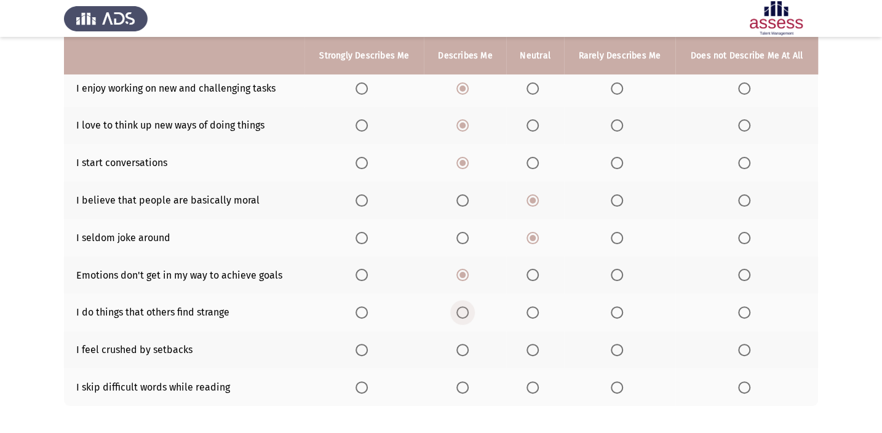
click at [463, 311] on span "Select an option" at bounding box center [462, 312] width 12 height 12
click at [463, 311] on input "Select an option" at bounding box center [462, 312] width 12 height 12
click at [530, 317] on span "Select an option" at bounding box center [533, 350] width 12 height 12
click at [530, 317] on input "Select an option" at bounding box center [533, 350] width 12 height 12
click at [461, 317] on span "Select an option" at bounding box center [462, 387] width 12 height 12
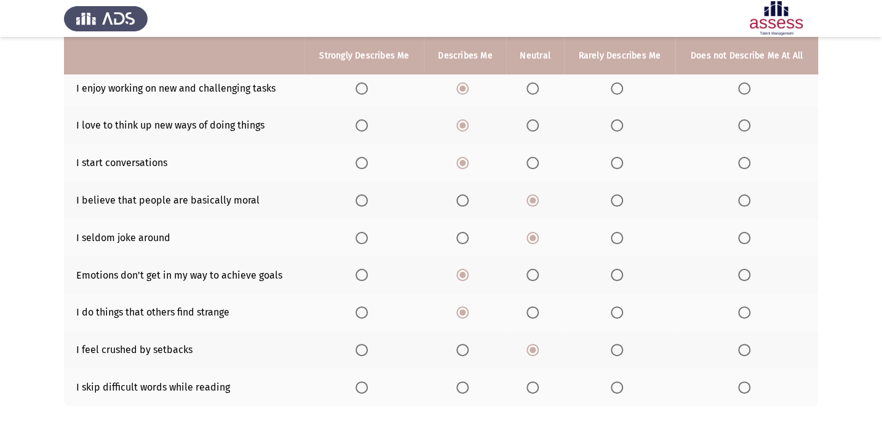
click at [461, 317] on input "Select an option" at bounding box center [462, 387] width 12 height 12
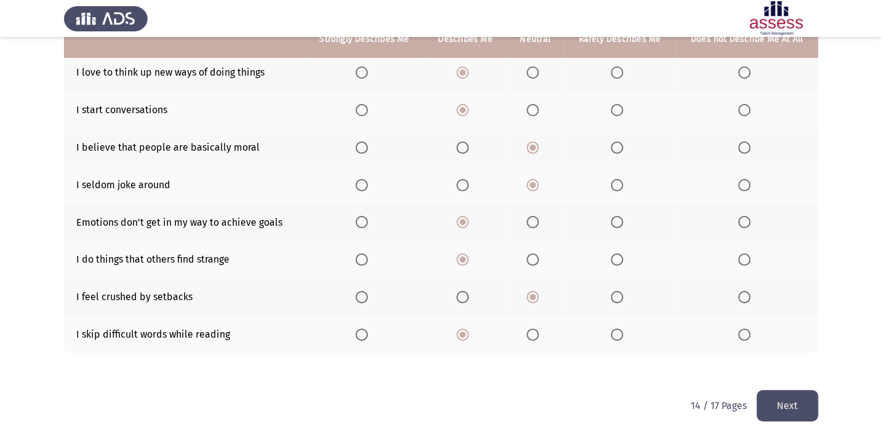
scroll to position [220, 0]
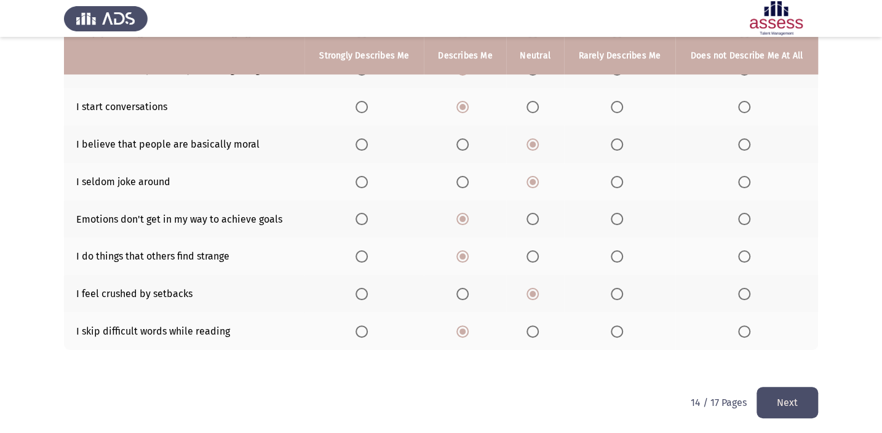
click at [652, 317] on button "Next" at bounding box center [788, 402] width 62 height 31
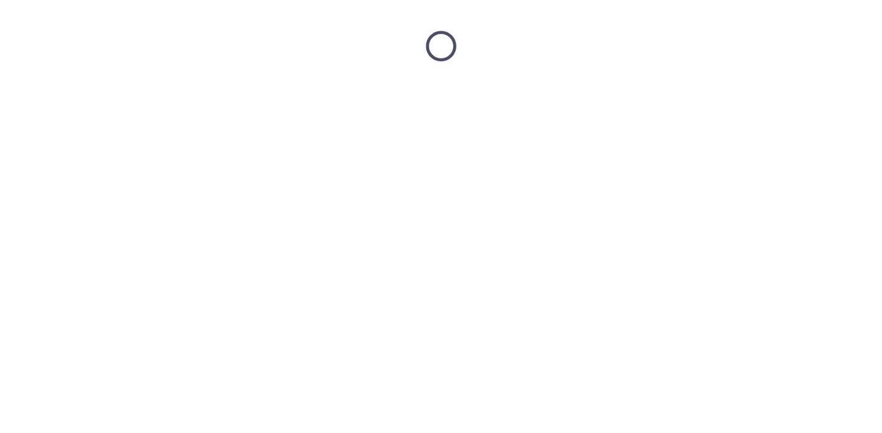
scroll to position [0, 0]
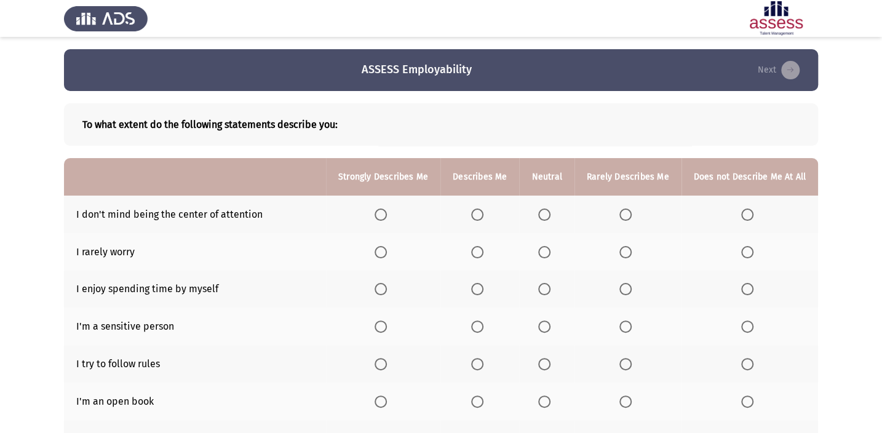
click at [549, 218] on span "Select an option" at bounding box center [544, 215] width 12 height 12
click at [549, 218] on input "Select an option" at bounding box center [544, 215] width 12 height 12
click at [551, 253] on span "Select an option" at bounding box center [544, 252] width 12 height 12
click at [551, 253] on input "Select an option" at bounding box center [544, 252] width 12 height 12
click at [381, 288] on span "Select an option" at bounding box center [381, 289] width 12 height 12
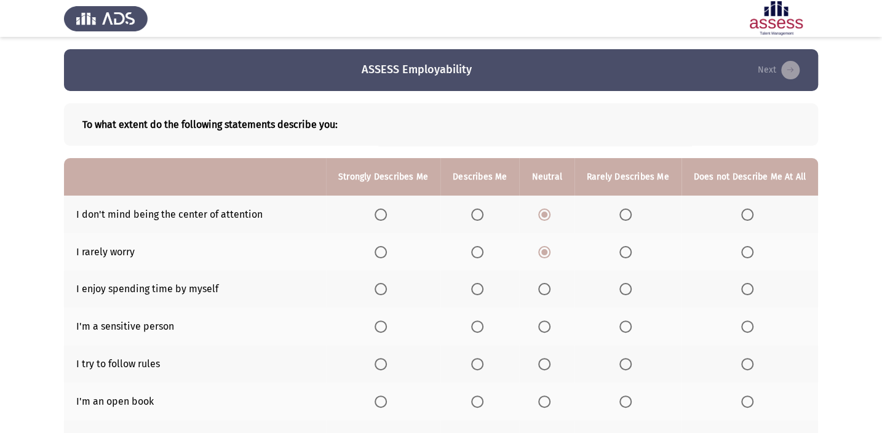
click at [381, 288] on input "Select an option" at bounding box center [381, 289] width 12 height 12
click at [387, 317] on span "Select an option" at bounding box center [381, 327] width 12 height 12
click at [387, 317] on input "Select an option" at bounding box center [381, 327] width 12 height 12
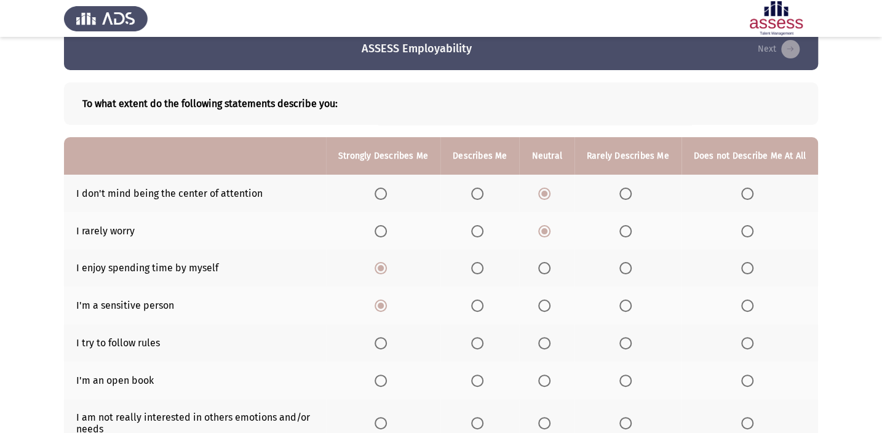
scroll to position [55, 0]
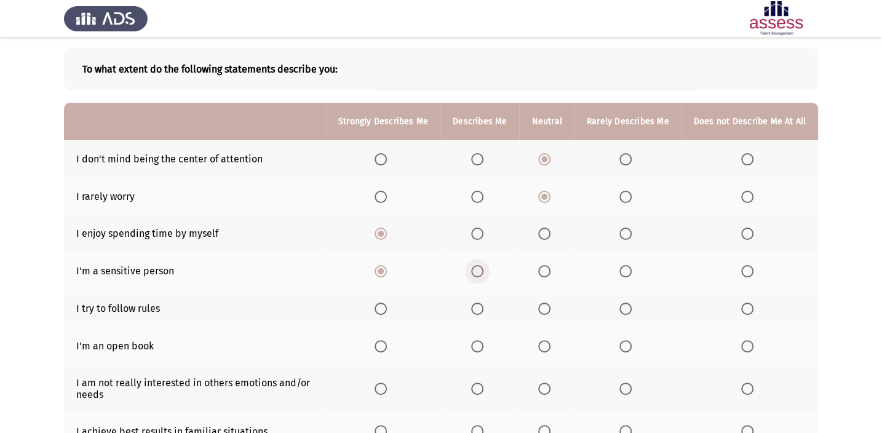
click at [484, 266] on span "Select an option" at bounding box center [477, 271] width 12 height 12
click at [484, 266] on input "Select an option" at bounding box center [477, 271] width 12 height 12
click at [484, 308] on span "Select an option" at bounding box center [477, 309] width 12 height 12
click at [484, 308] on input "Select an option" at bounding box center [477, 309] width 12 height 12
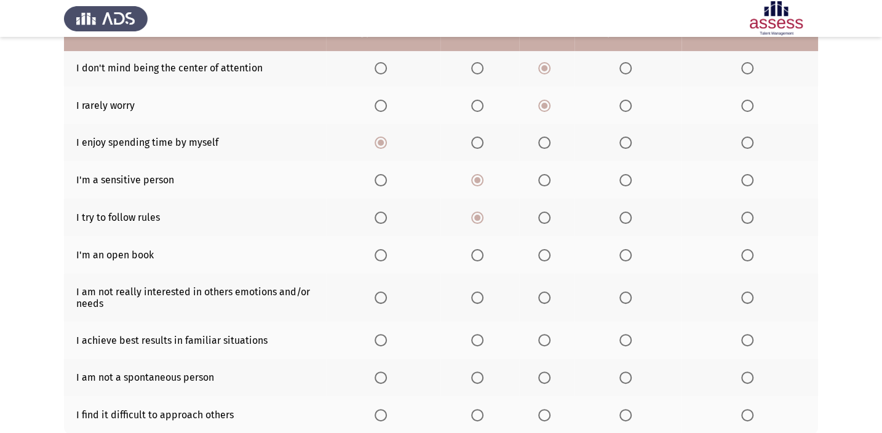
scroll to position [167, 0]
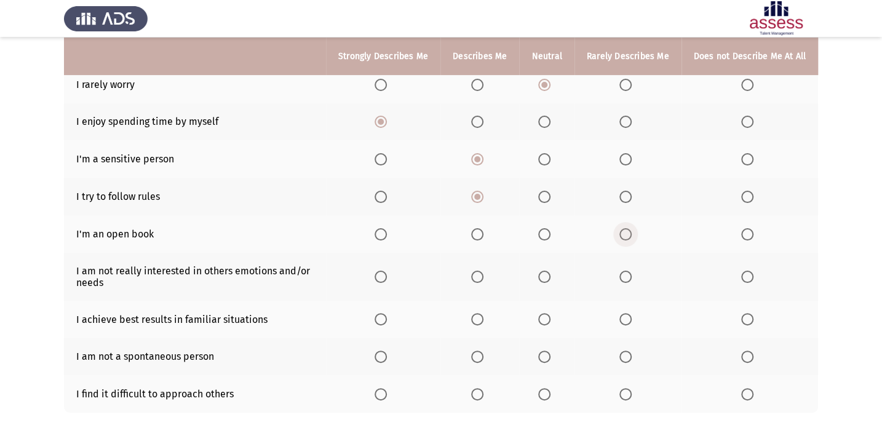
click at [627, 229] on span "Select an option" at bounding box center [626, 234] width 12 height 12
click at [627, 229] on input "Select an option" at bounding box center [626, 234] width 12 height 12
click at [652, 273] on span "Select an option" at bounding box center [747, 277] width 12 height 12
click at [652, 273] on input "Select an option" at bounding box center [747, 277] width 12 height 12
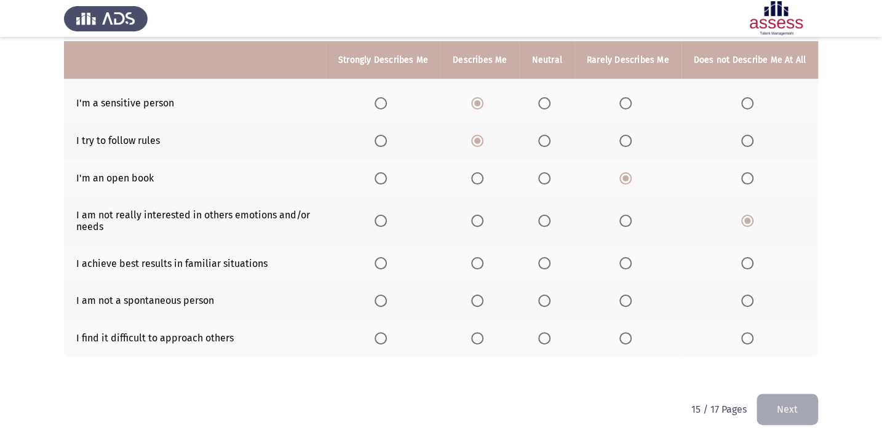
scroll to position [231, 0]
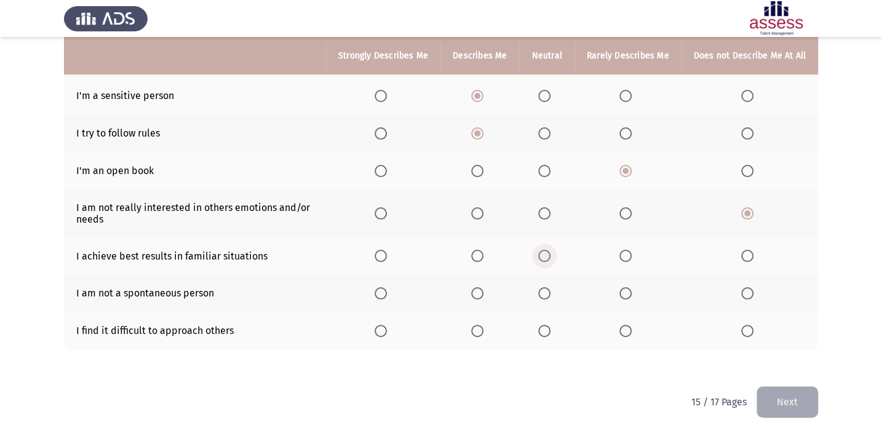
click at [546, 255] on span "Select an option" at bounding box center [544, 256] width 12 height 12
click at [546, 255] on input "Select an option" at bounding box center [544, 256] width 12 height 12
click at [478, 253] on span "Select an option" at bounding box center [477, 256] width 12 height 12
click at [478, 253] on input "Select an option" at bounding box center [477, 256] width 12 height 12
click at [632, 317] on span "Select an option" at bounding box center [626, 331] width 12 height 12
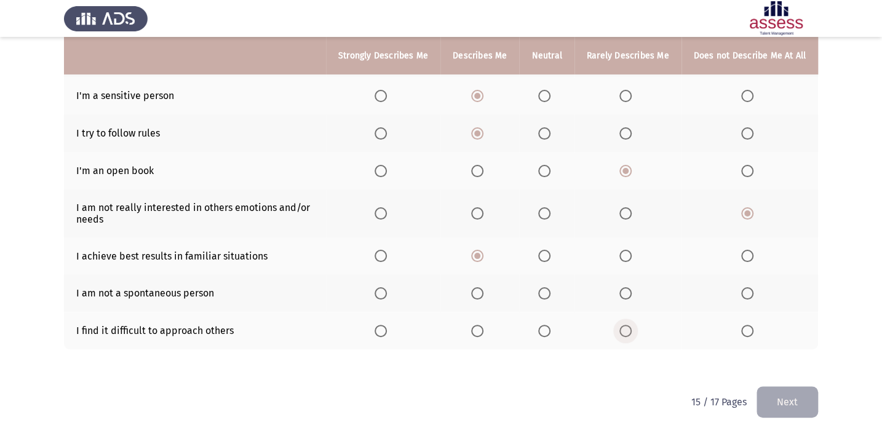
click at [632, 317] on input "Select an option" at bounding box center [626, 331] width 12 height 12
click at [550, 301] on th at bounding box center [546, 293] width 55 height 38
click at [550, 287] on span "Select an option" at bounding box center [544, 293] width 12 height 12
click at [550, 287] on input "Select an option" at bounding box center [544, 293] width 12 height 12
drag, startPoint x: 800, startPoint y: 400, endPoint x: 781, endPoint y: 404, distance: 19.9
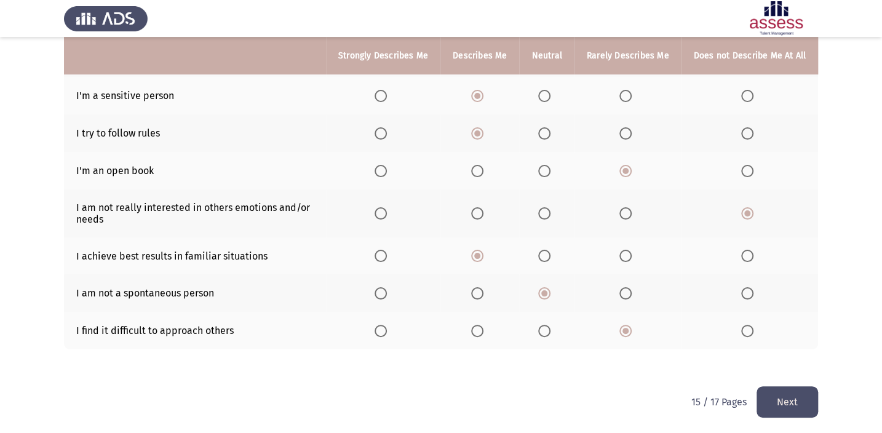
click at [652, 317] on button "Next" at bounding box center [788, 401] width 62 height 31
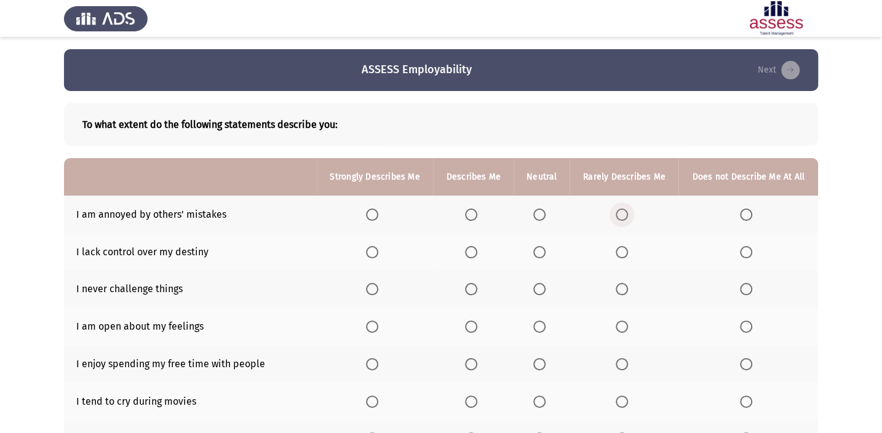
click at [624, 210] on span "Select an option" at bounding box center [622, 215] width 12 height 12
click at [624, 210] on input "Select an option" at bounding box center [622, 215] width 12 height 12
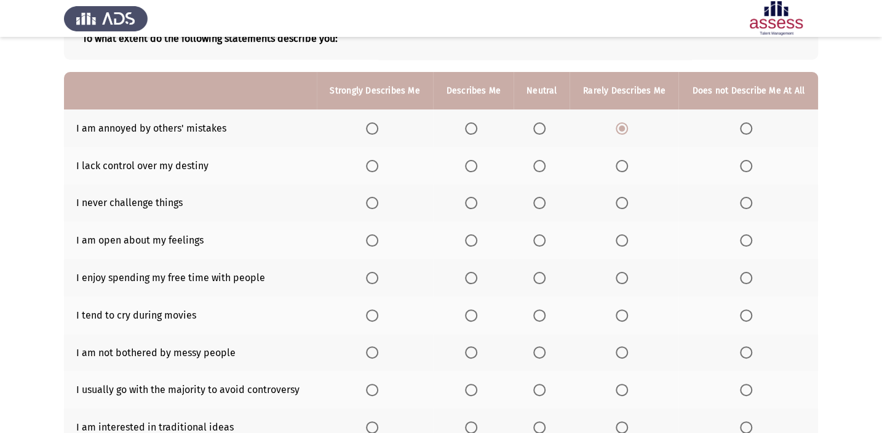
scroll to position [111, 0]
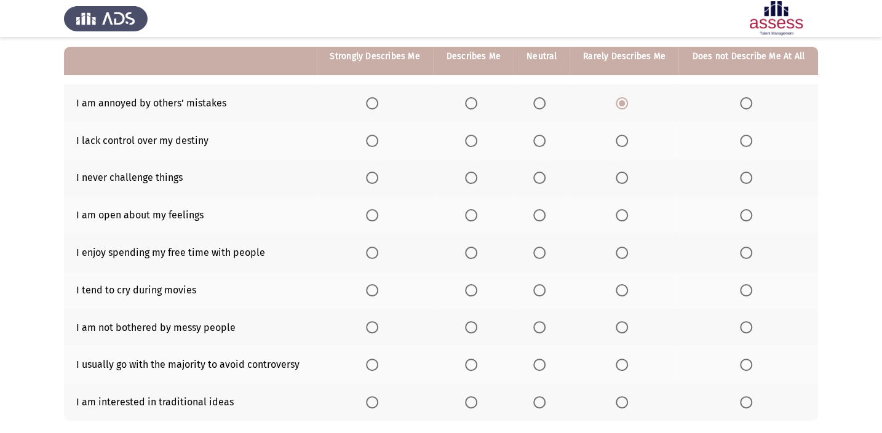
click at [533, 139] on th at bounding box center [542, 141] width 56 height 38
click at [541, 141] on span "Select an option" at bounding box center [539, 141] width 12 height 12
click at [541, 141] on input "Select an option" at bounding box center [539, 141] width 12 height 12
click at [542, 178] on span "Select an option" at bounding box center [539, 178] width 12 height 12
click at [542, 178] on input "Select an option" at bounding box center [539, 178] width 12 height 12
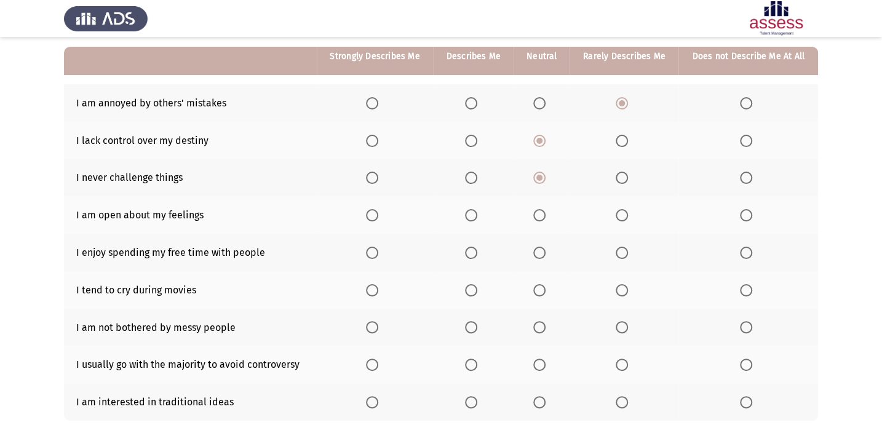
click at [541, 218] on span "Select an option" at bounding box center [539, 215] width 12 height 12
click at [541, 218] on input "Select an option" at bounding box center [539, 215] width 12 height 12
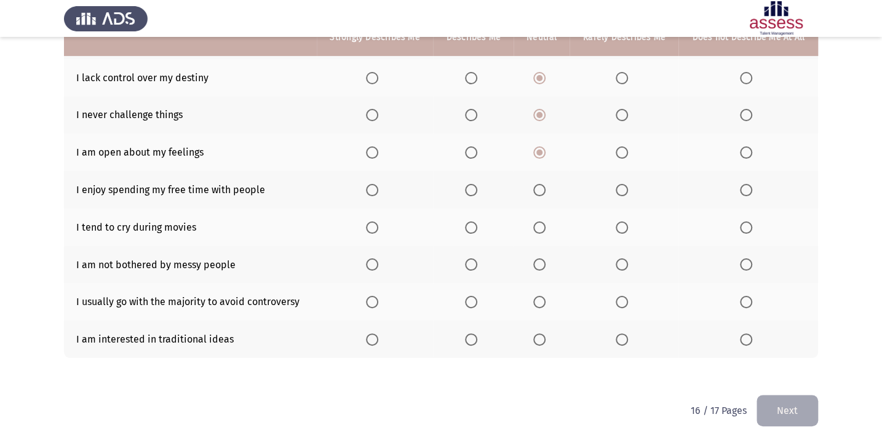
scroll to position [183, 0]
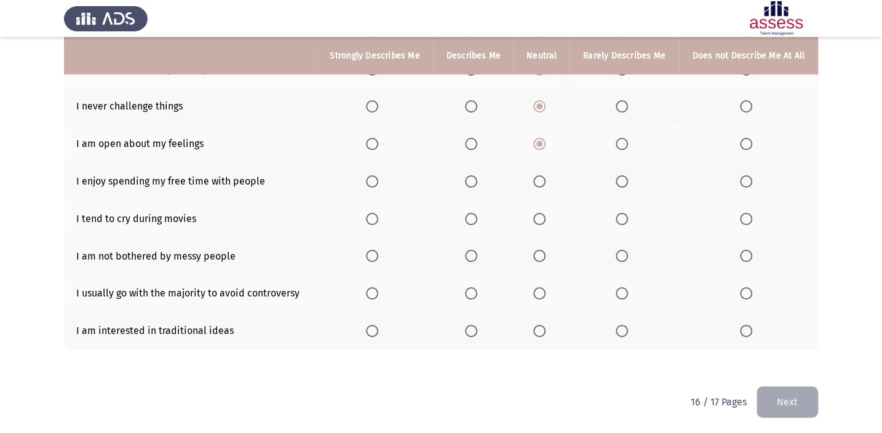
click at [471, 185] on span "Select an option" at bounding box center [471, 181] width 12 height 12
click at [471, 185] on input "Select an option" at bounding box center [471, 181] width 12 height 12
click at [543, 217] on span "Select an option" at bounding box center [539, 219] width 12 height 12
click at [543, 217] on input "Select an option" at bounding box center [539, 219] width 12 height 12
click at [621, 256] on span "Select an option" at bounding box center [622, 256] width 12 height 12
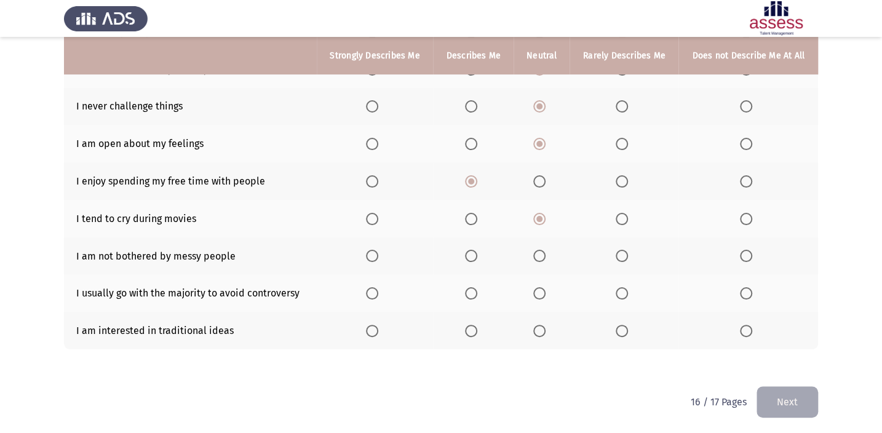
click at [621, 256] on input "Select an option" at bounding box center [622, 256] width 12 height 12
click at [541, 292] on span "Select an option" at bounding box center [539, 293] width 12 height 12
click at [541, 292] on input "Select an option" at bounding box center [539, 293] width 12 height 12
click at [624, 317] on span "Select an option" at bounding box center [622, 331] width 12 height 12
click at [624, 317] on input "Select an option" at bounding box center [622, 331] width 12 height 12
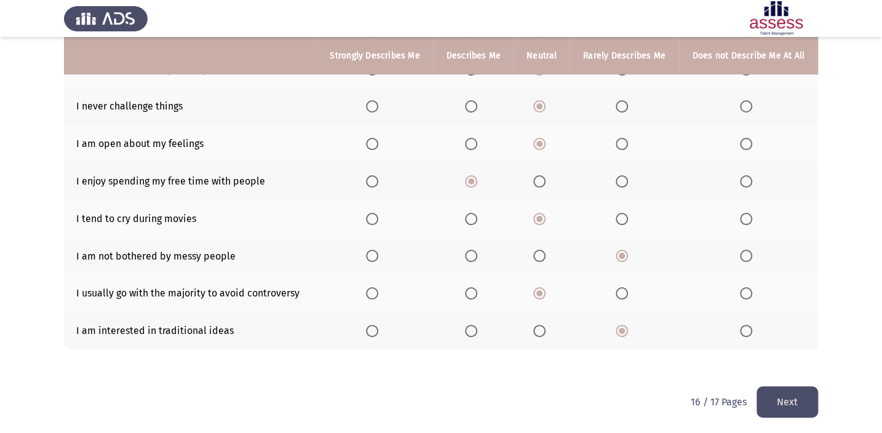
click at [652, 317] on button "Next" at bounding box center [788, 401] width 62 height 31
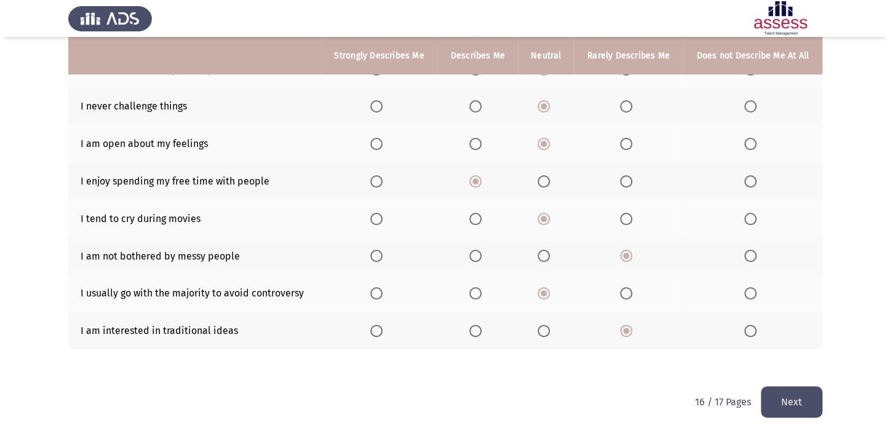
scroll to position [0, 0]
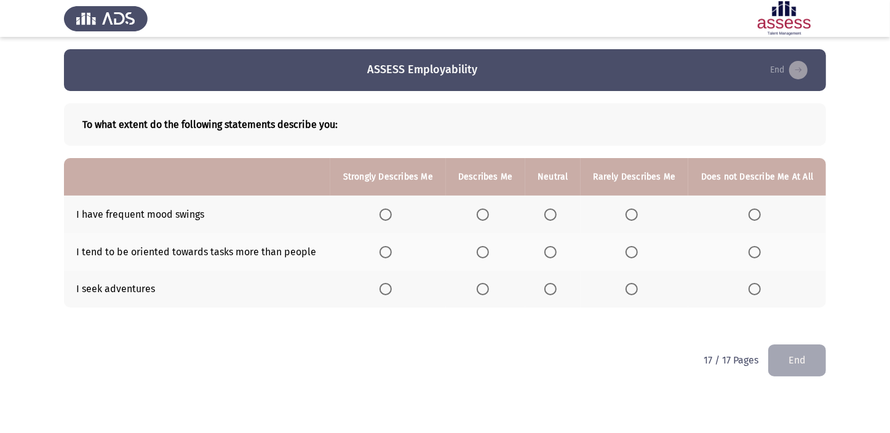
click at [544, 215] on th at bounding box center [552, 215] width 55 height 38
click at [547, 213] on span "Select an option" at bounding box center [550, 215] width 12 height 12
click at [547, 213] on input "Select an option" at bounding box center [550, 215] width 12 height 12
click at [485, 247] on span "Select an option" at bounding box center [483, 252] width 12 height 12
click at [485, 247] on input "Select an option" at bounding box center [483, 252] width 12 height 12
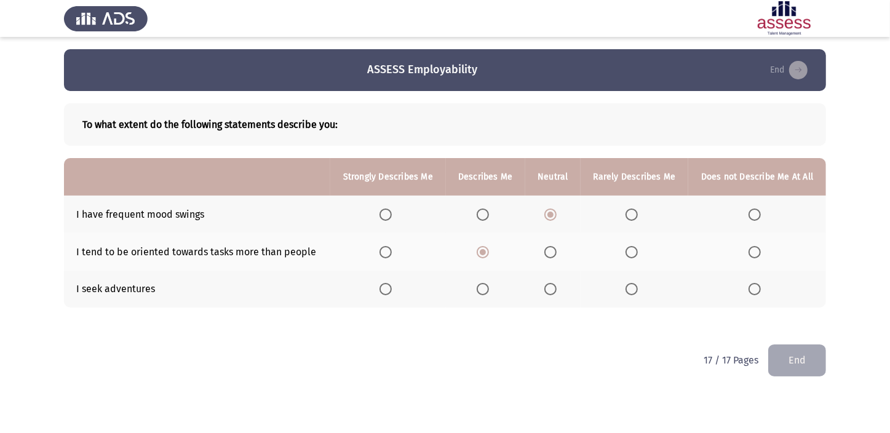
click at [552, 289] on span "Select an option" at bounding box center [550, 289] width 12 height 12
click at [552, 289] on input "Select an option" at bounding box center [550, 289] width 12 height 12
click at [652, 317] on button "End" at bounding box center [797, 360] width 58 height 31
